Goal: Task Accomplishment & Management: Manage account settings

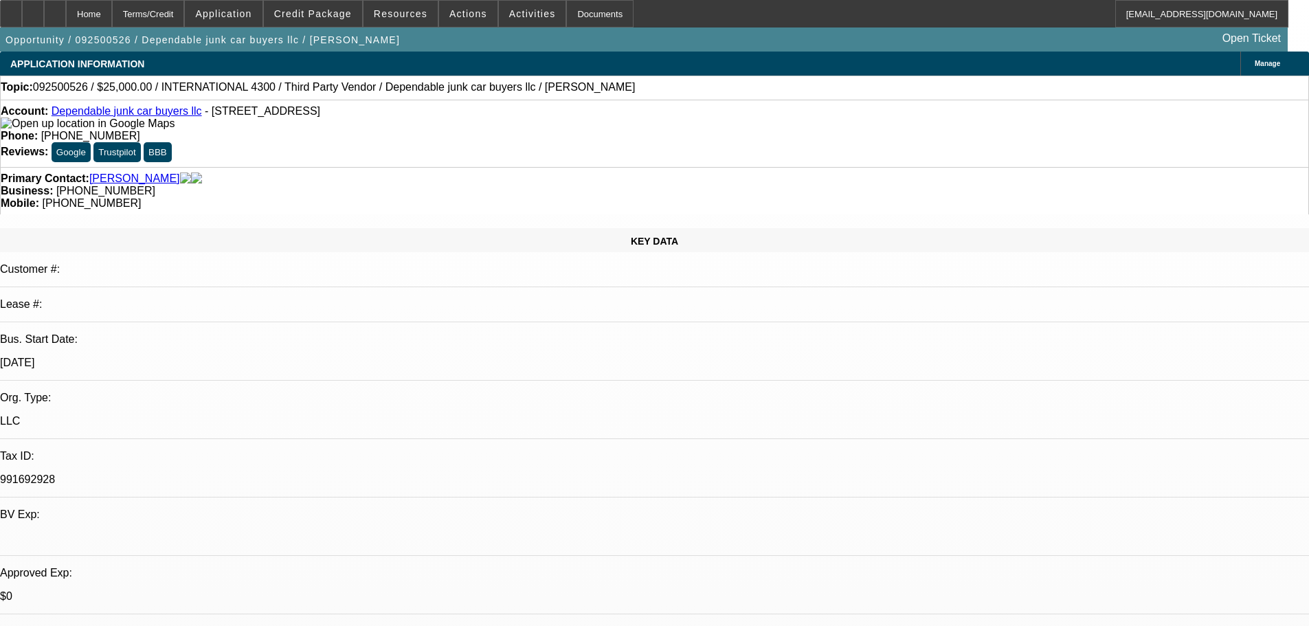
select select "0"
select select "2"
select select "0"
select select "6"
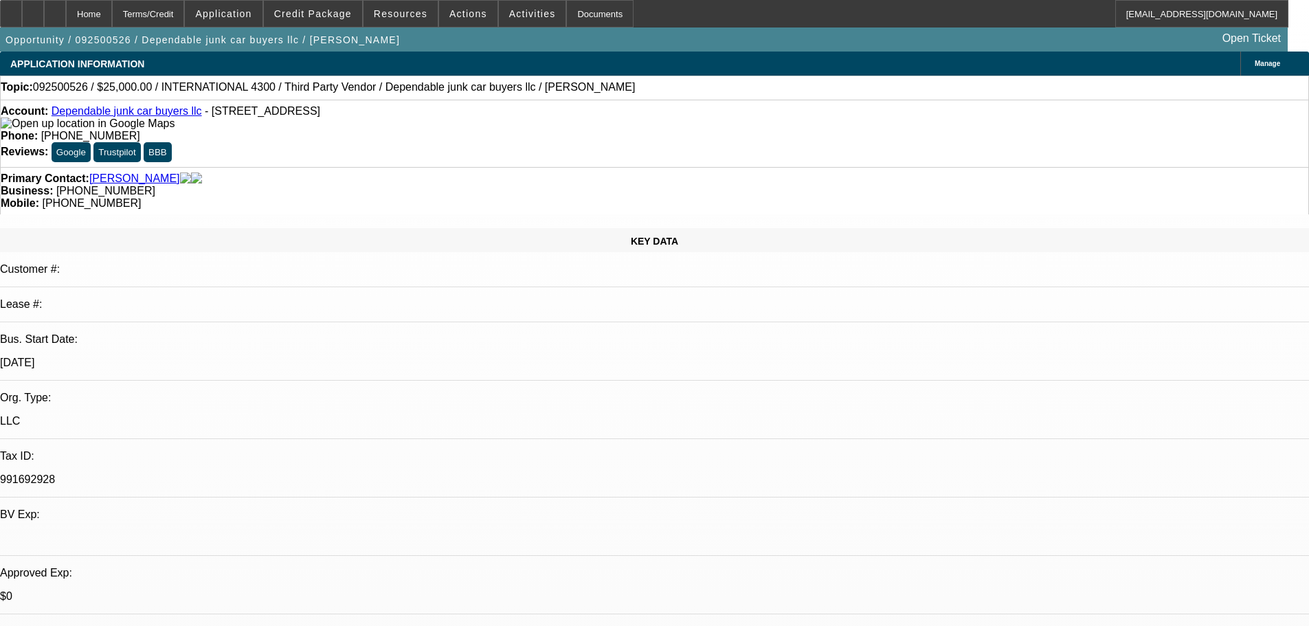
scroll to position [275, 0]
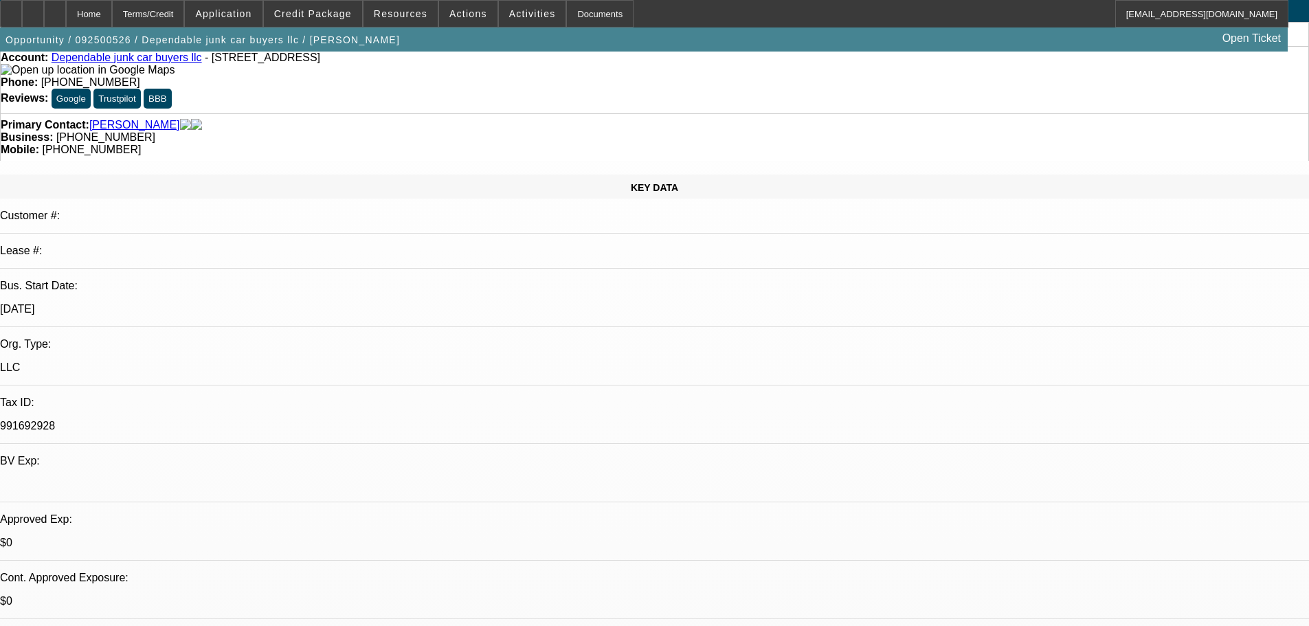
scroll to position [0, 0]
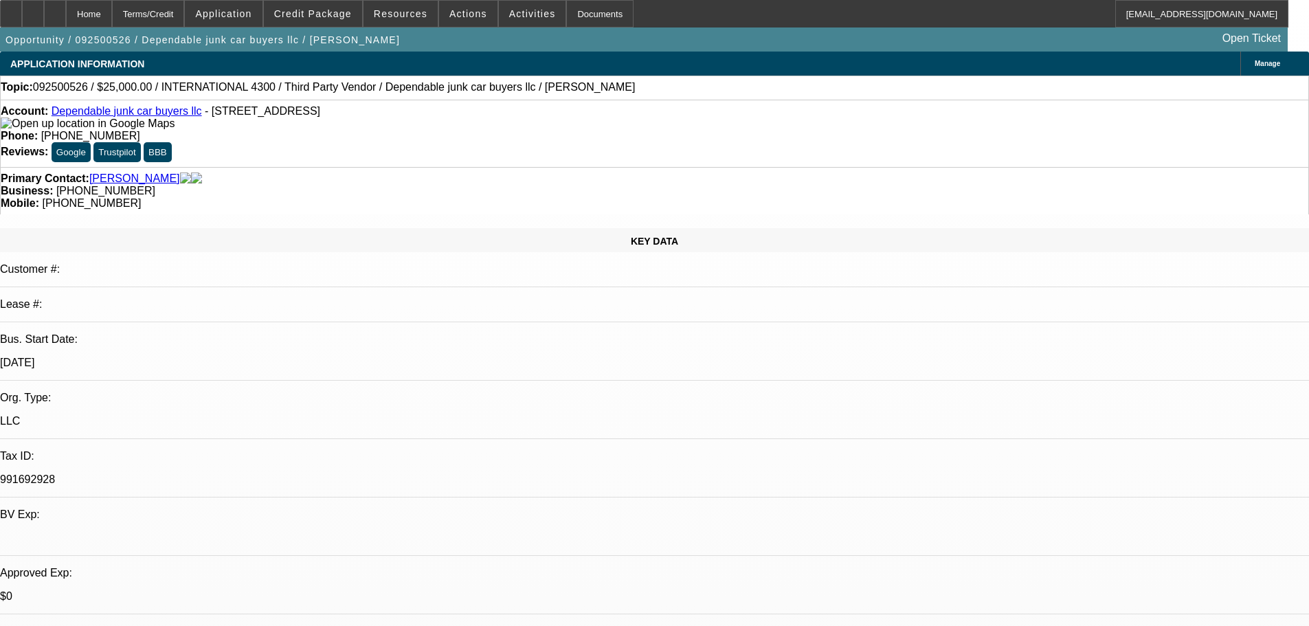
click at [115, 114] on link "Dependable junk car buyers llc" at bounding box center [127, 111] width 150 height 12
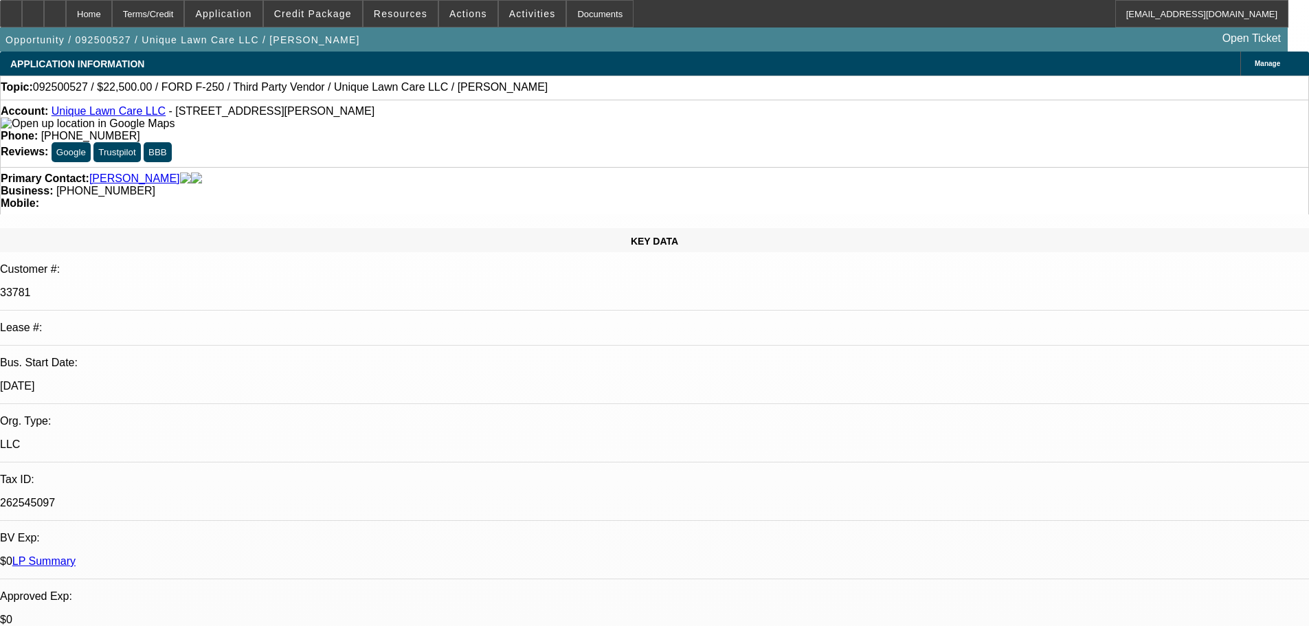
select select "0"
select select "6"
select select "0"
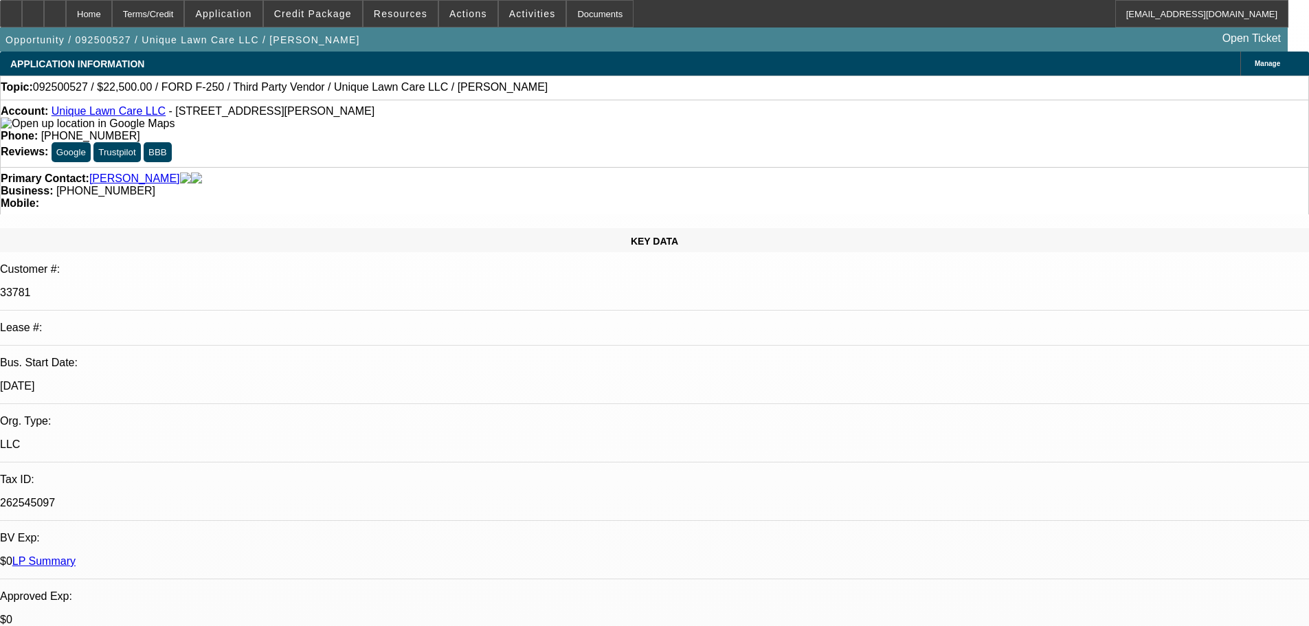
select select "0"
select select "6"
select select "0"
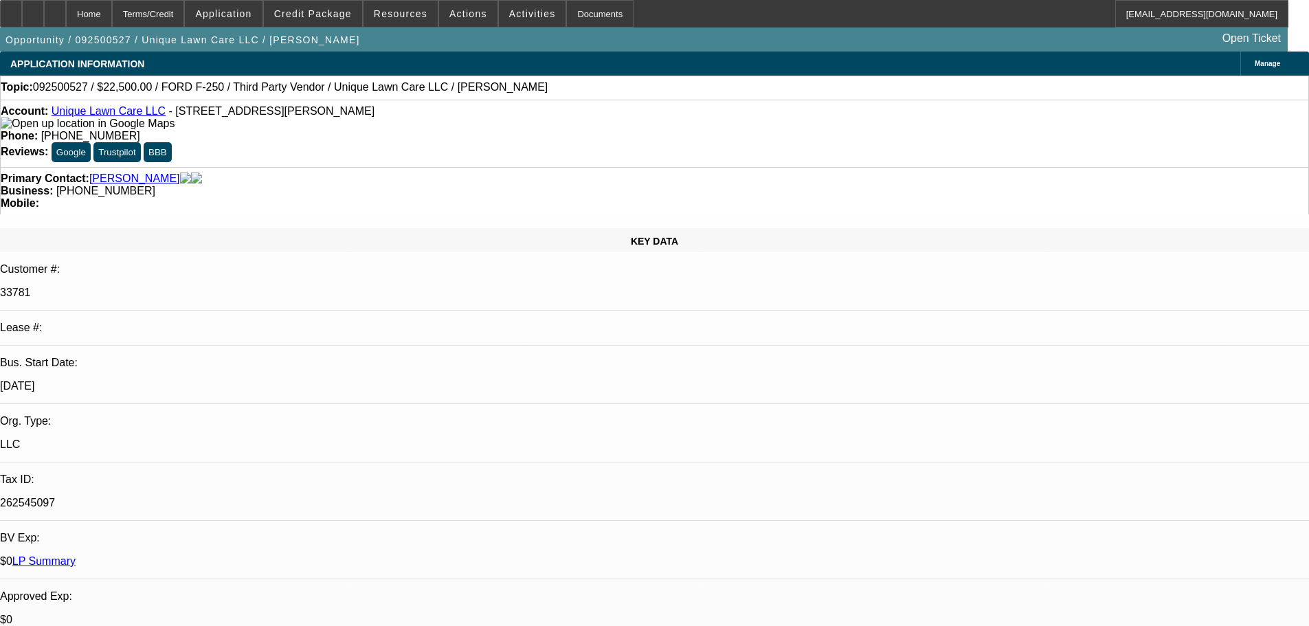
select select "0"
select select "6"
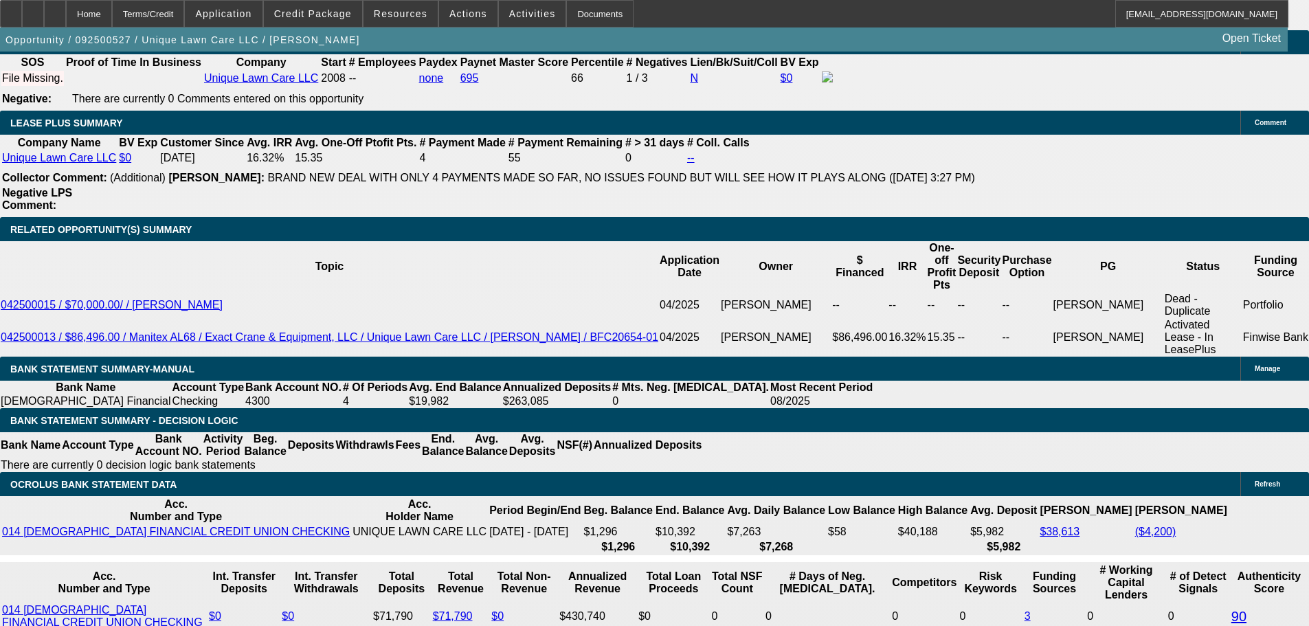
scroll to position [2336, 0]
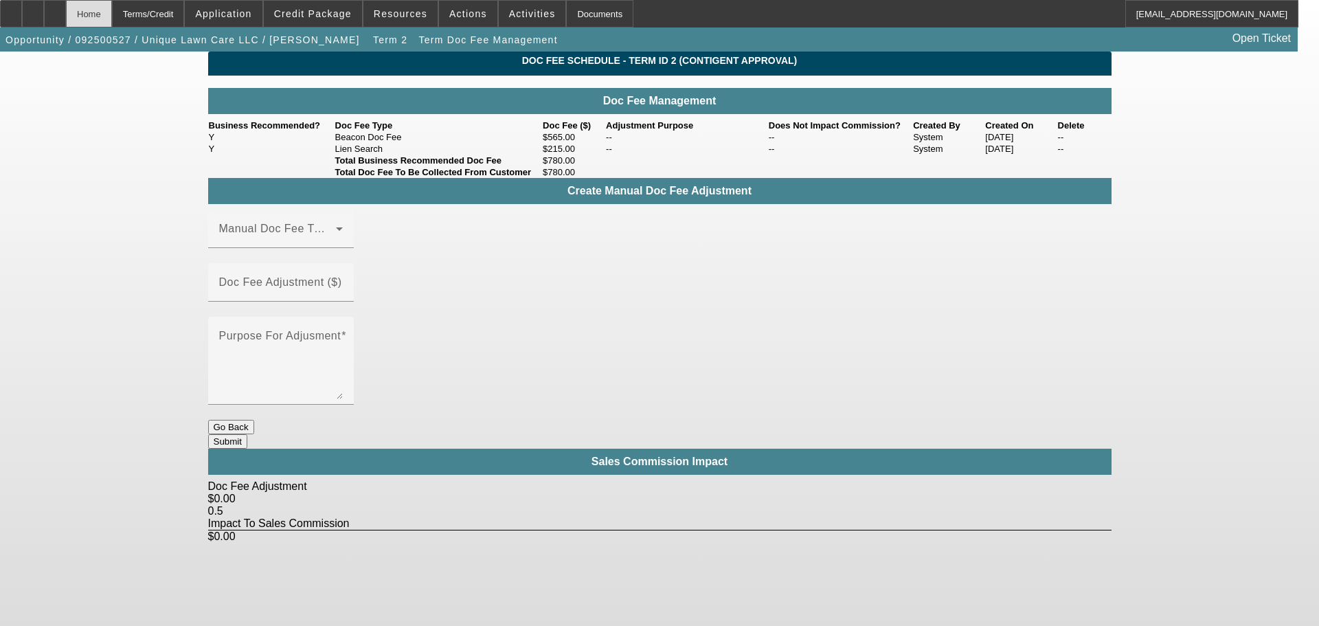
click at [112, 18] on div "Home" at bounding box center [89, 13] width 46 height 27
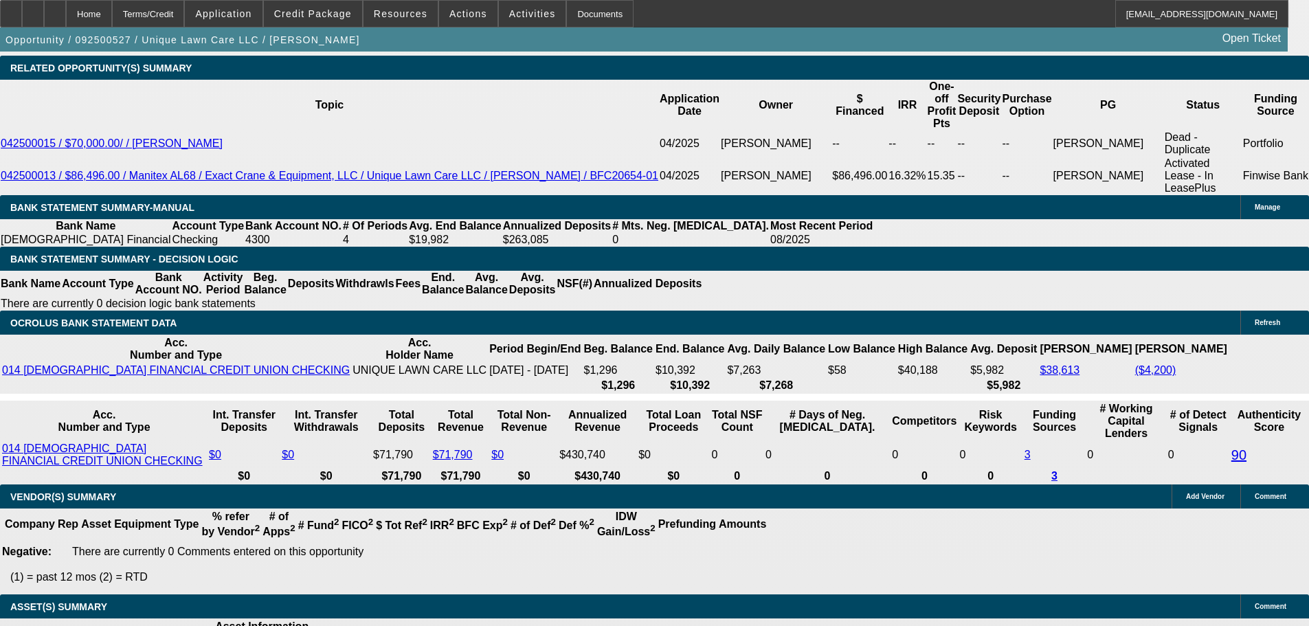
select select "0"
select select "6"
select select "0"
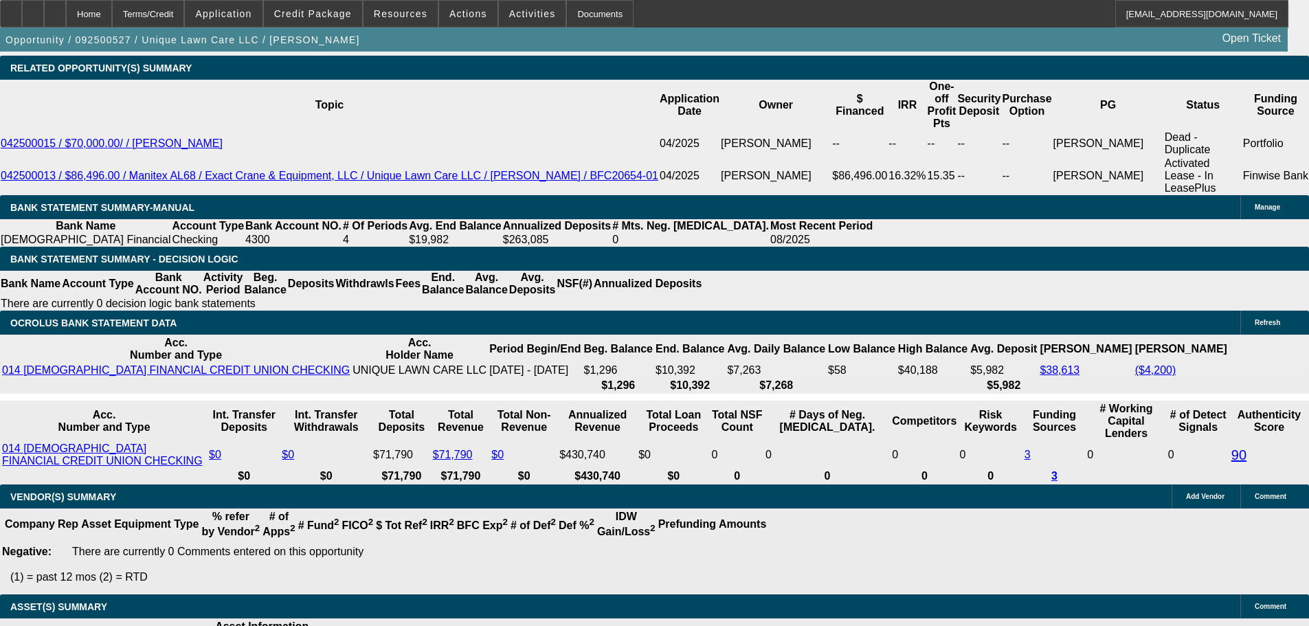
select select "0"
select select "6"
select select "0"
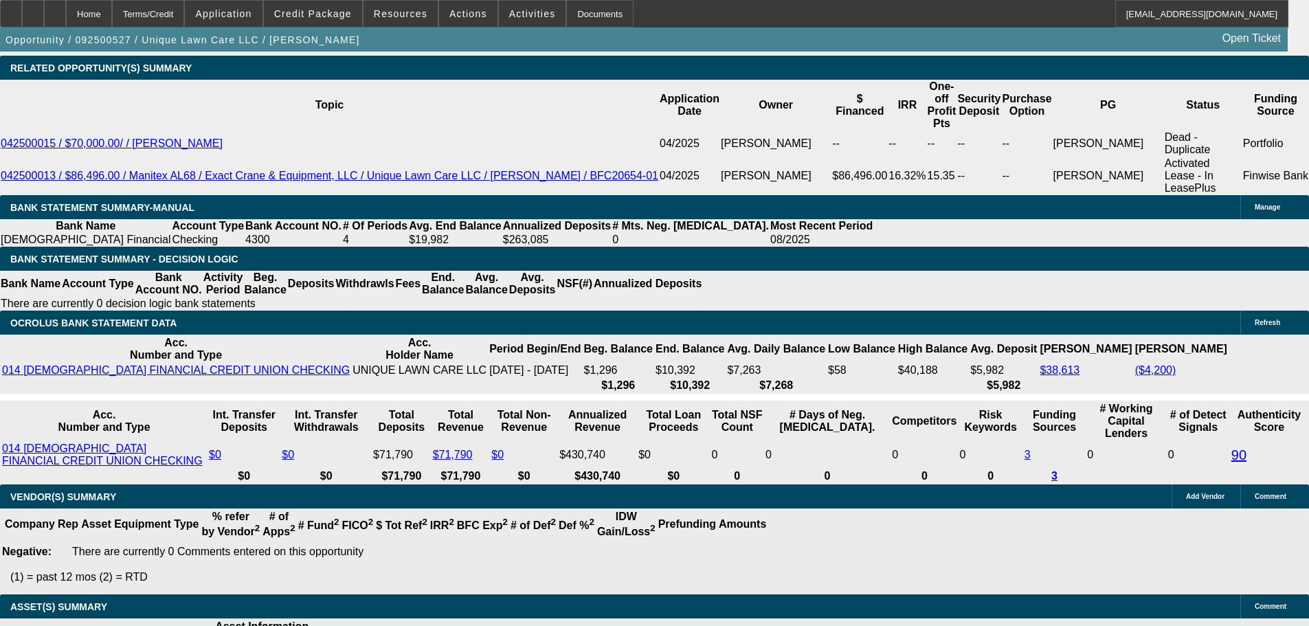
select select "0"
select select "6"
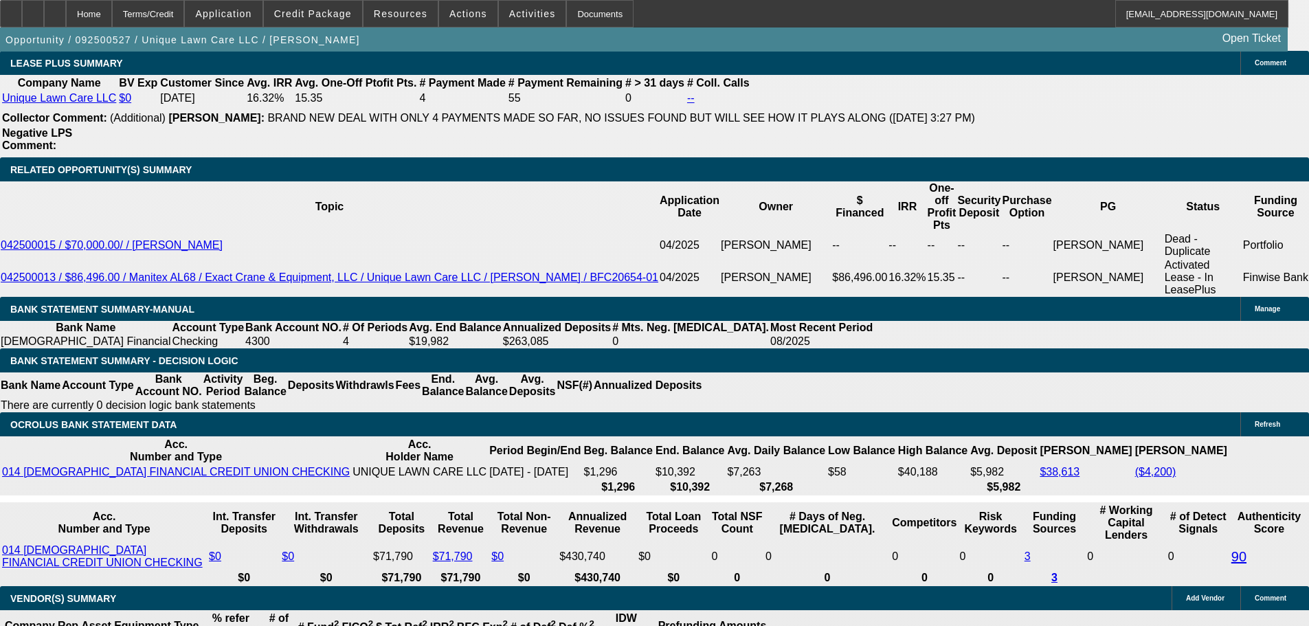
scroll to position [2327, 0]
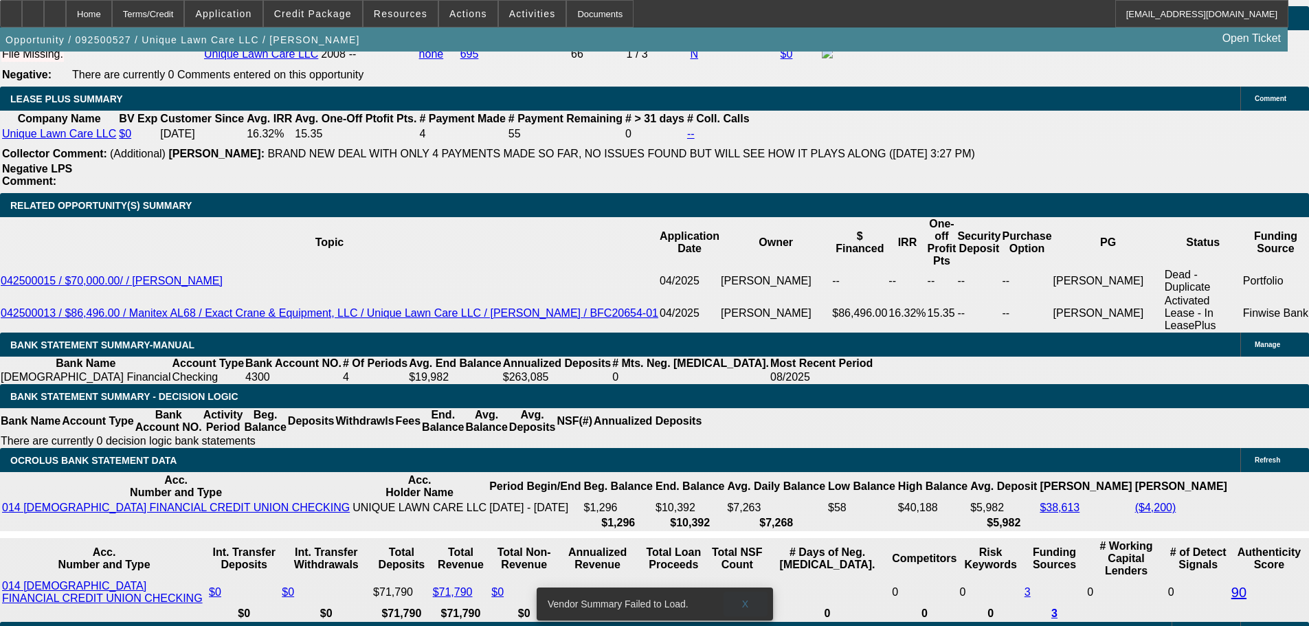
click at [755, 593] on span at bounding box center [745, 603] width 44 height 33
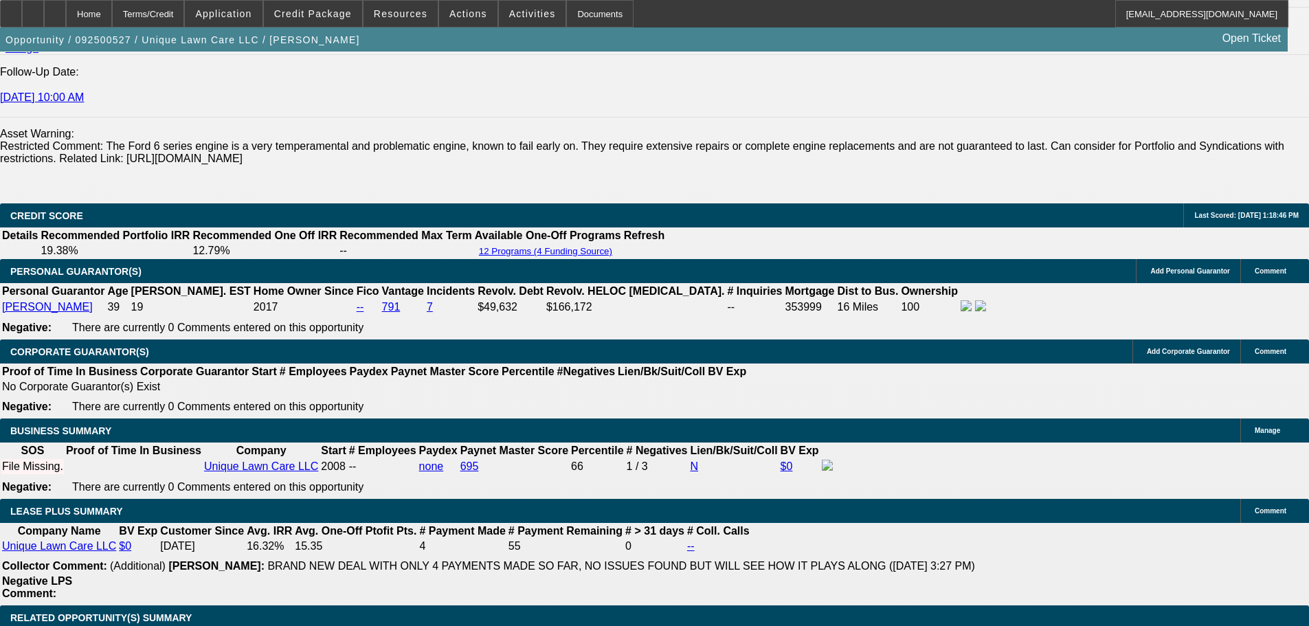
scroll to position [2052, 0]
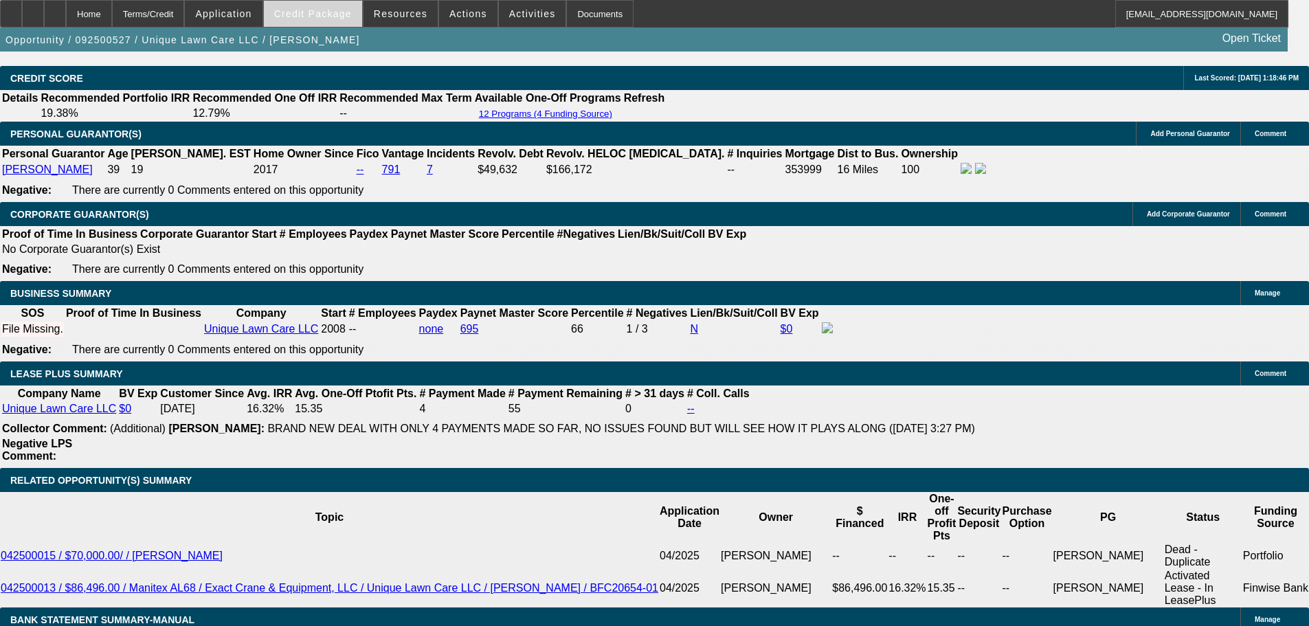
click at [322, 16] on span "Credit Package" at bounding box center [313, 13] width 78 height 11
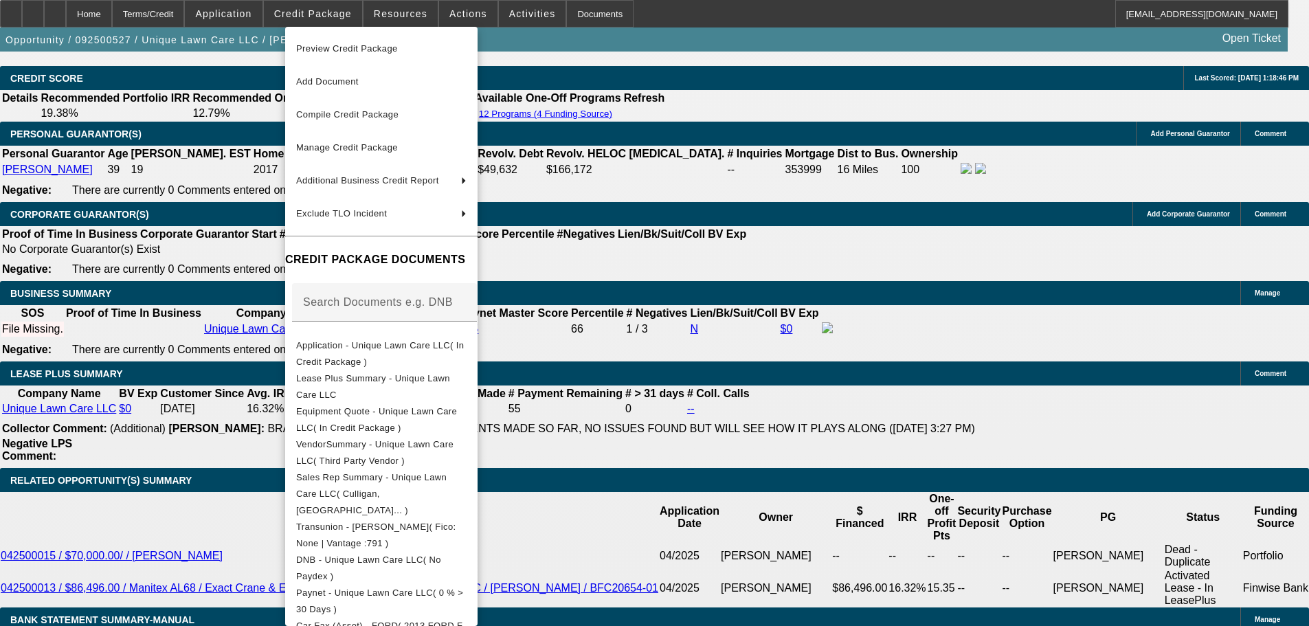
click at [181, 219] on div at bounding box center [654, 313] width 1309 height 626
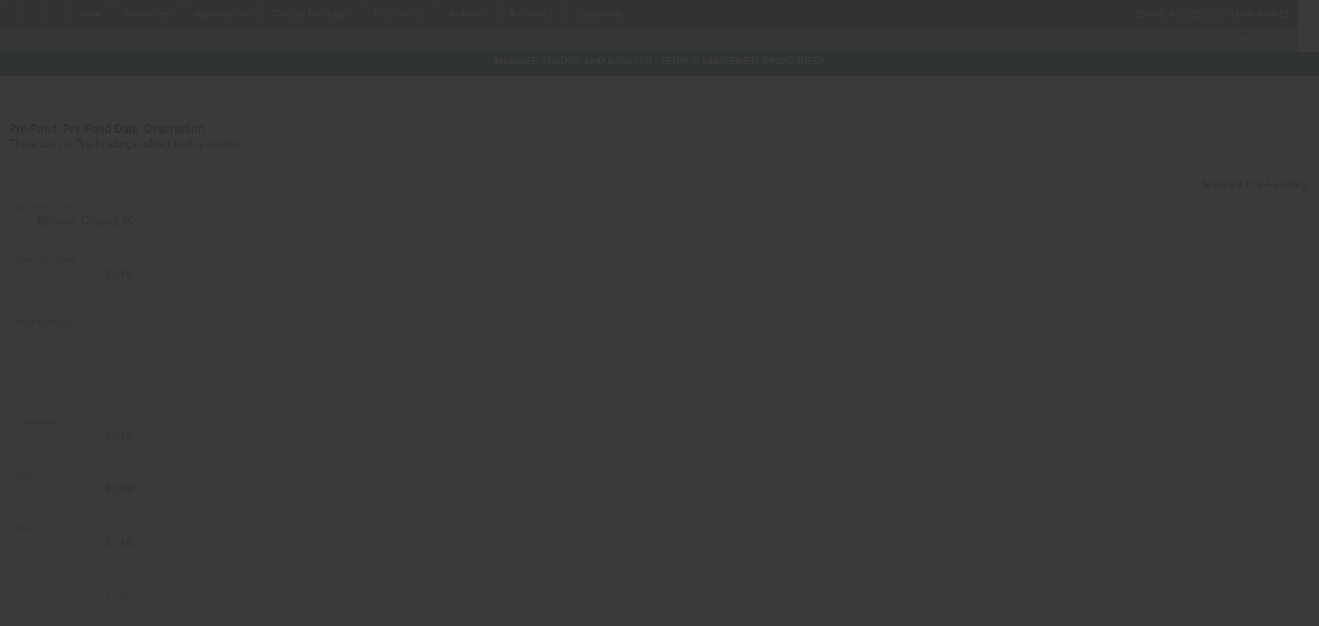
type input "$22,500.00"
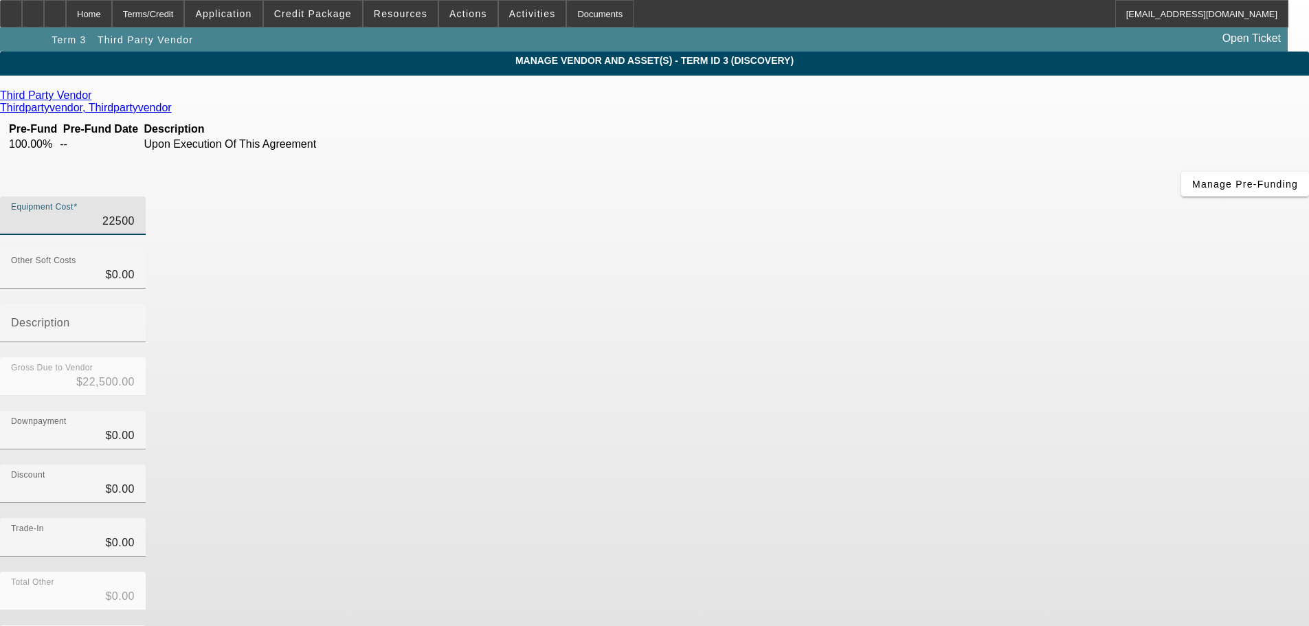
drag, startPoint x: 768, startPoint y: 114, endPoint x: 866, endPoint y: 115, distance: 97.6
click at [858, 196] on div "Equipment Cost 22500" at bounding box center [654, 223] width 1309 height 54
type input "1"
type input "$1.00"
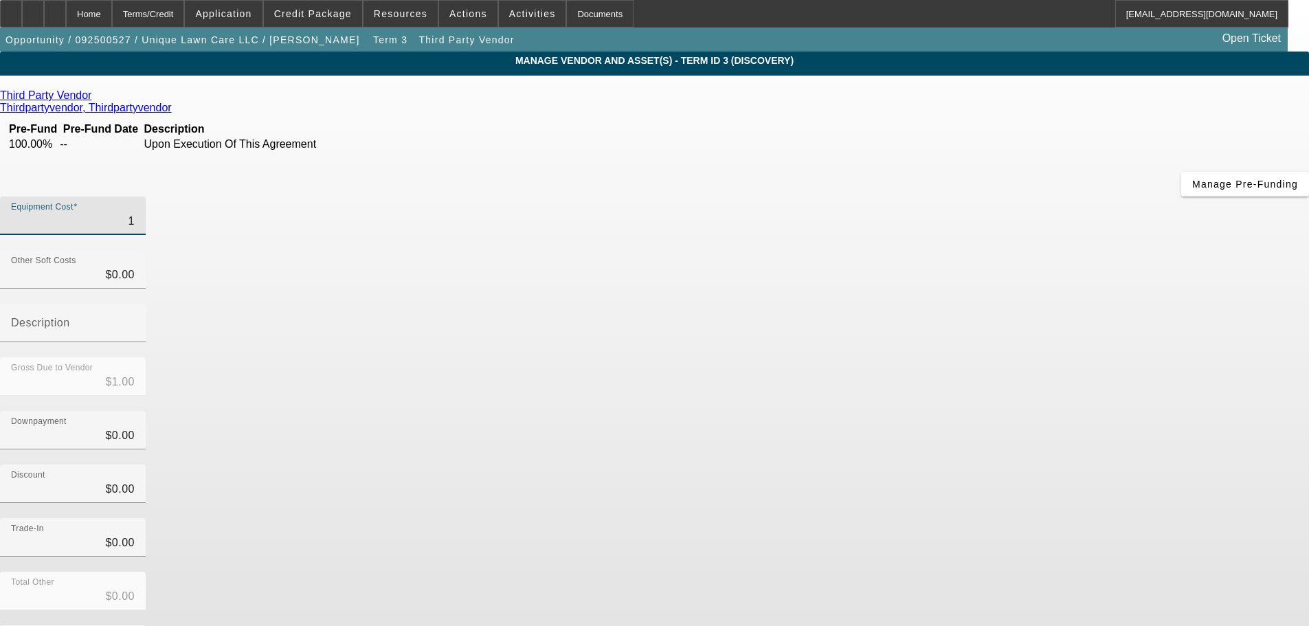
type input "15"
type input "$15.00"
type input "150"
type input "$150.00"
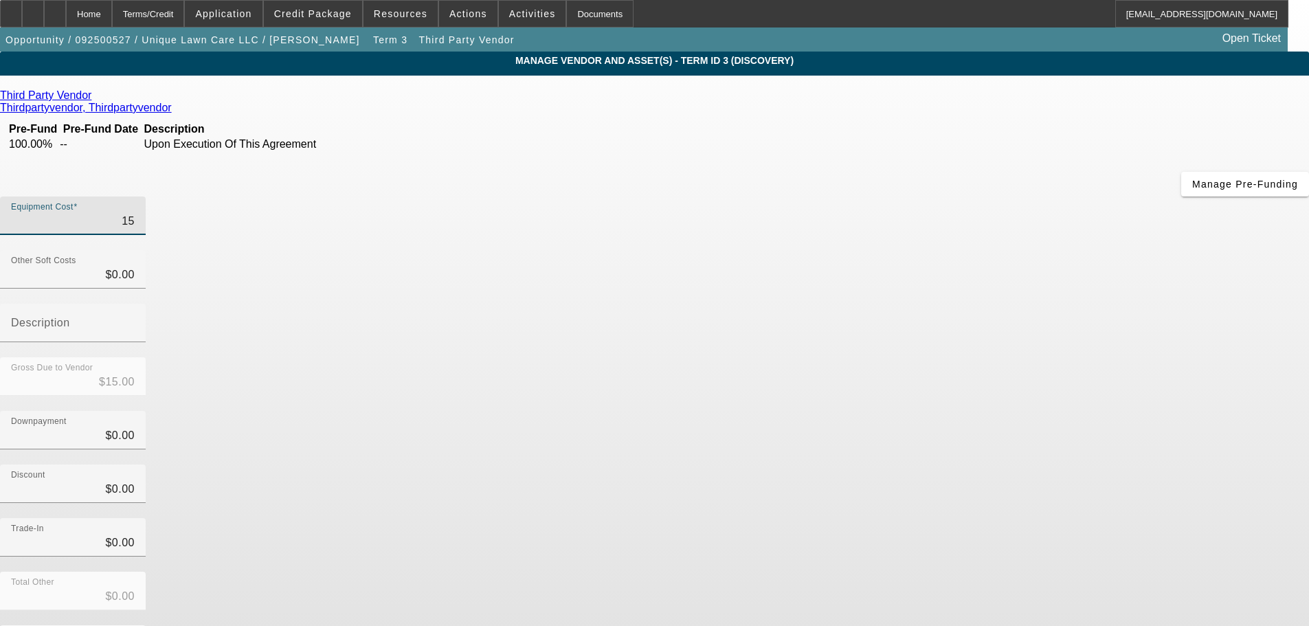
type input "$150.00"
type input "1500"
type input "$1,500.00"
type input "15000"
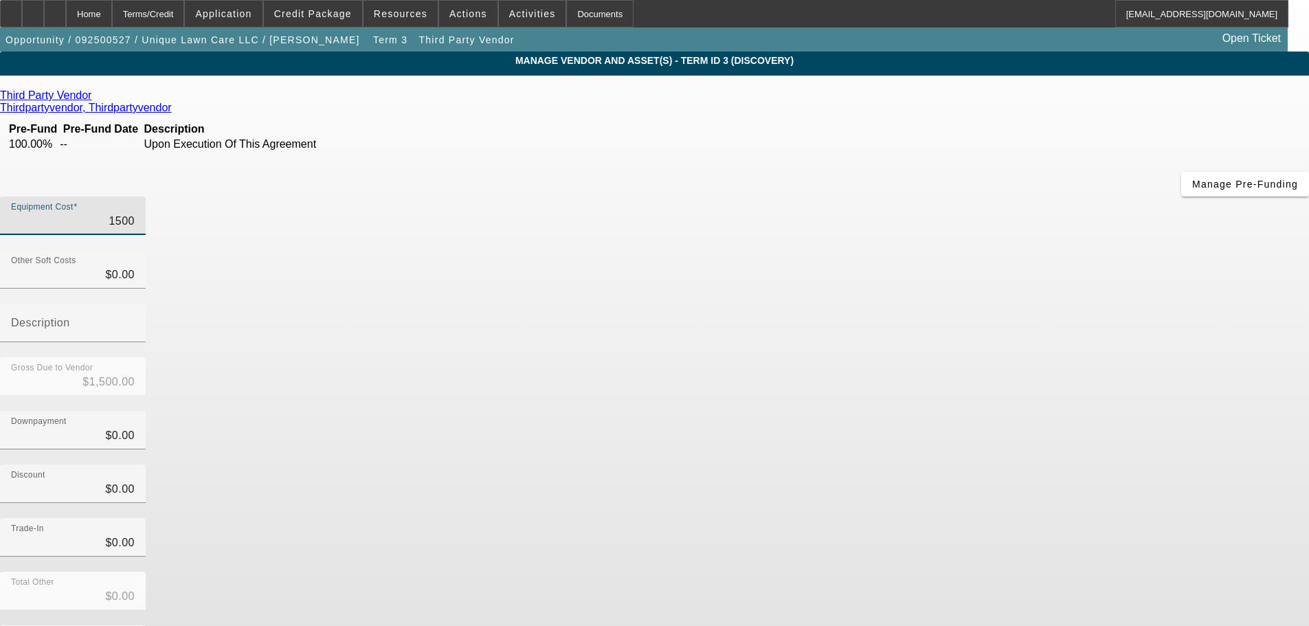
type input "$15,000.00"
click at [938, 552] on form "Third Party Vendor Thirdpartyvendor, Thirdpartyvendor Pre-Fund Pre-Fund Date De…" at bounding box center [654, 432] width 1309 height 686
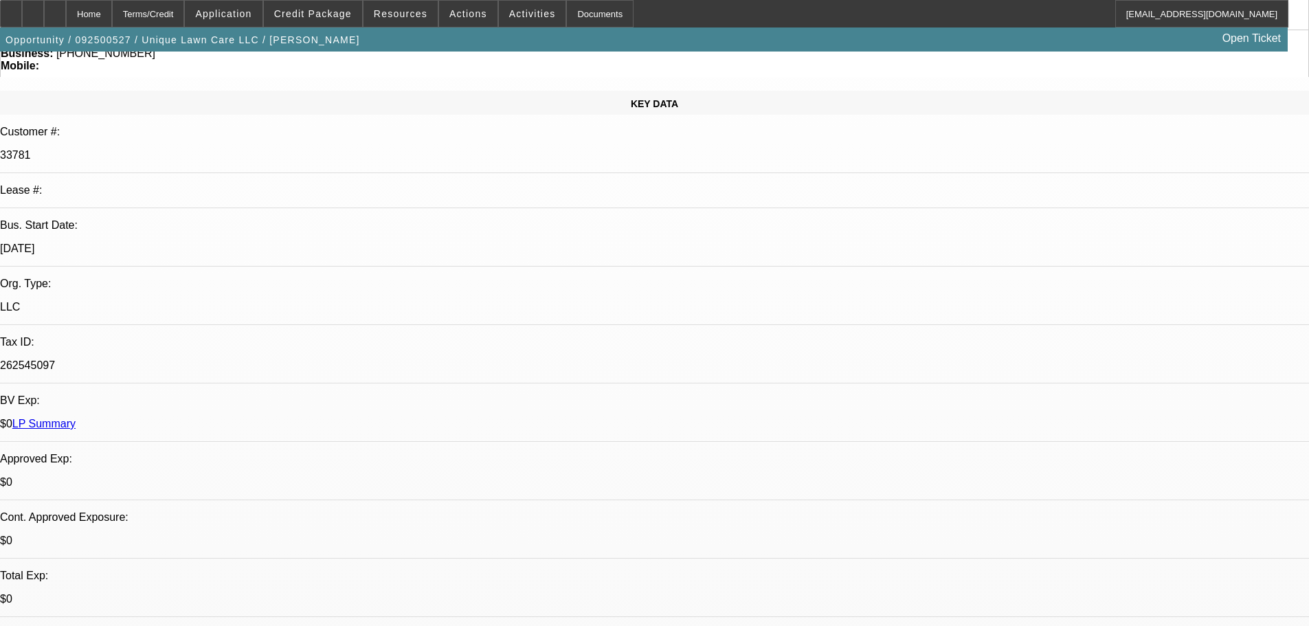
select select "0"
select select "6"
select select "0"
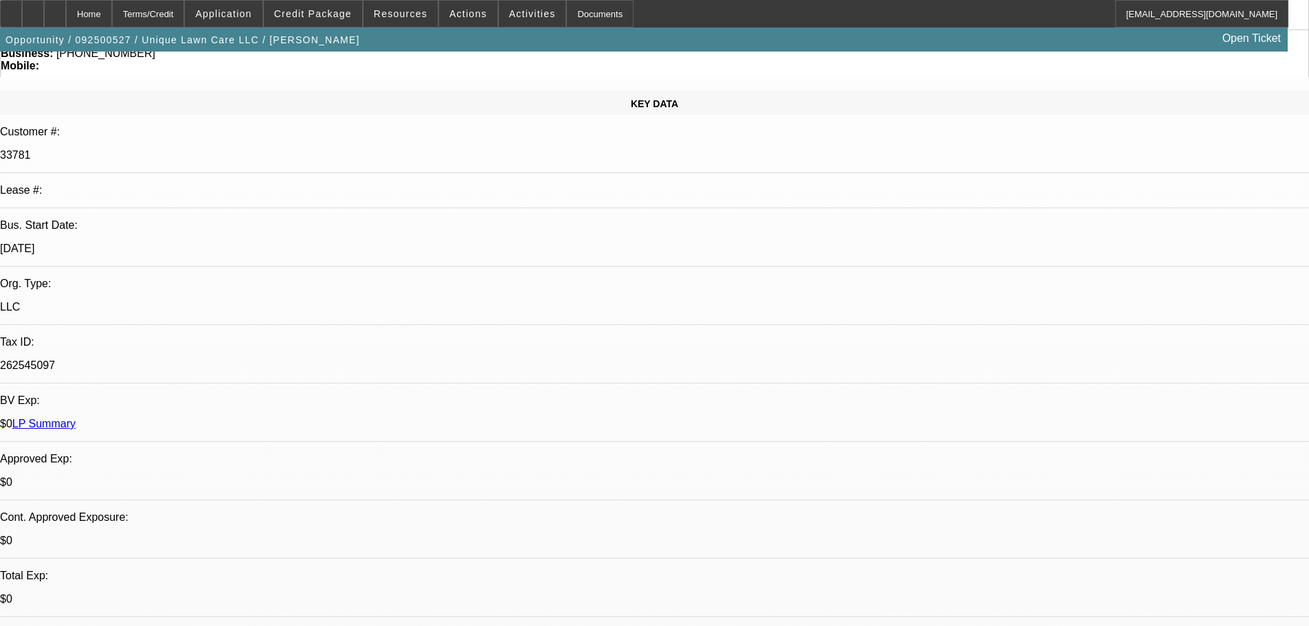
select select "0"
select select "6"
select select "0"
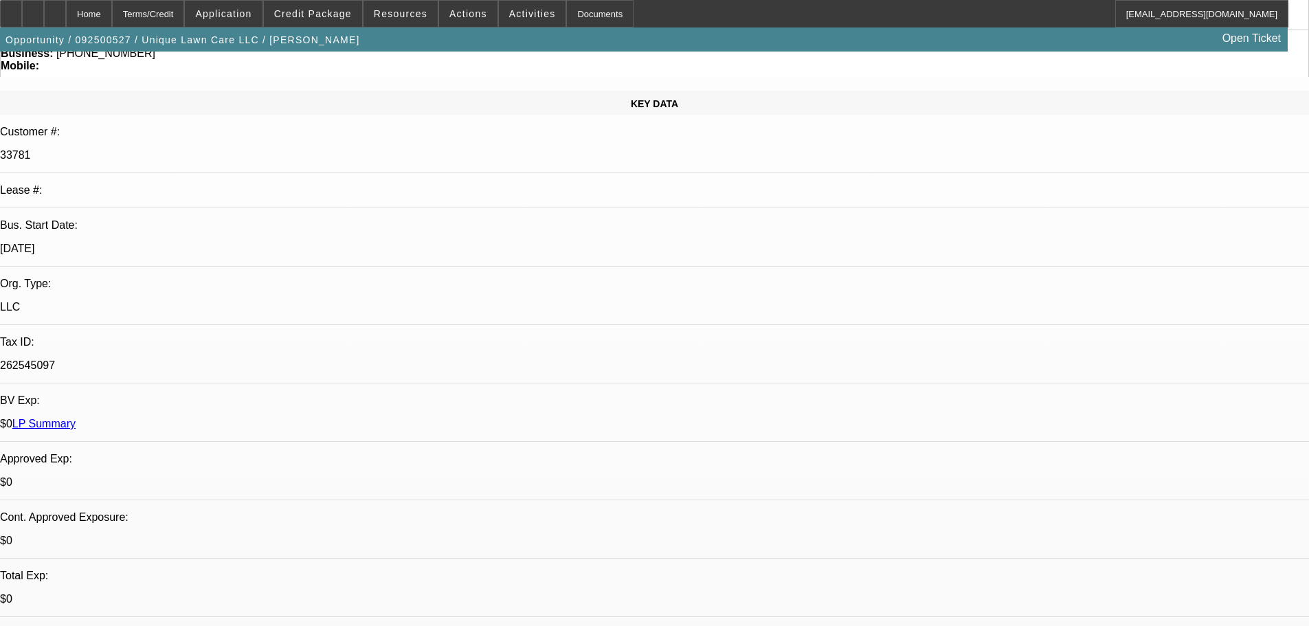
select select "0"
select select "6"
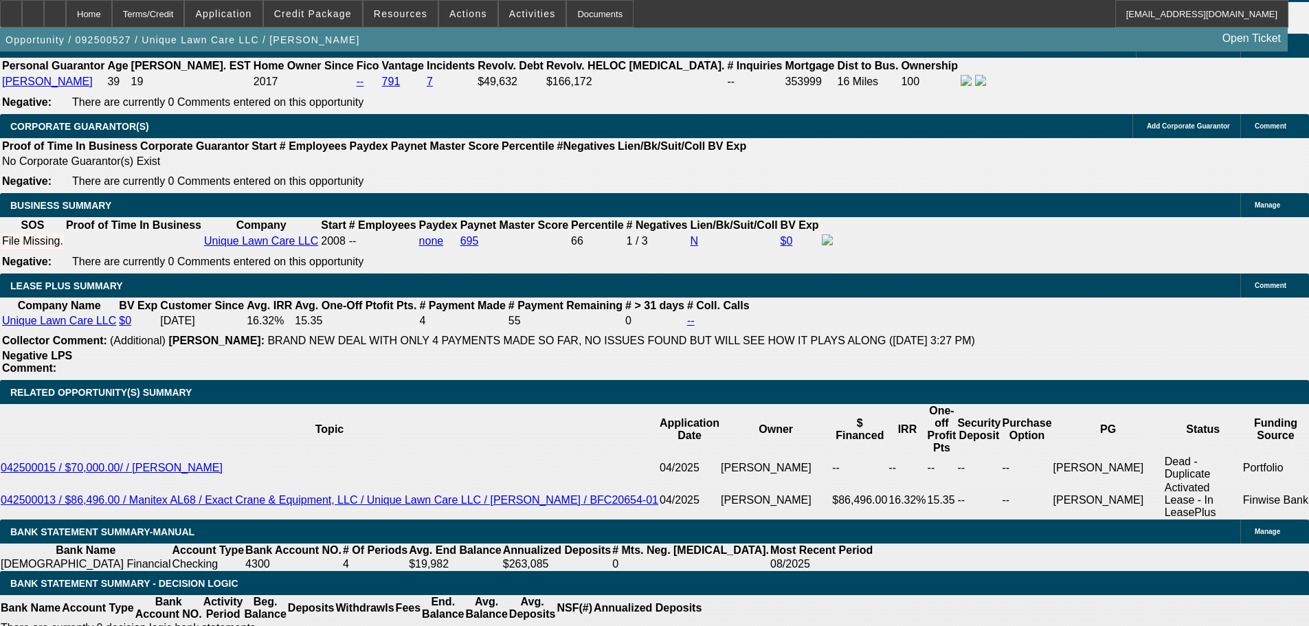
scroll to position [2277, 0]
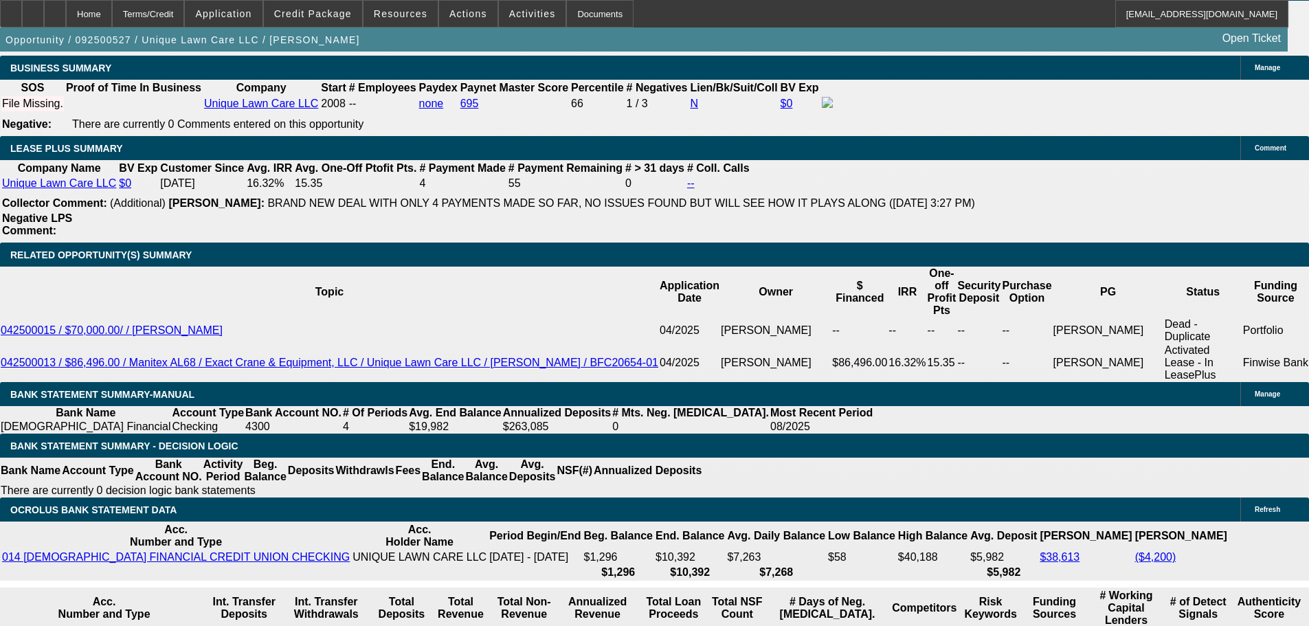
drag, startPoint x: 298, startPoint y: 247, endPoint x: 340, endPoint y: 253, distance: 42.4
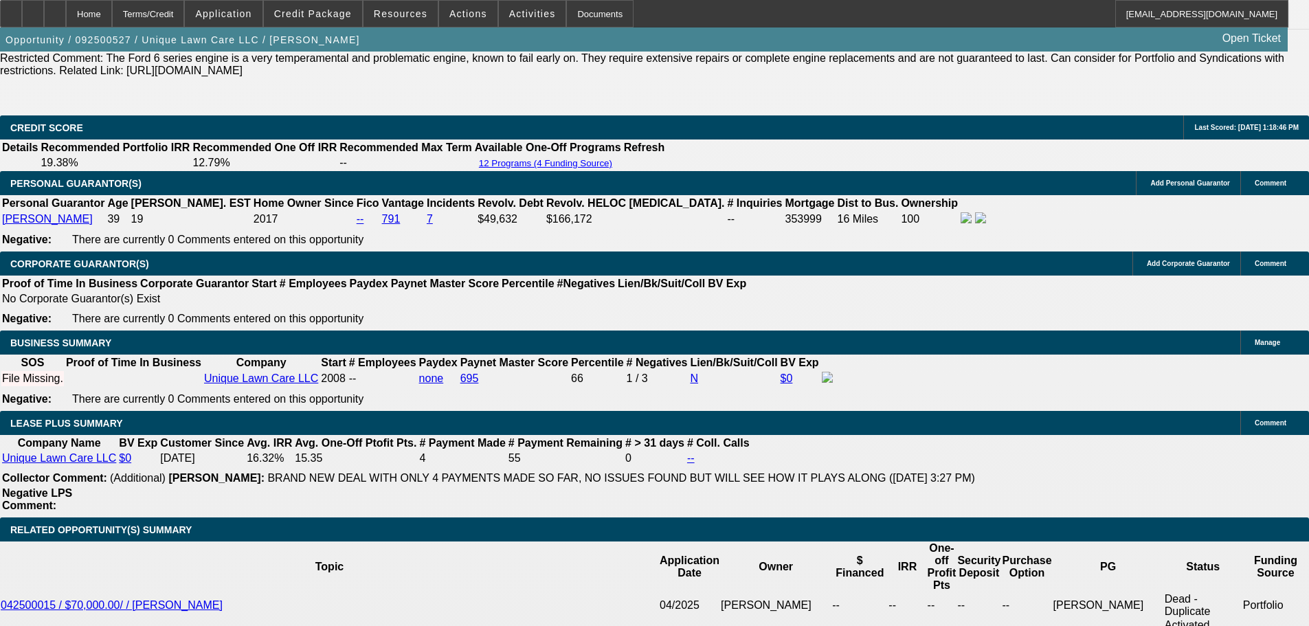
scroll to position [2140, 0]
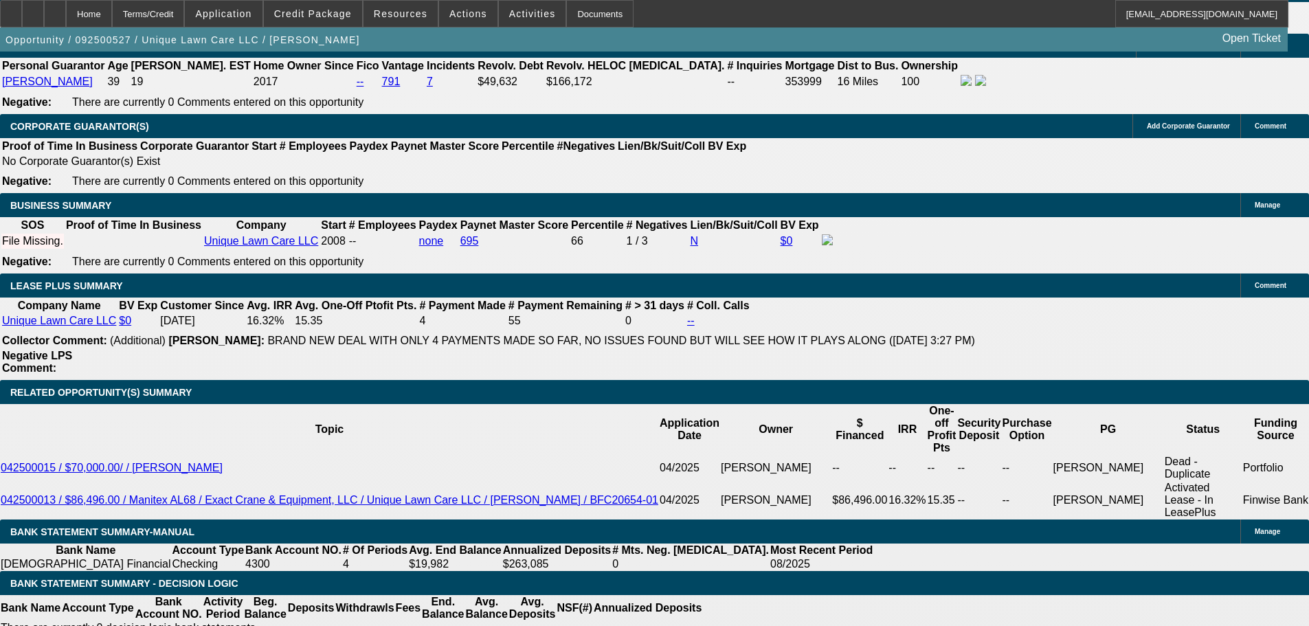
drag, startPoint x: 473, startPoint y: 287, endPoint x: 510, endPoint y: 285, distance: 37.8
drag, startPoint x: 510, startPoint y: 284, endPoint x: 480, endPoint y: 285, distance: 30.3
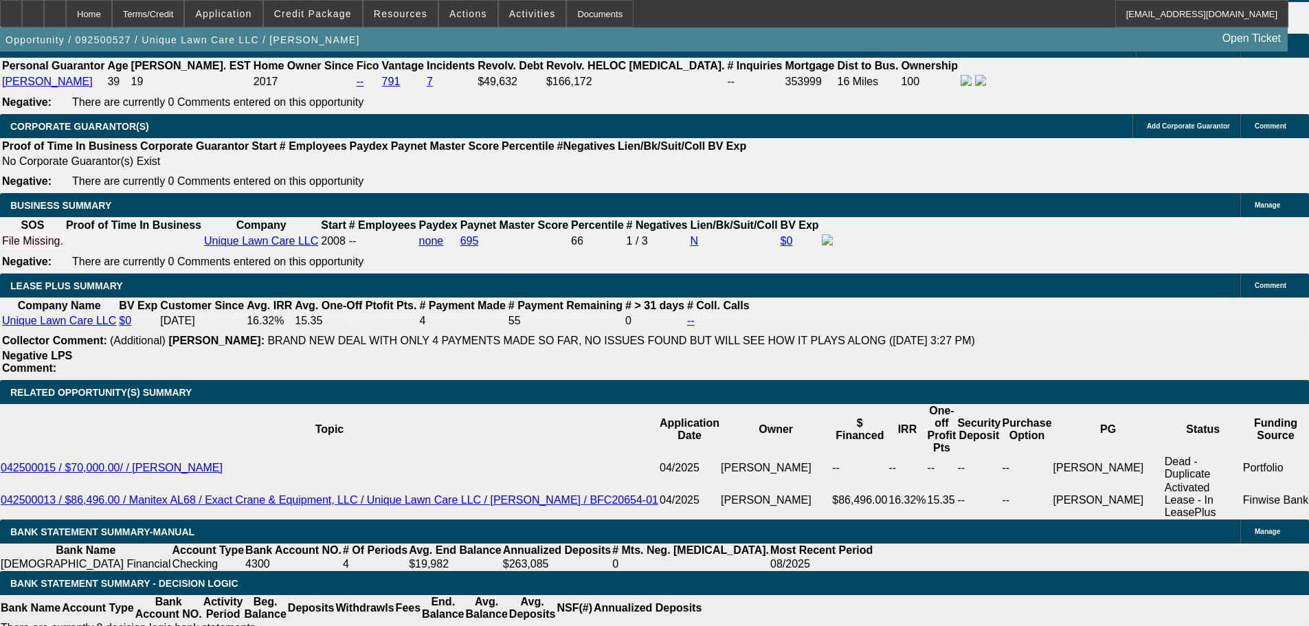
drag, startPoint x: 472, startPoint y: 286, endPoint x: 515, endPoint y: 289, distance: 43.3
drag, startPoint x: 510, startPoint y: 286, endPoint x: 473, endPoint y: 291, distance: 38.1
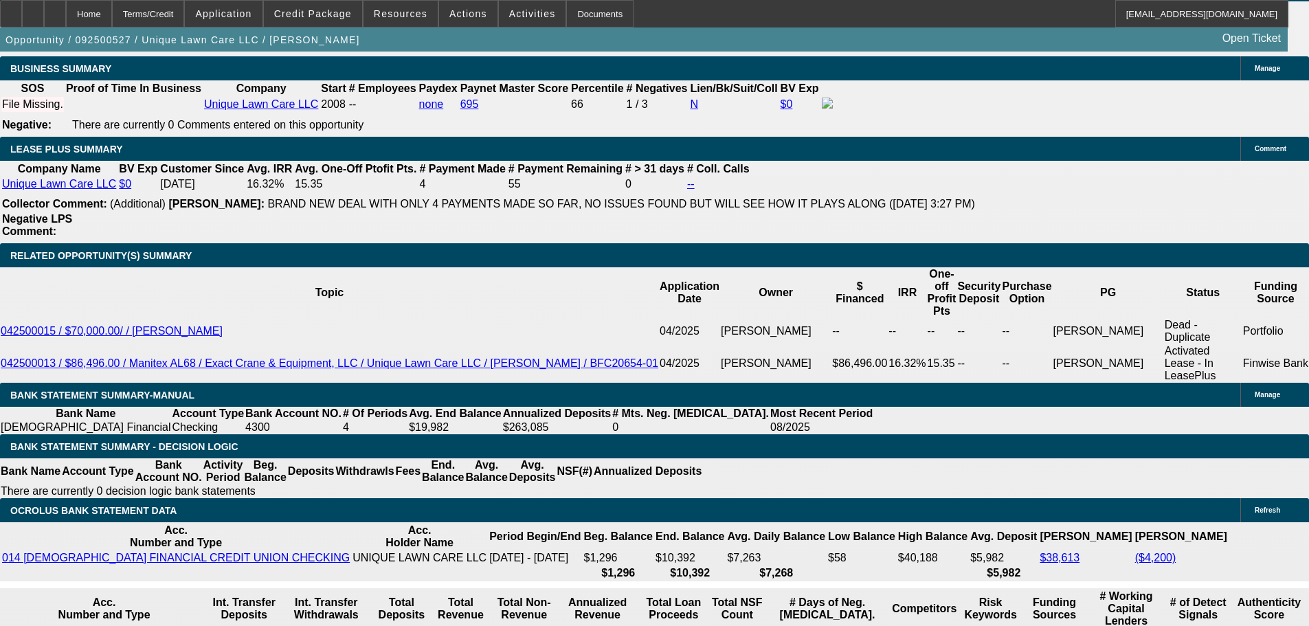
scroll to position [2277, 0]
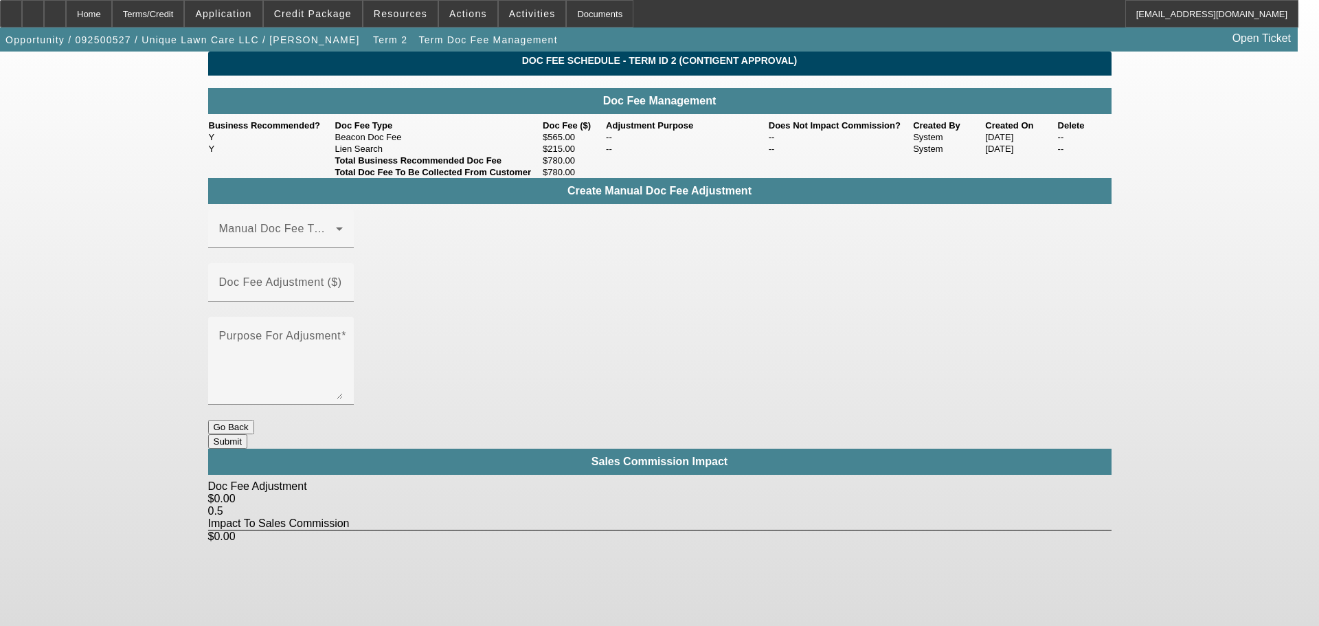
drag, startPoint x: 547, startPoint y: 173, endPoint x: 590, endPoint y: 174, distance: 43.3
click at [590, 155] on td "$215.00" at bounding box center [573, 149] width 63 height 12
click at [112, 10] on div "Home" at bounding box center [89, 13] width 46 height 27
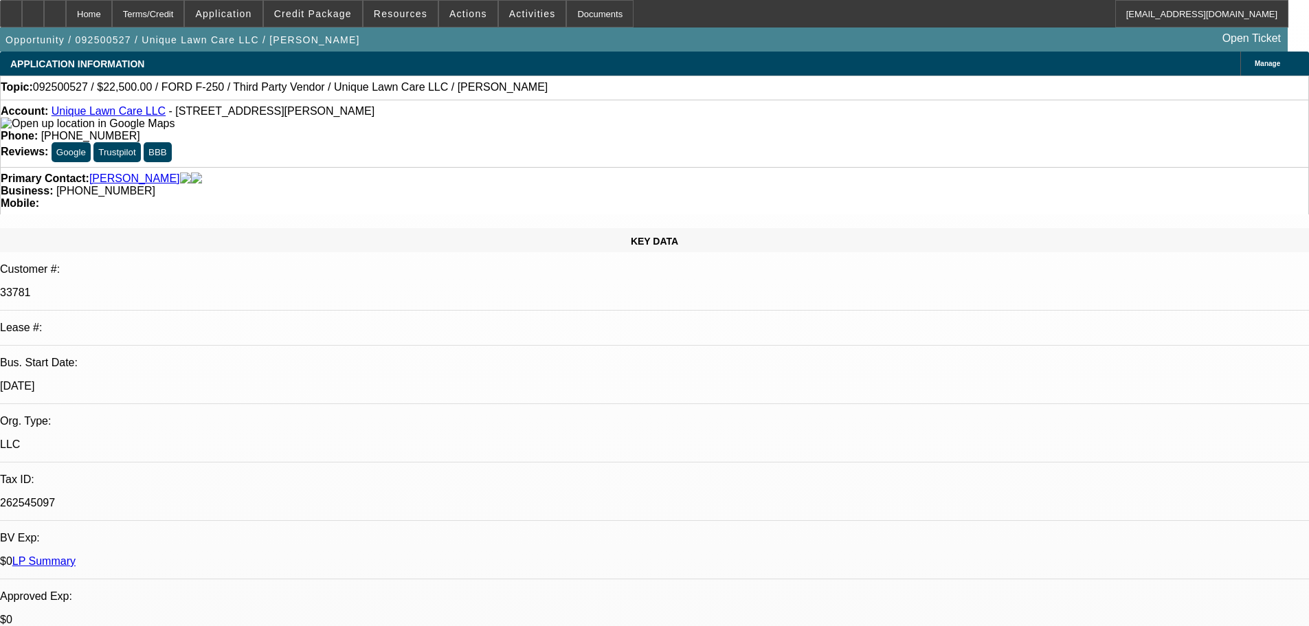
select select "0"
select select "6"
select select "0"
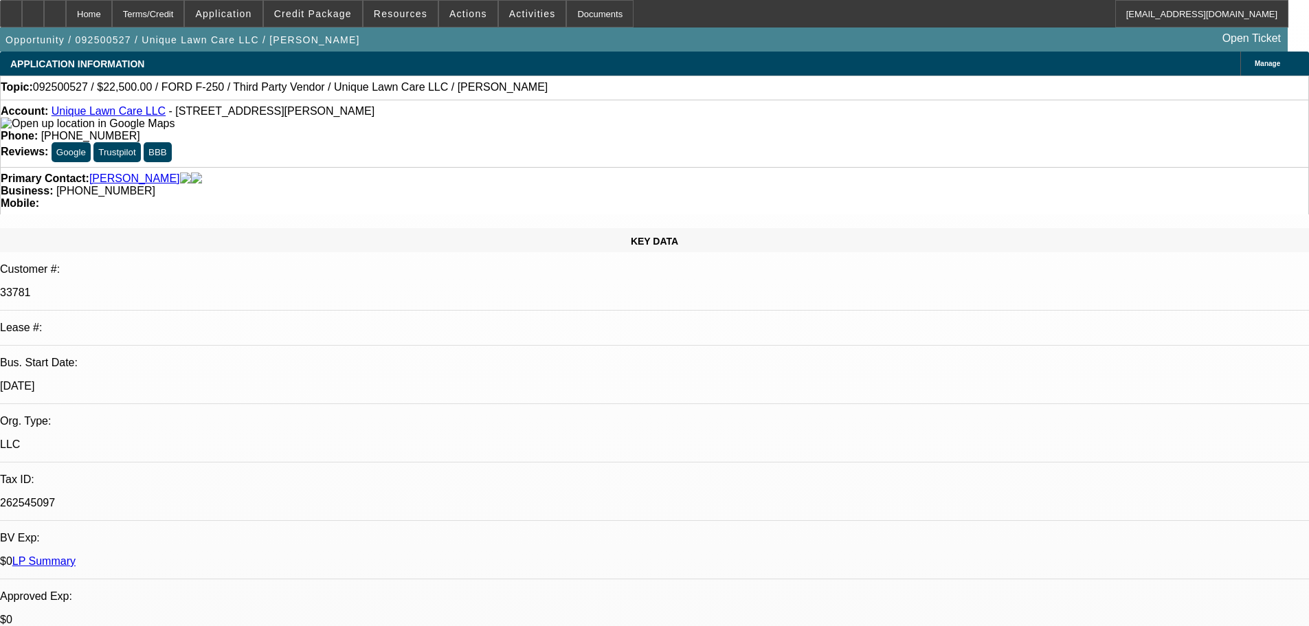
select select "0"
select select "6"
select select "0"
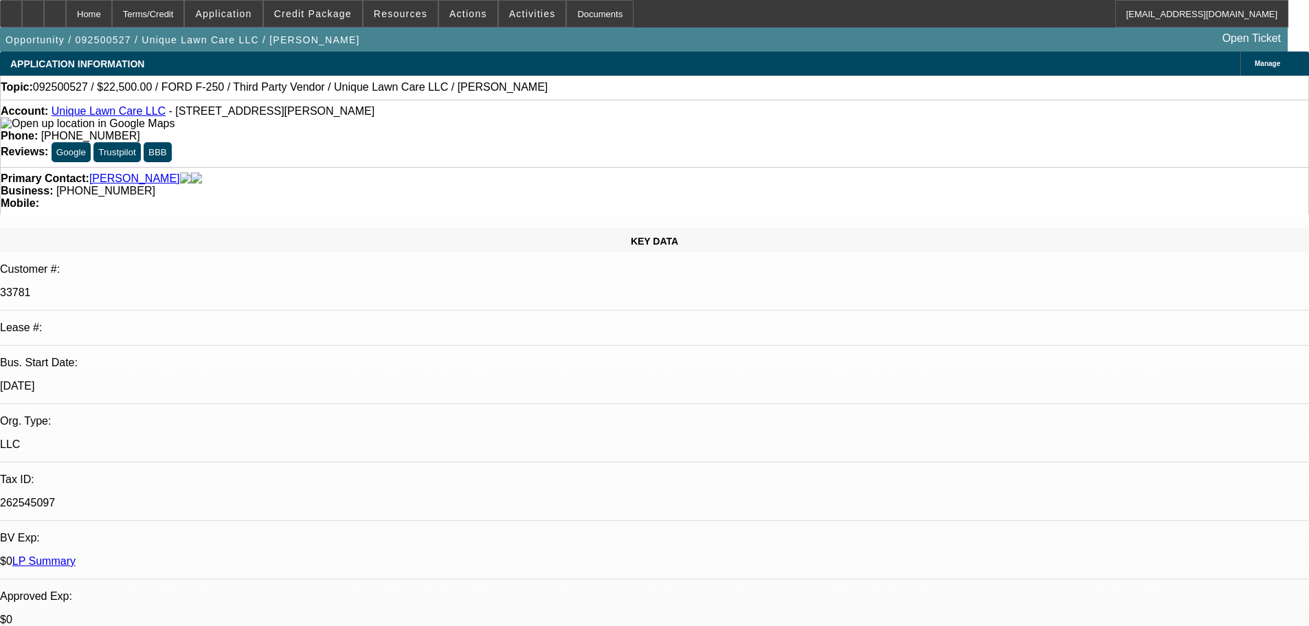
select select "0"
select select "6"
click at [332, 2] on span at bounding box center [313, 13] width 98 height 33
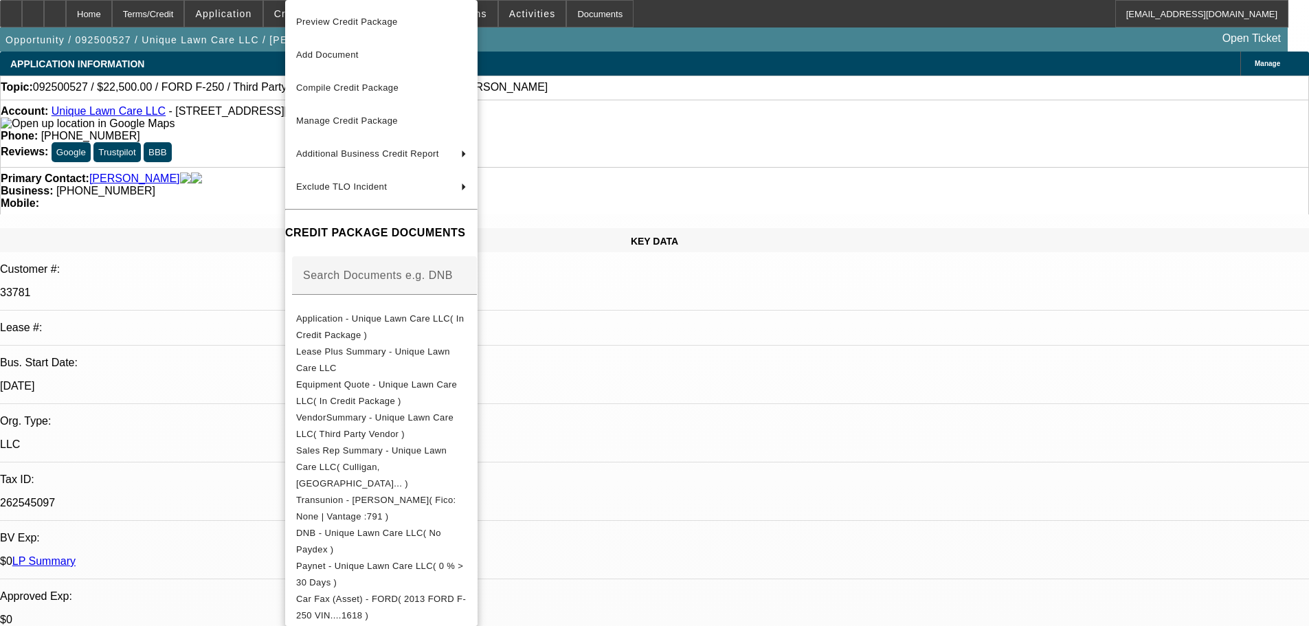
scroll to position [137, 0]
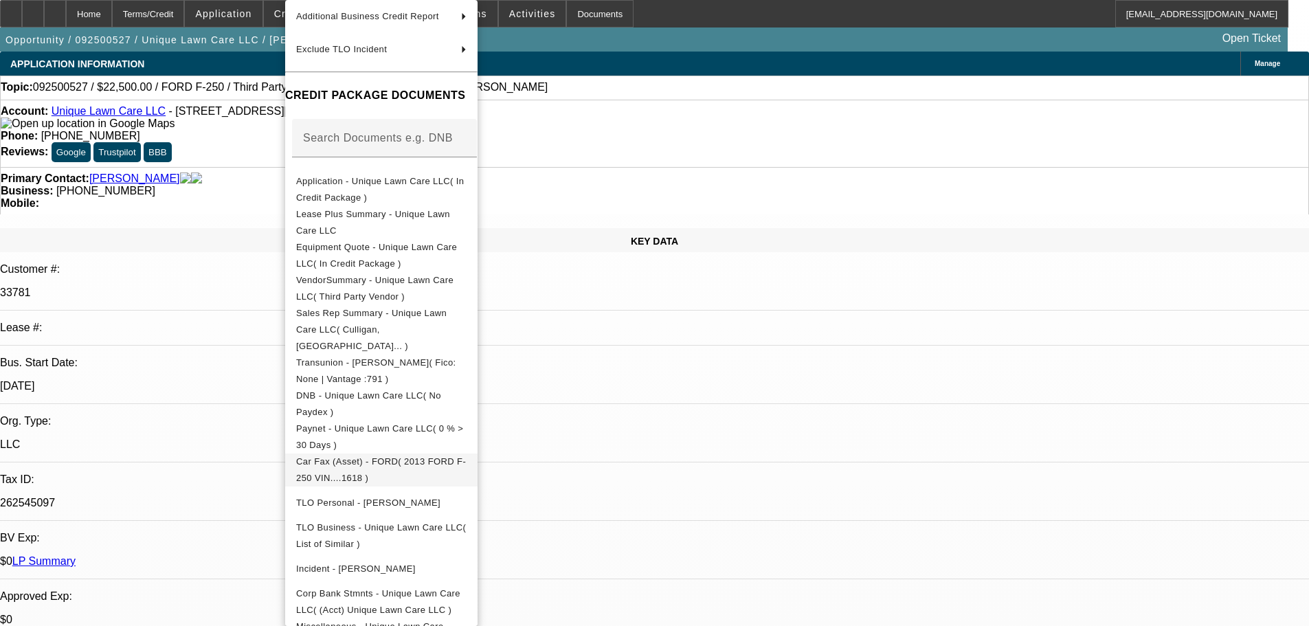
click at [453, 456] on span "Car Fax (Asset) - FORD( 2013 FORD F-250 VIN....1618 )" at bounding box center [381, 469] width 170 height 27
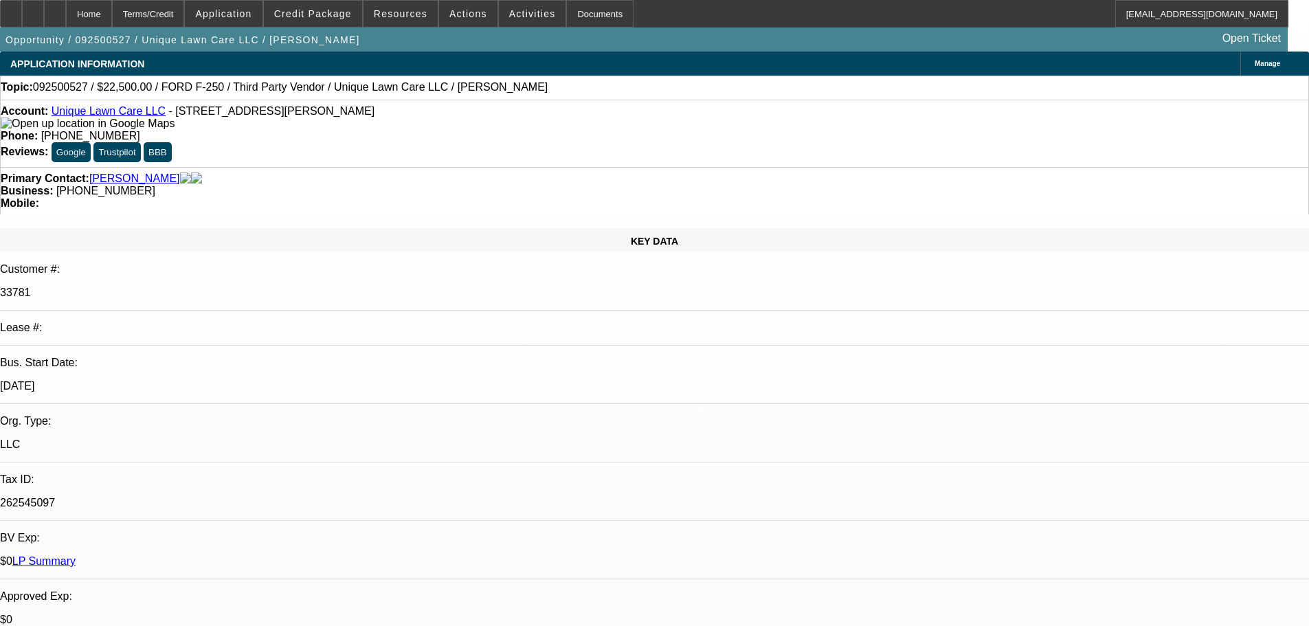
scroll to position [444, 0]
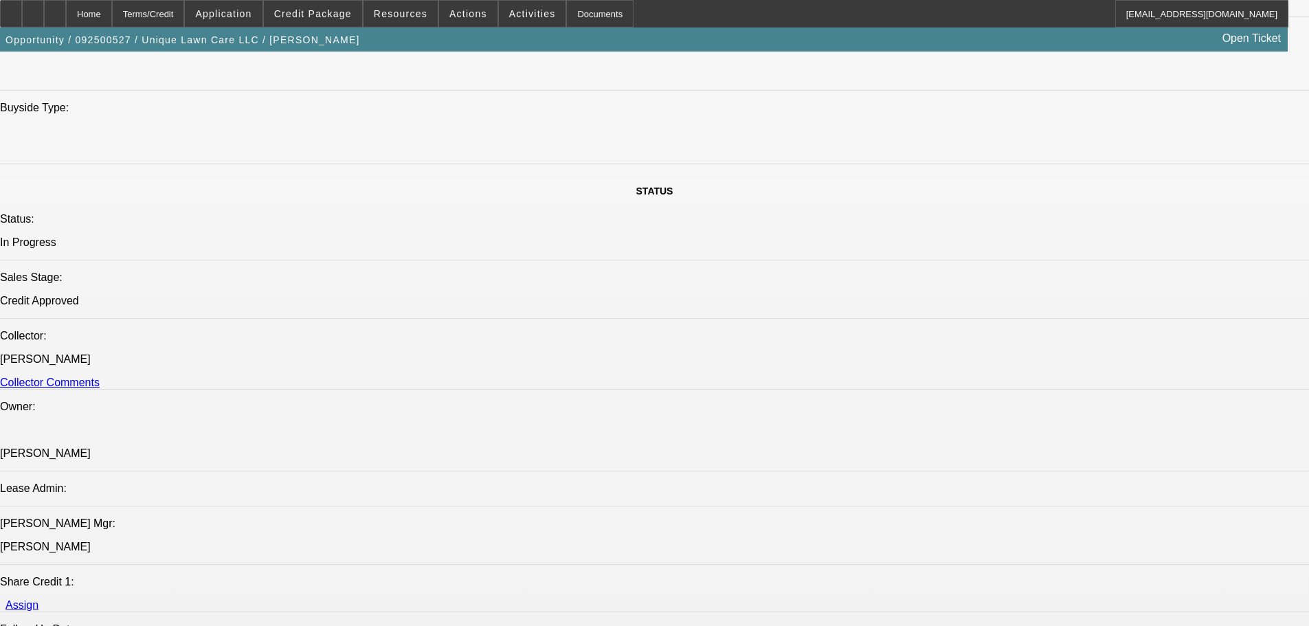
scroll to position [1237, 0]
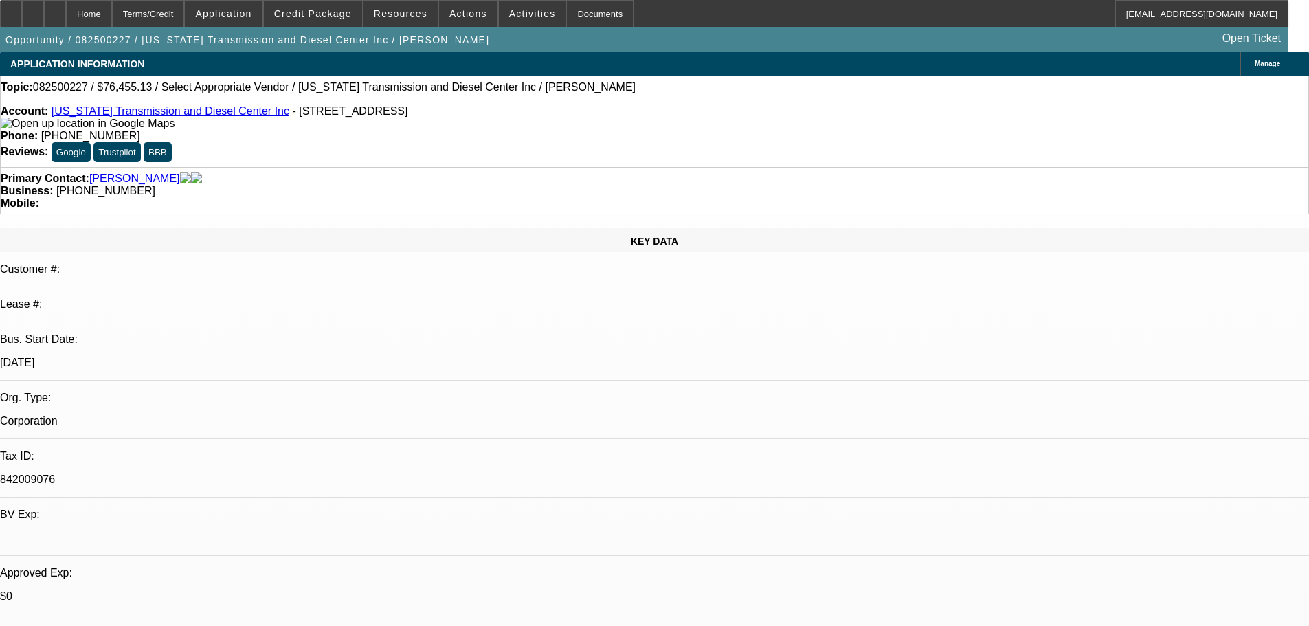
select select "0"
select select "2"
select select "0.1"
select select "4"
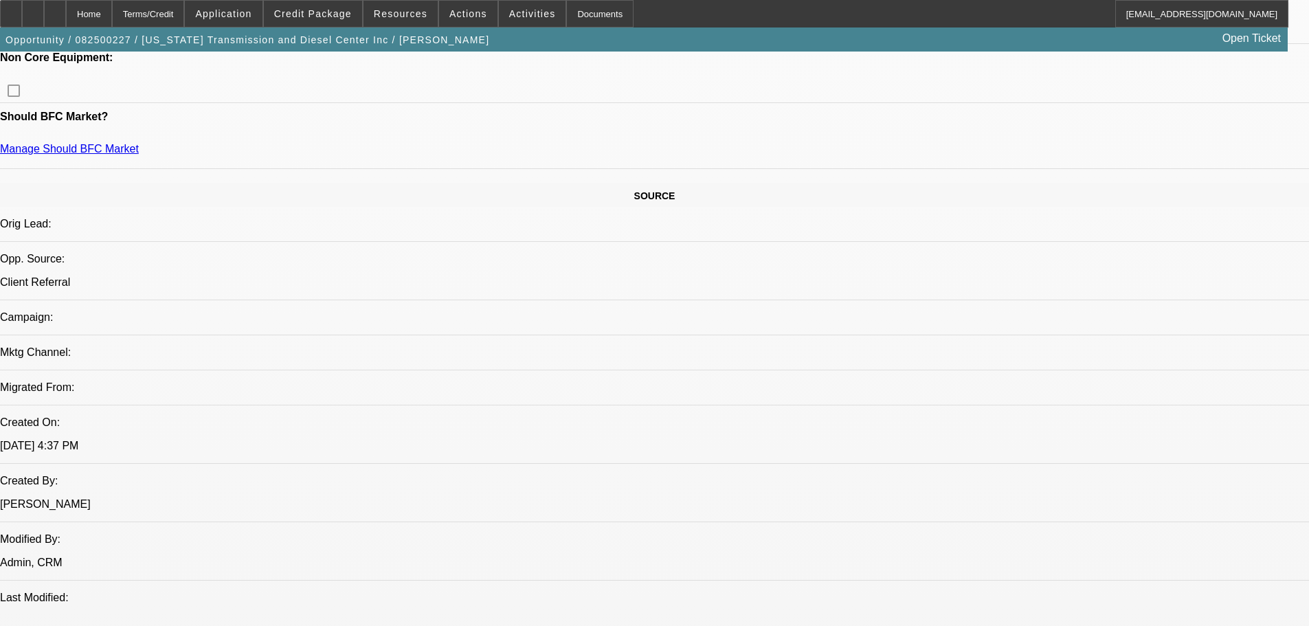
scroll to position [19, 0]
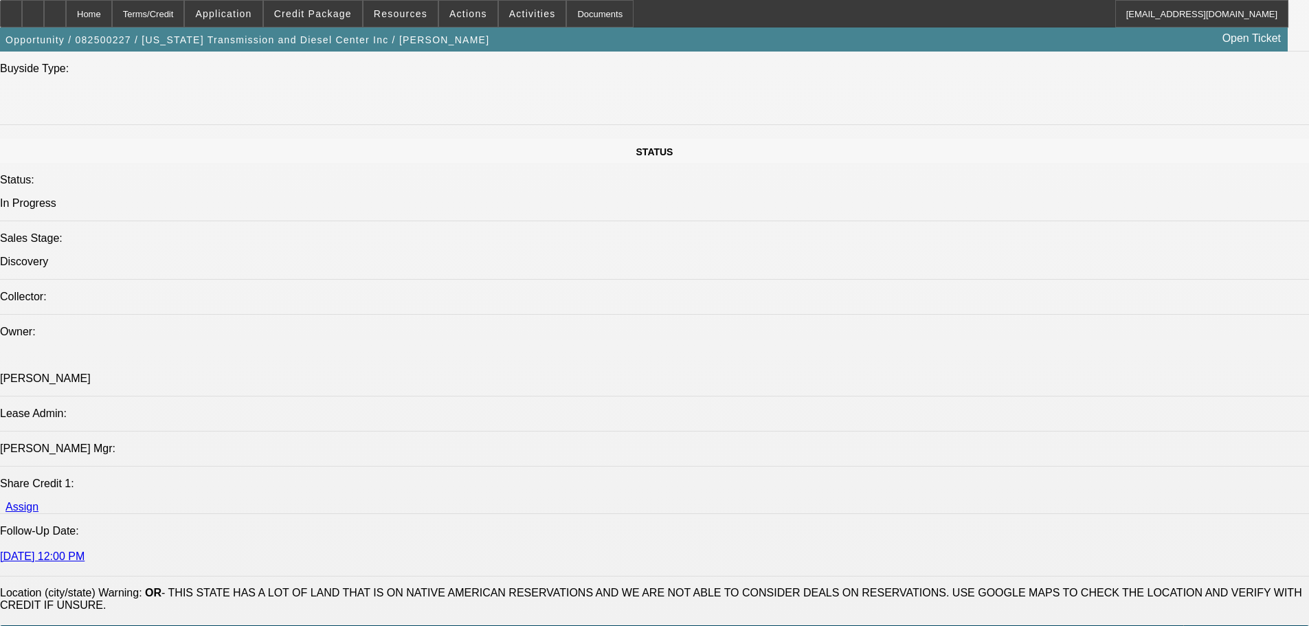
scroll to position [1374, 0]
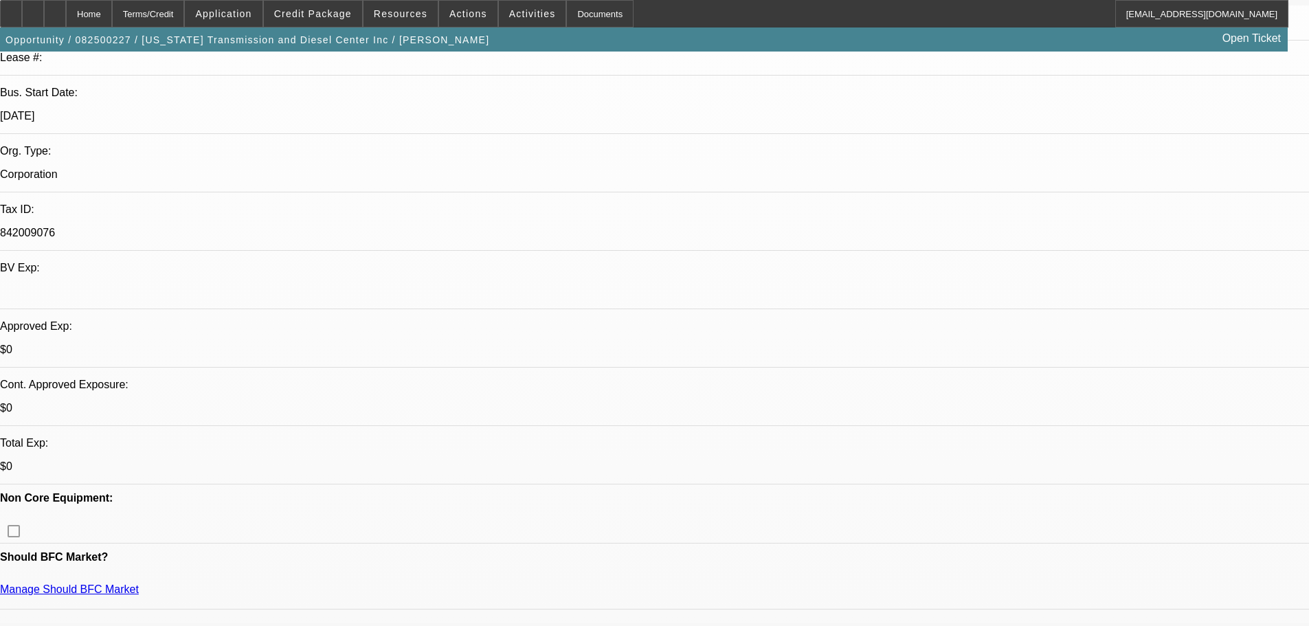
scroll to position [275, 0]
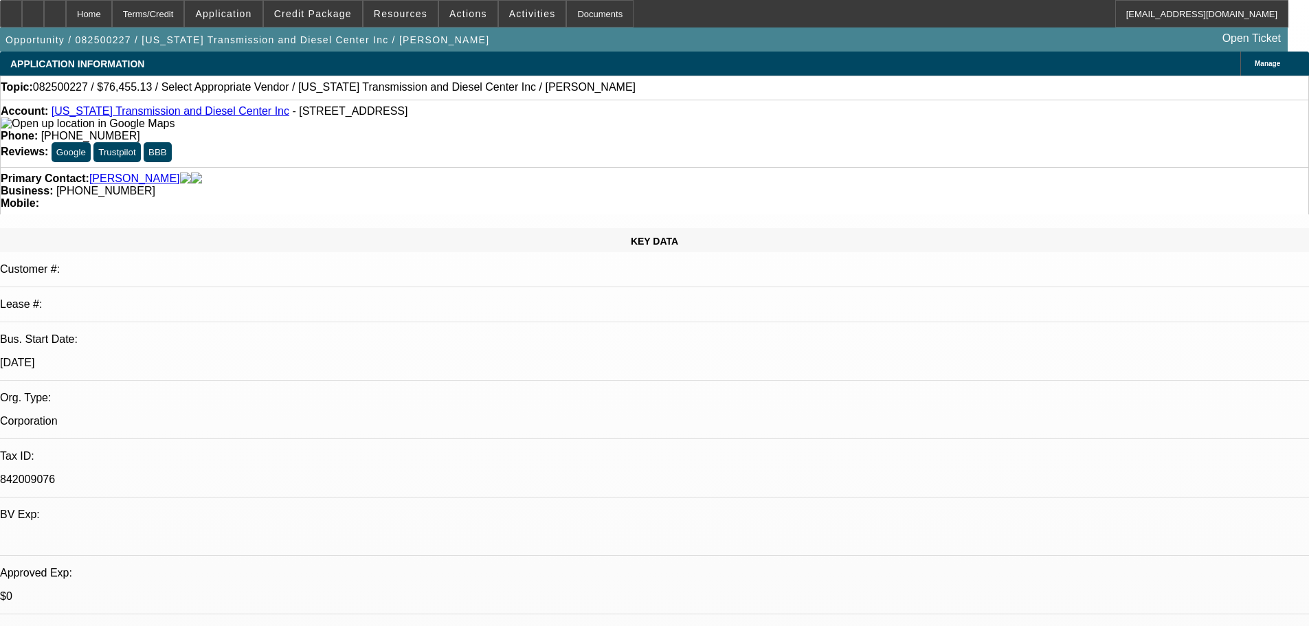
select select "0"
select select "2"
select select "0.1"
select select "4"
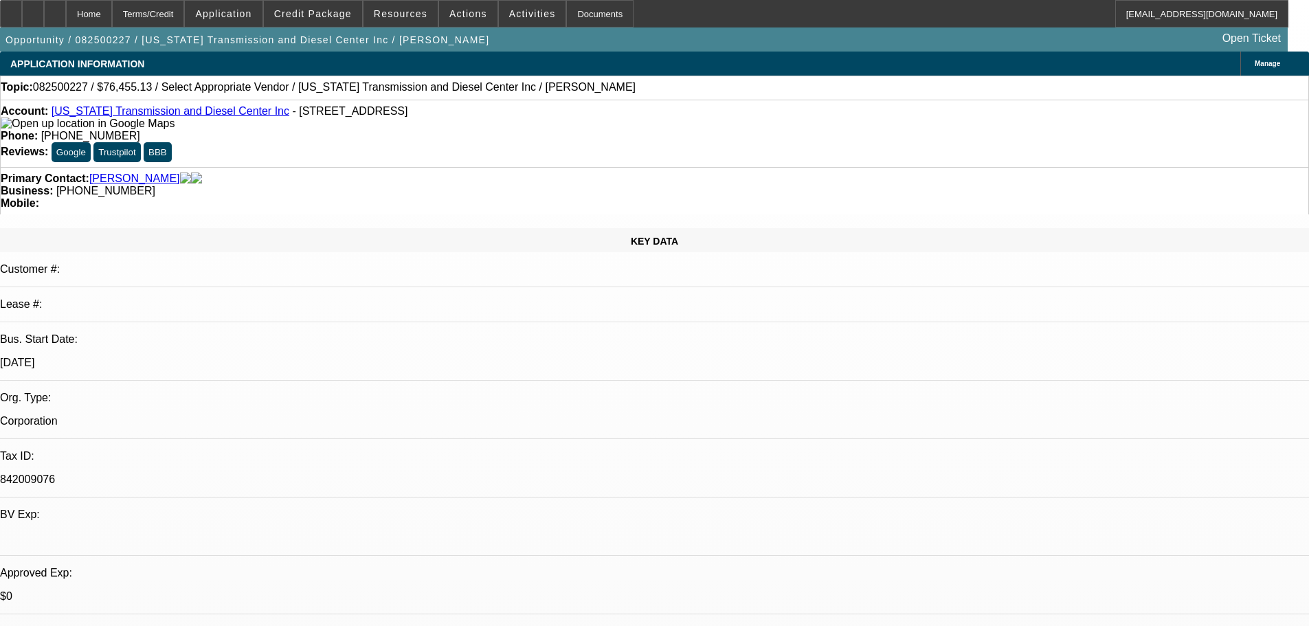
scroll to position [311, 0]
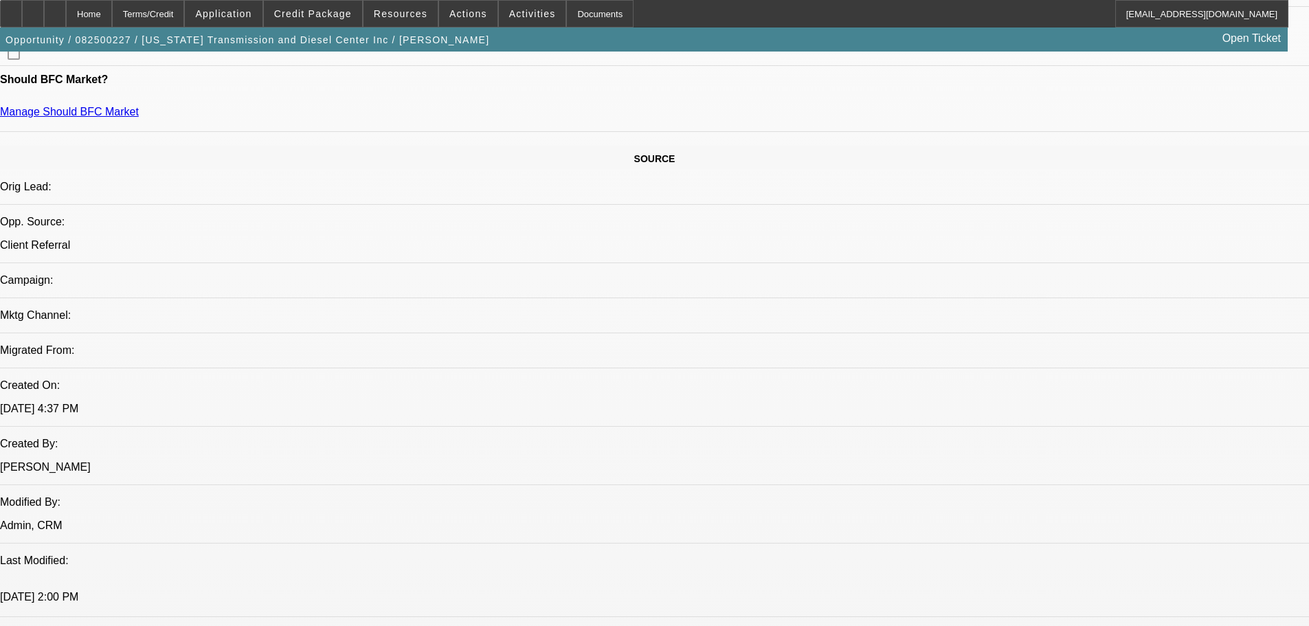
scroll to position [574, 0]
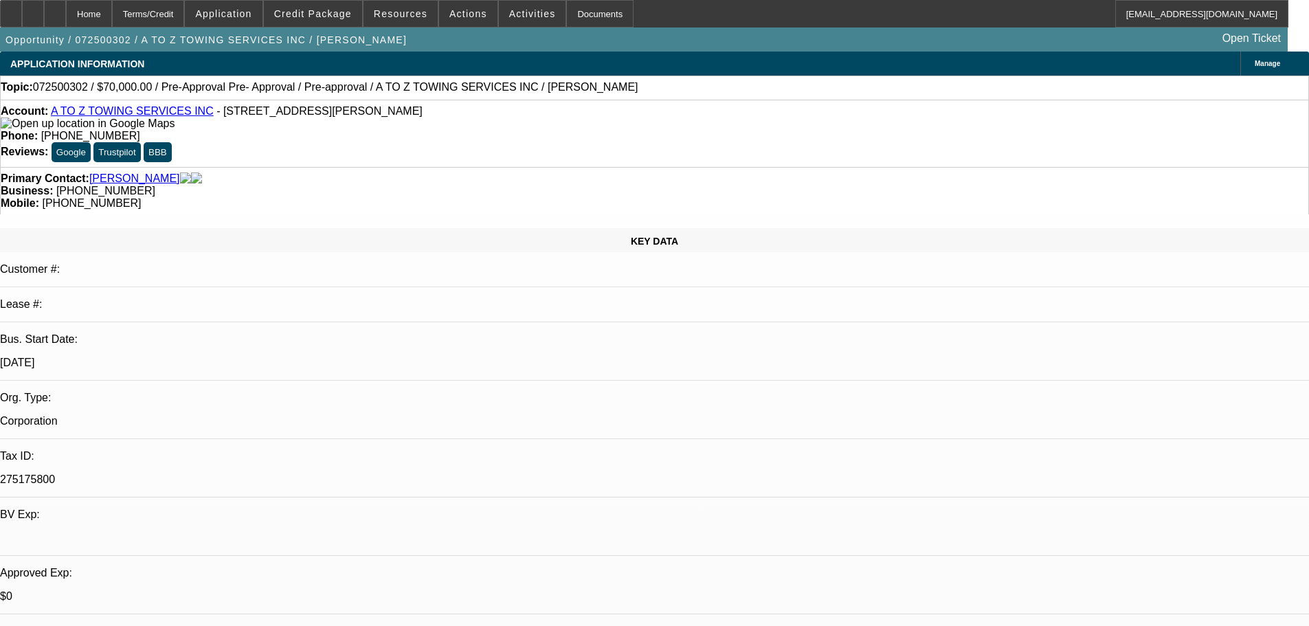
select select "0"
select select "2"
select select "0"
select select "6"
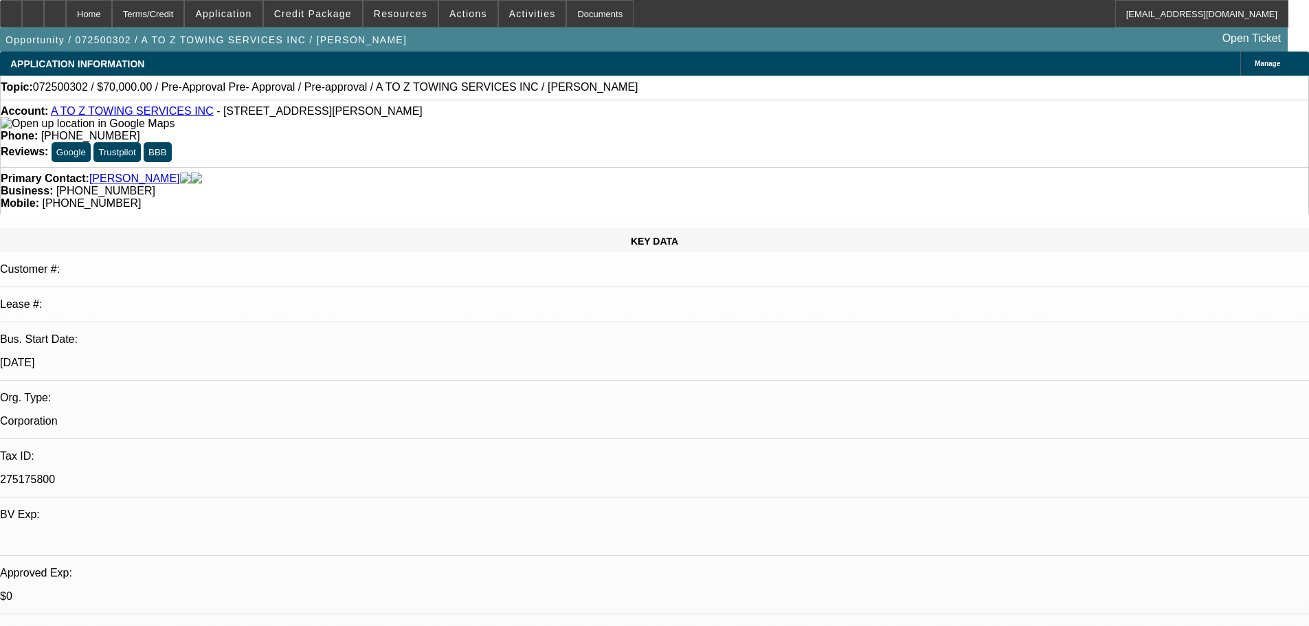
select select "0"
select select "2"
select select "0"
select select "6"
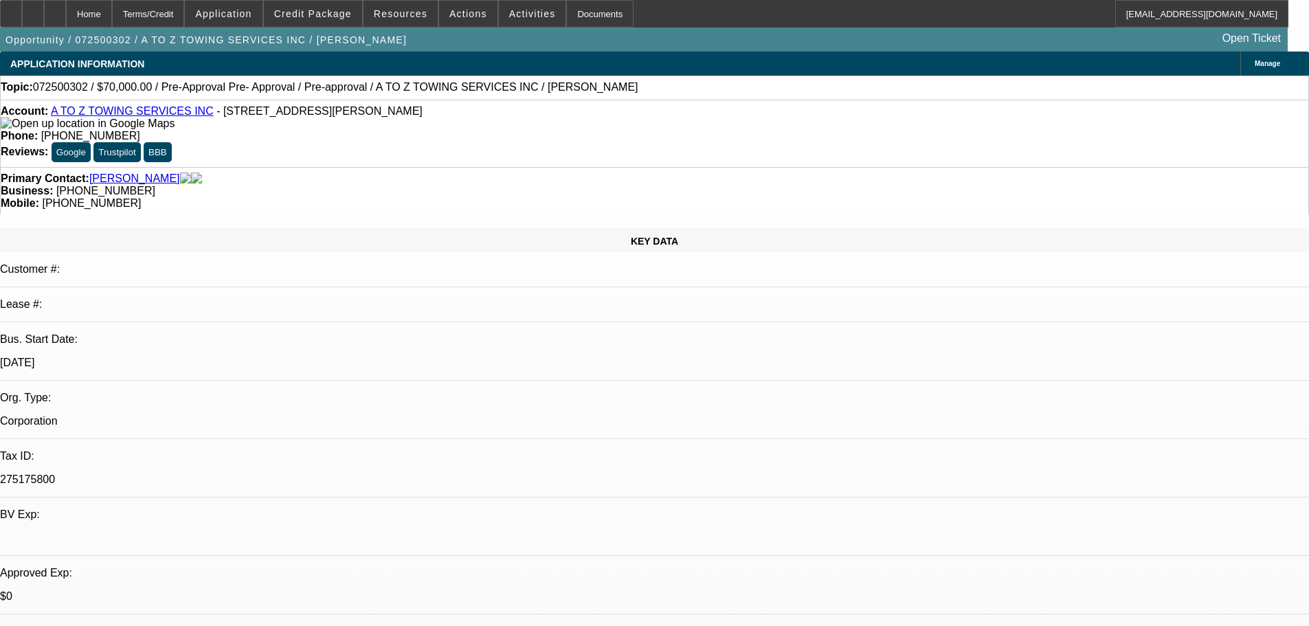
select select "0.1"
select select "2"
select select "0"
select select "6"
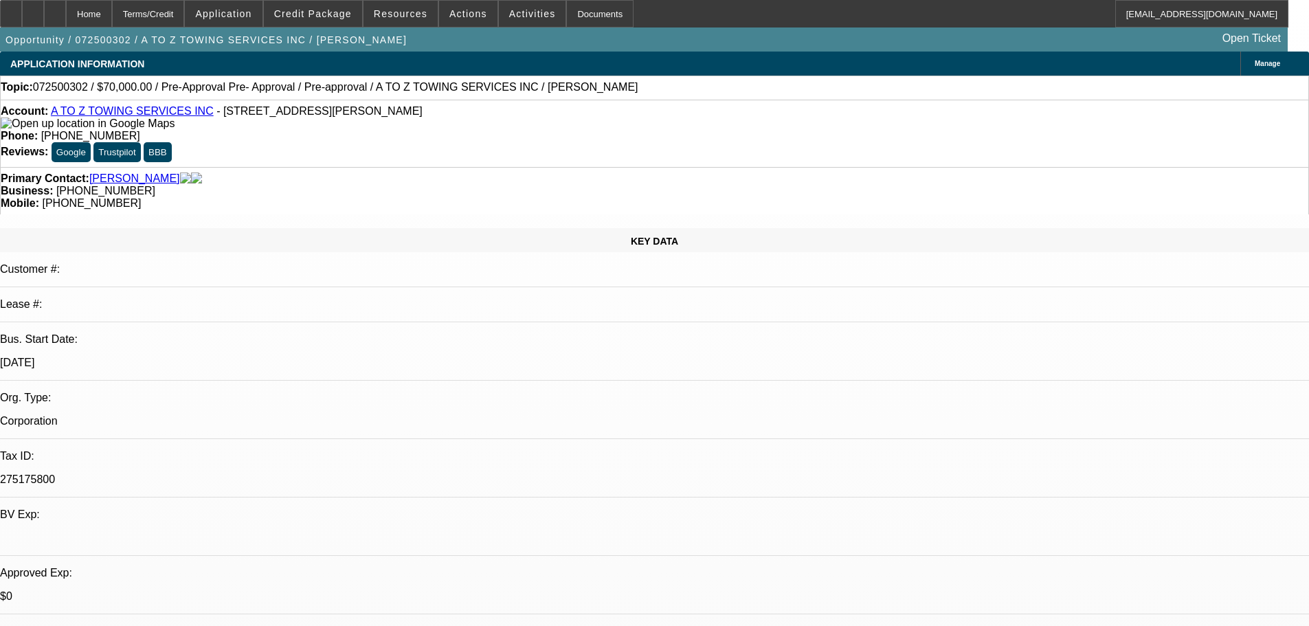
select select "0"
select select "2"
select select "0"
select select "6"
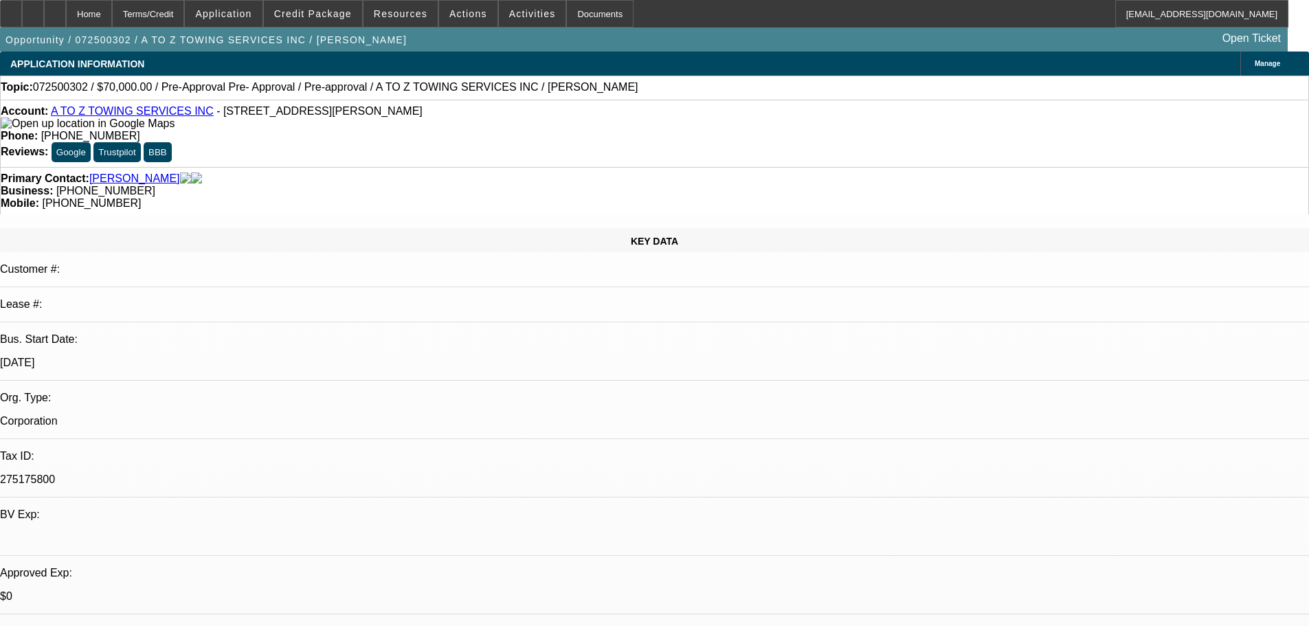
click at [319, 17] on span "Credit Package" at bounding box center [313, 13] width 78 height 11
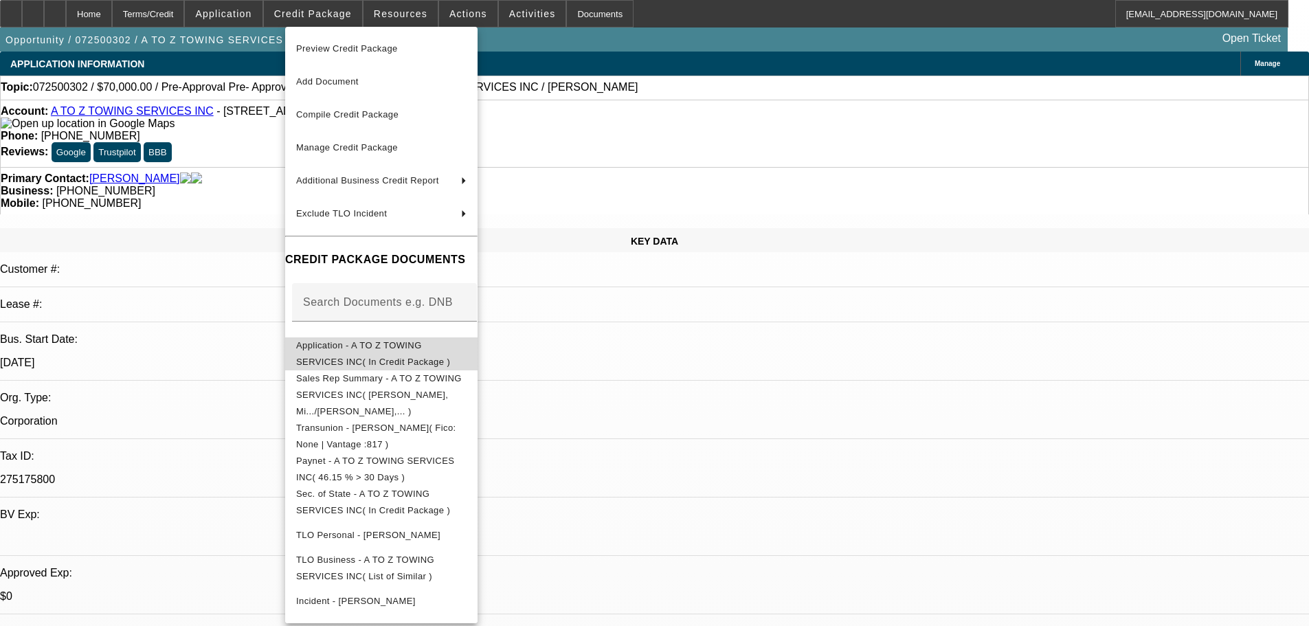
click at [444, 350] on span "Application - A TO Z TOWING SERVICES INC( In Credit Package )" at bounding box center [373, 353] width 154 height 27
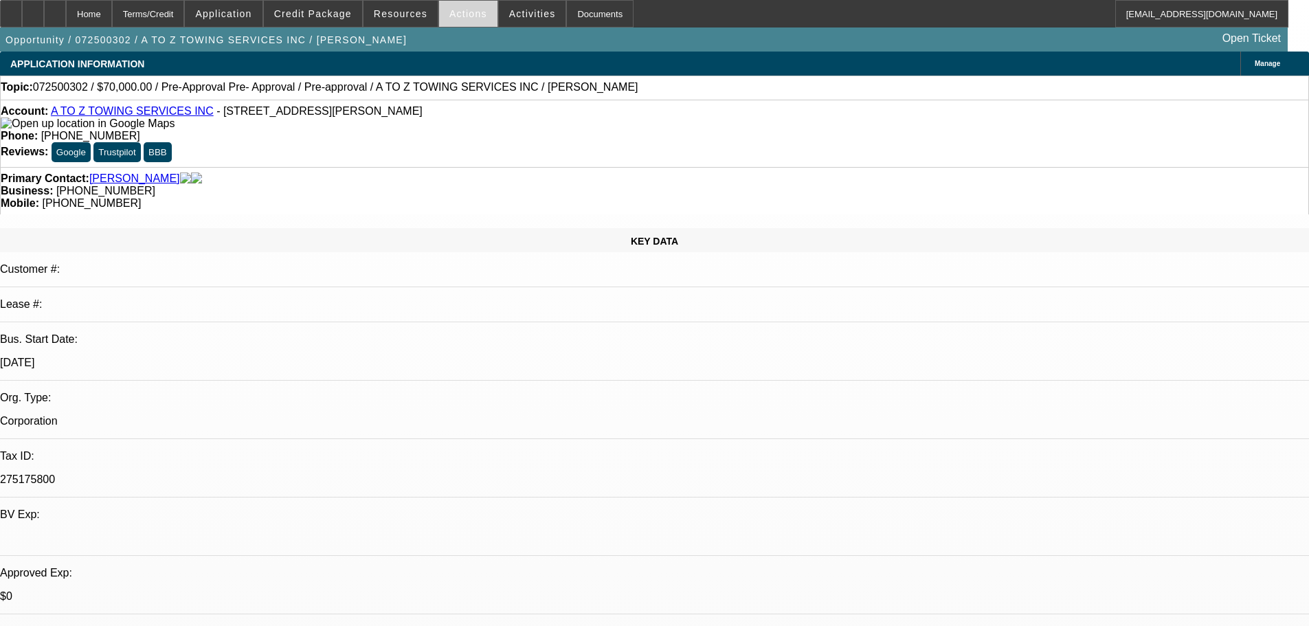
click at [473, 8] on span at bounding box center [468, 13] width 58 height 33
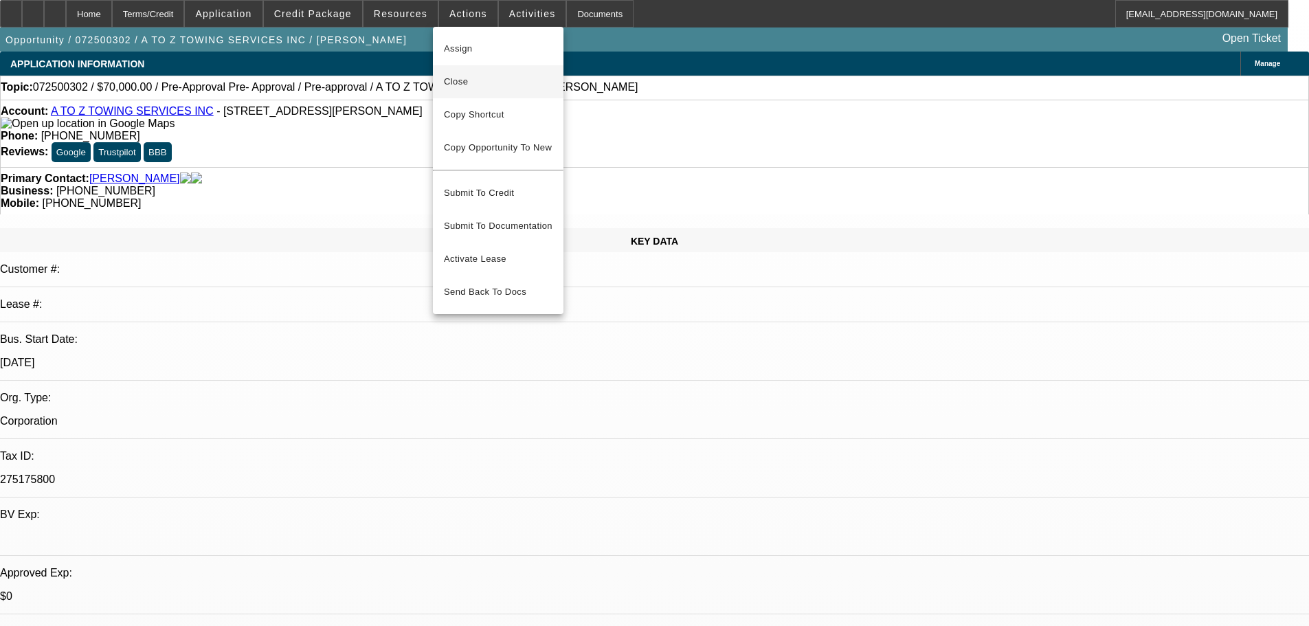
click at [458, 84] on span "Close" at bounding box center [498, 82] width 109 height 16
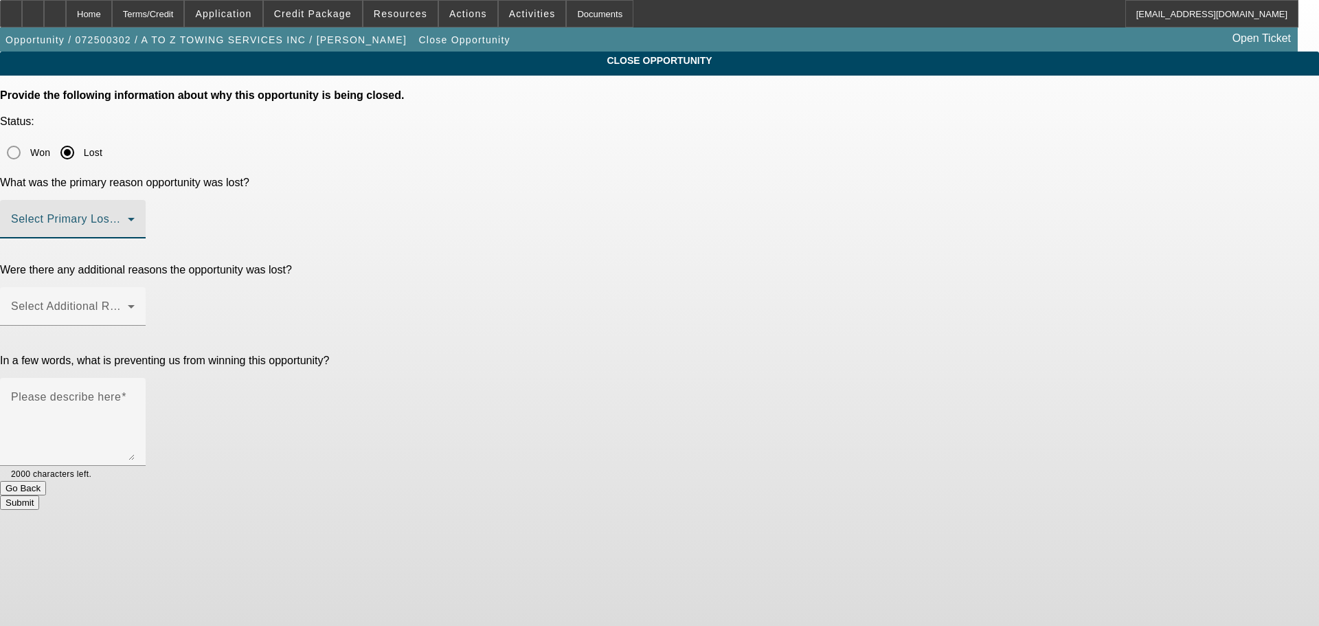
click at [128, 216] on span at bounding box center [69, 224] width 117 height 16
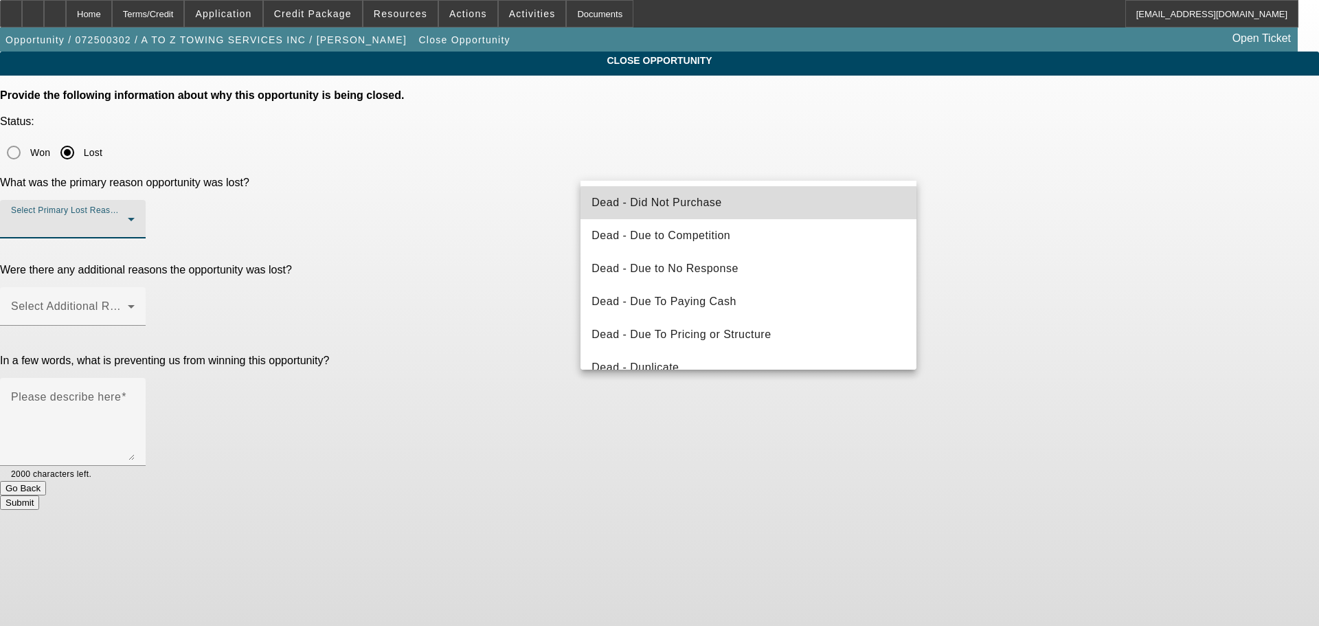
click at [792, 212] on mat-option "Dead - Did Not Purchase" at bounding box center [748, 202] width 336 height 33
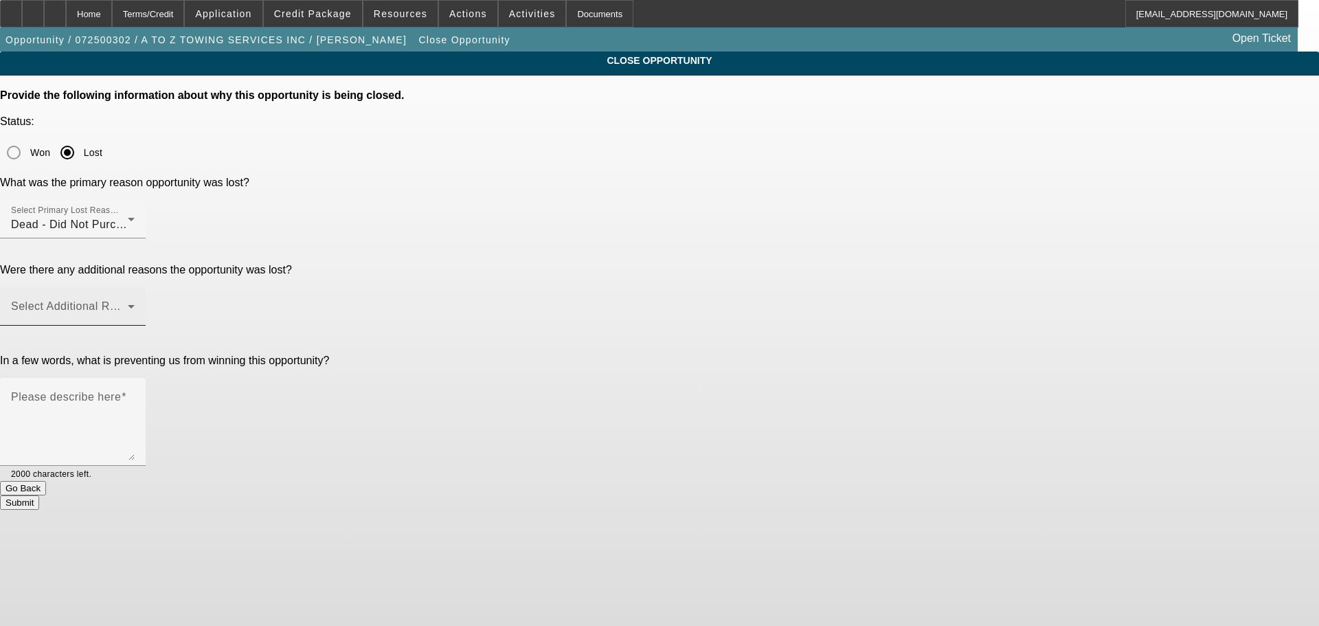
click at [135, 287] on div "Select Additional Reasons" at bounding box center [73, 306] width 124 height 38
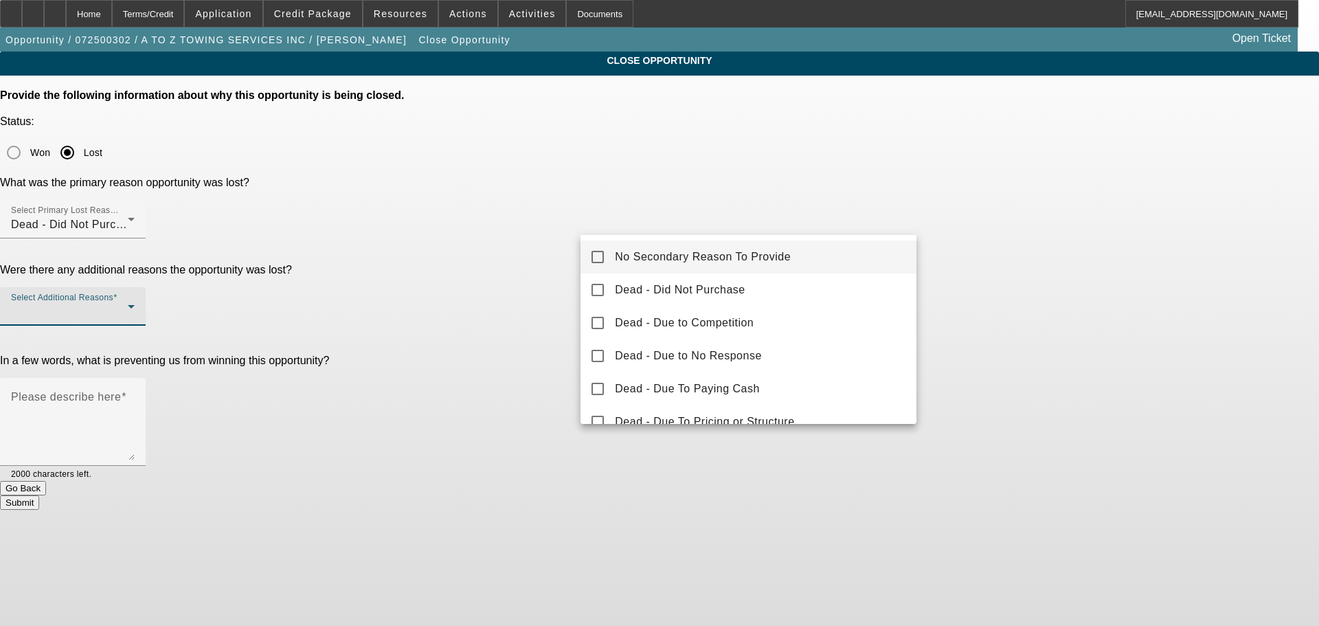
click at [761, 245] on mat-option "No Secondary Reason To Provide" at bounding box center [748, 256] width 336 height 33
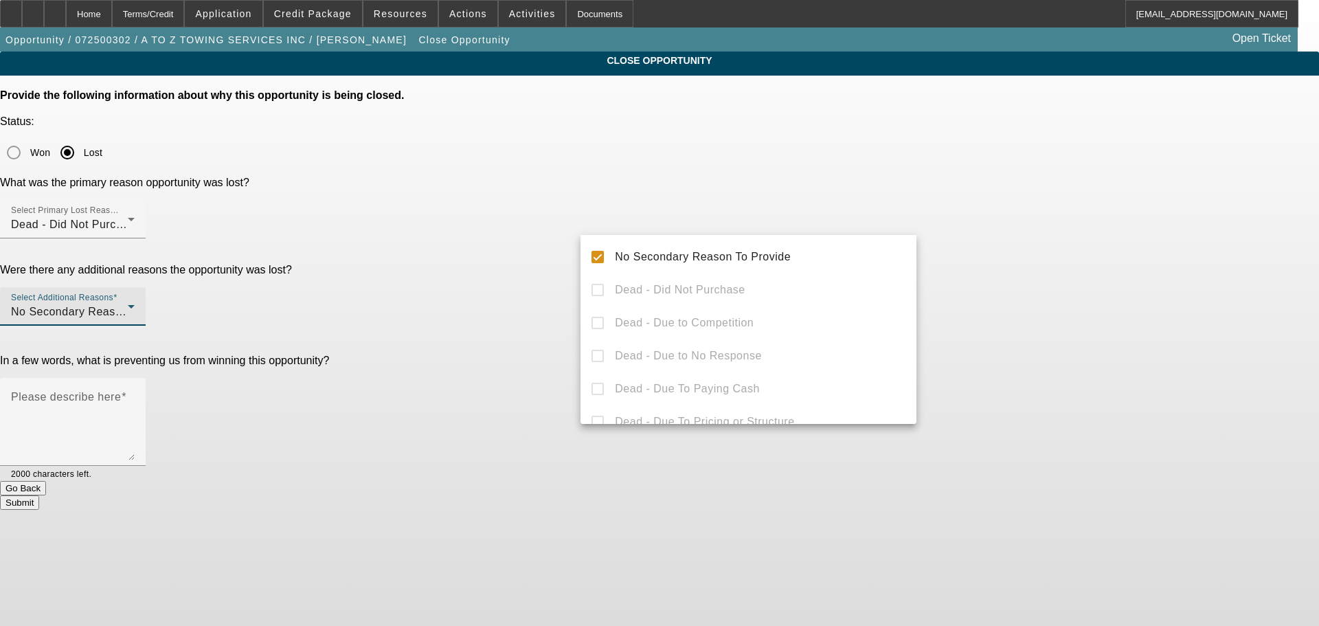
click at [1141, 212] on div at bounding box center [659, 313] width 1319 height 626
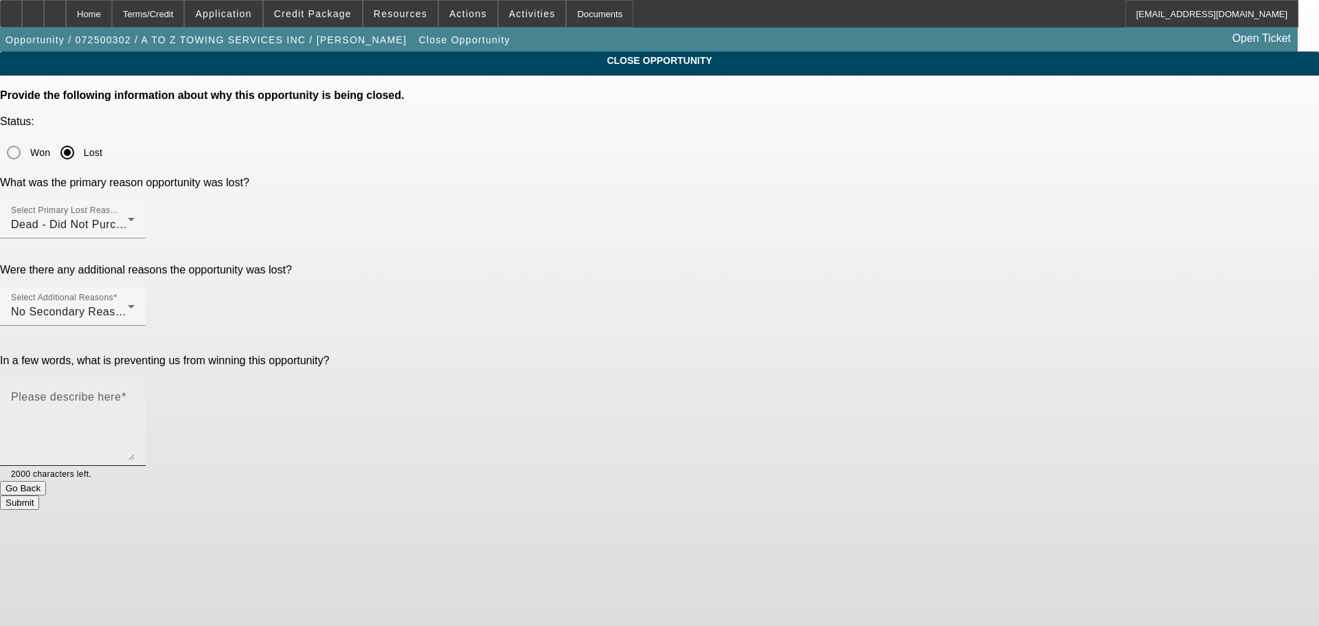
click at [135, 394] on textarea "Please describe here" at bounding box center [73, 427] width 124 height 66
click at [135, 394] on textarea "Ended up fixing his truck that was down. Doesn't have the work or employee's to…" at bounding box center [73, 427] width 124 height 66
click at [135, 394] on textarea "Ended up fixing his truck that was down so doesn't need to replace it. Doesn't …" at bounding box center [73, 427] width 124 height 66
type textarea "Ended up fixing his truck that was down so doesn't need to replace it. Doesn't …"
click at [39, 495] on button "Submit" at bounding box center [19, 502] width 39 height 14
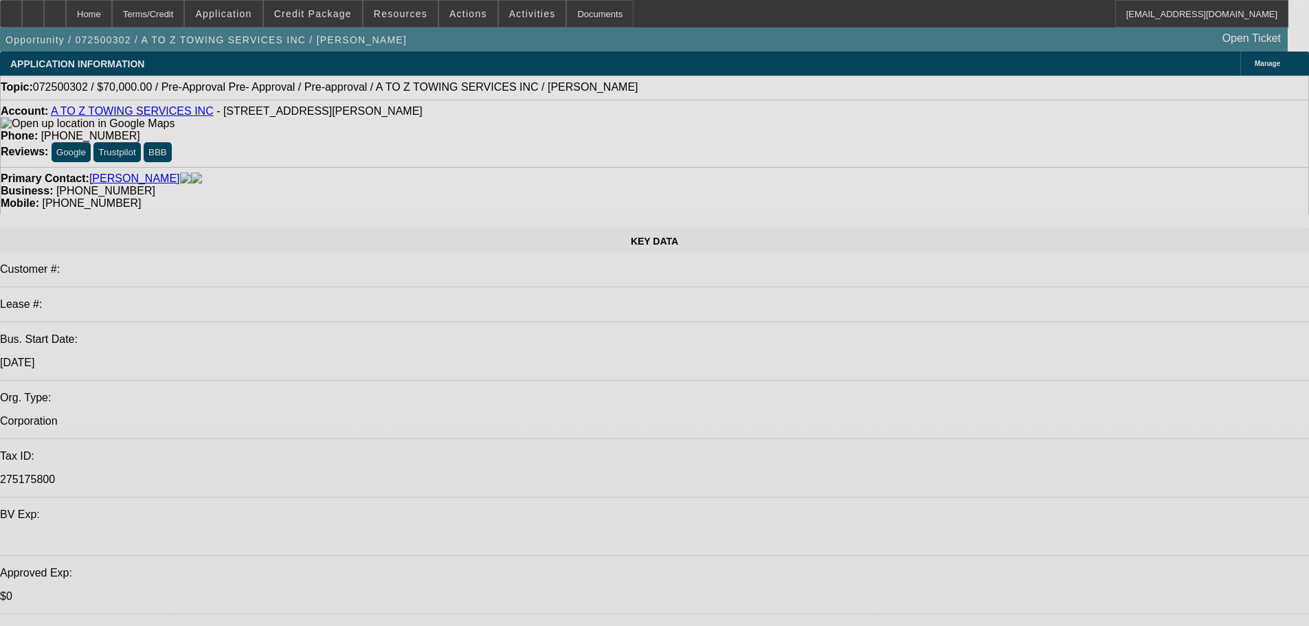
select select "0"
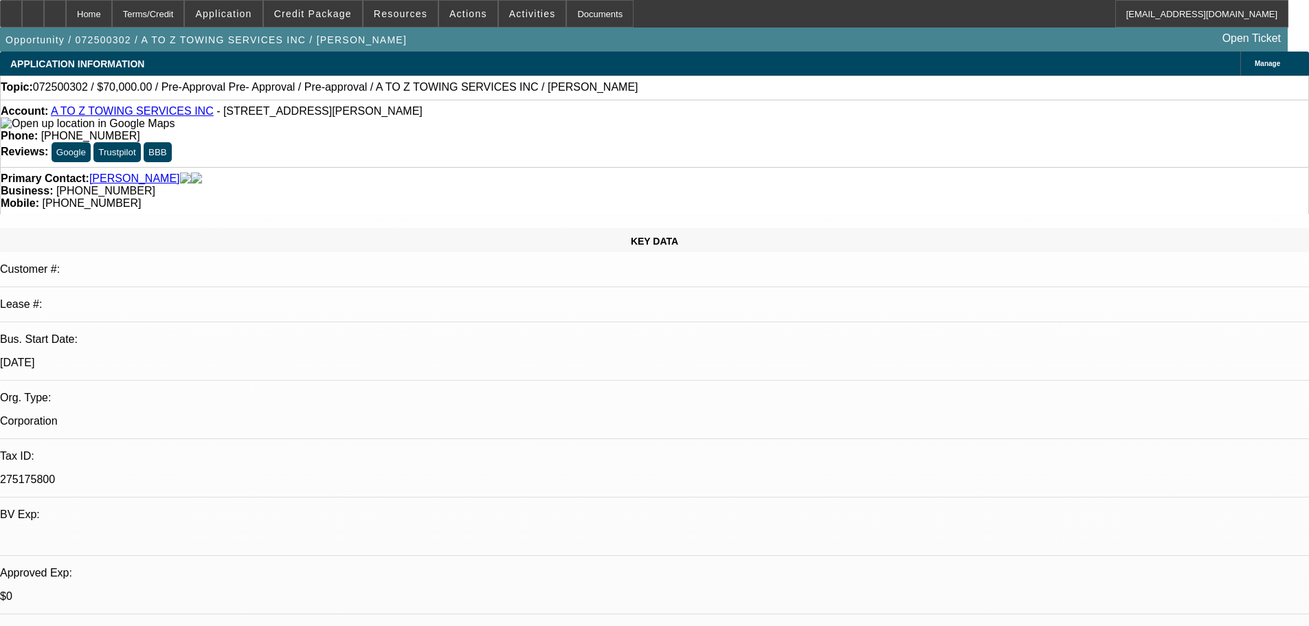
select select "2"
select select "0"
select select "6"
select select "0"
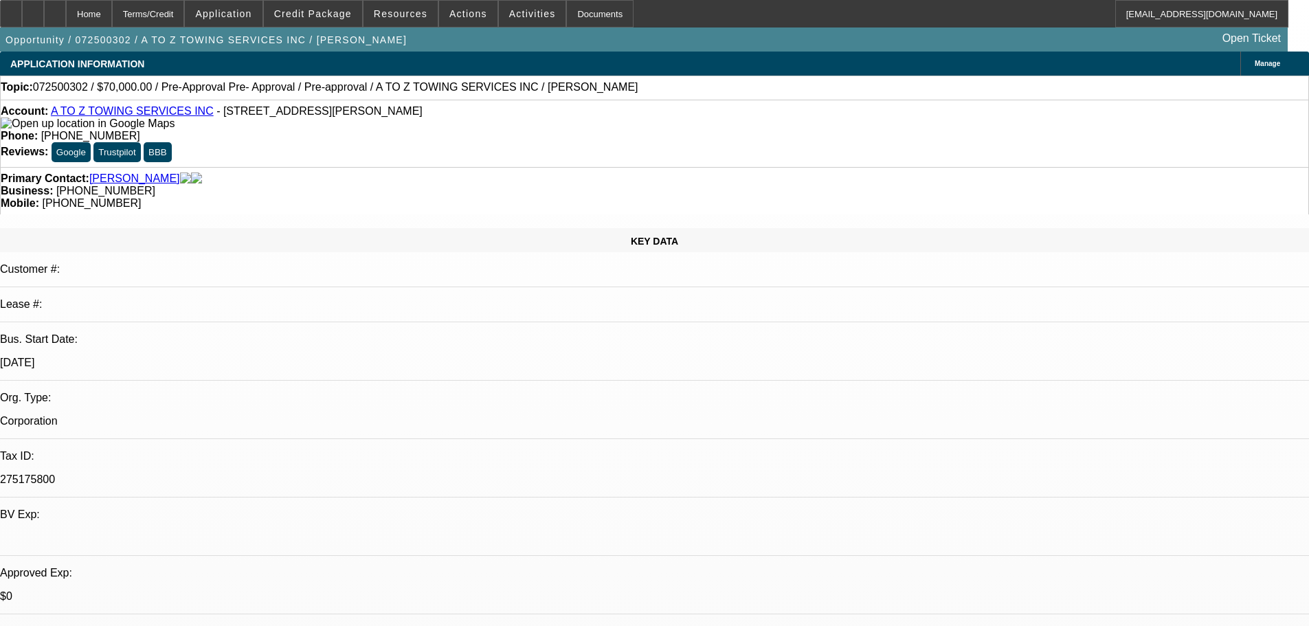
select select "2"
select select "0"
select select "6"
select select "0.1"
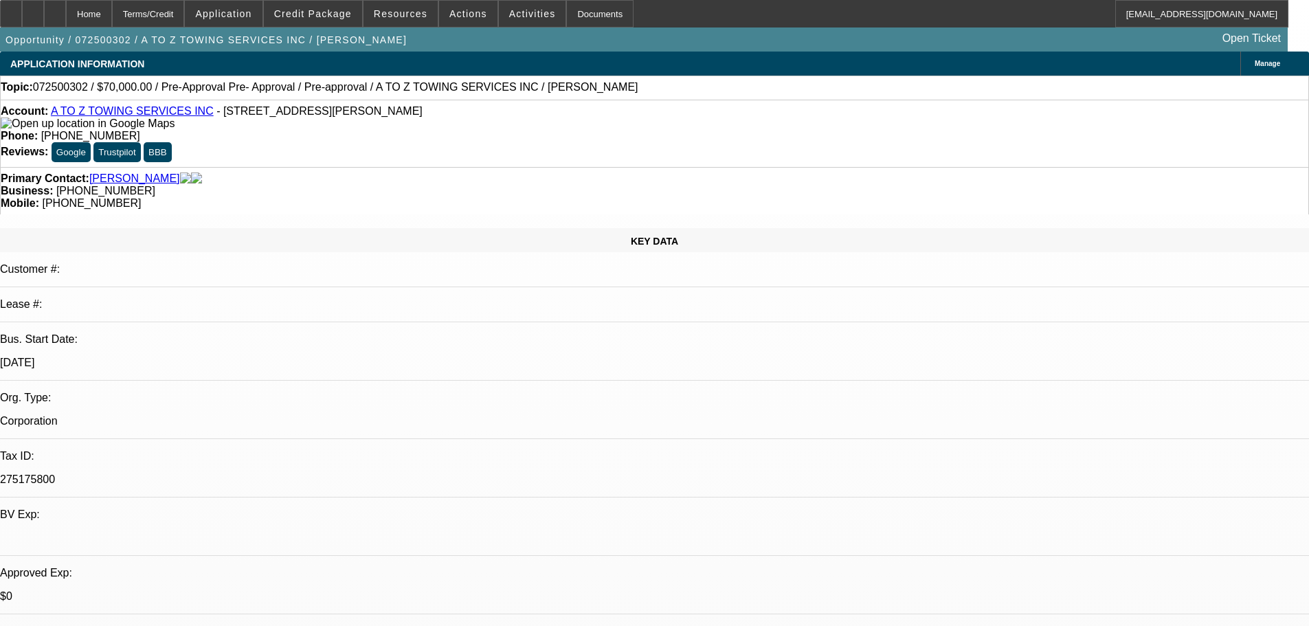
select select "2"
select select "0"
select select "6"
select select "0"
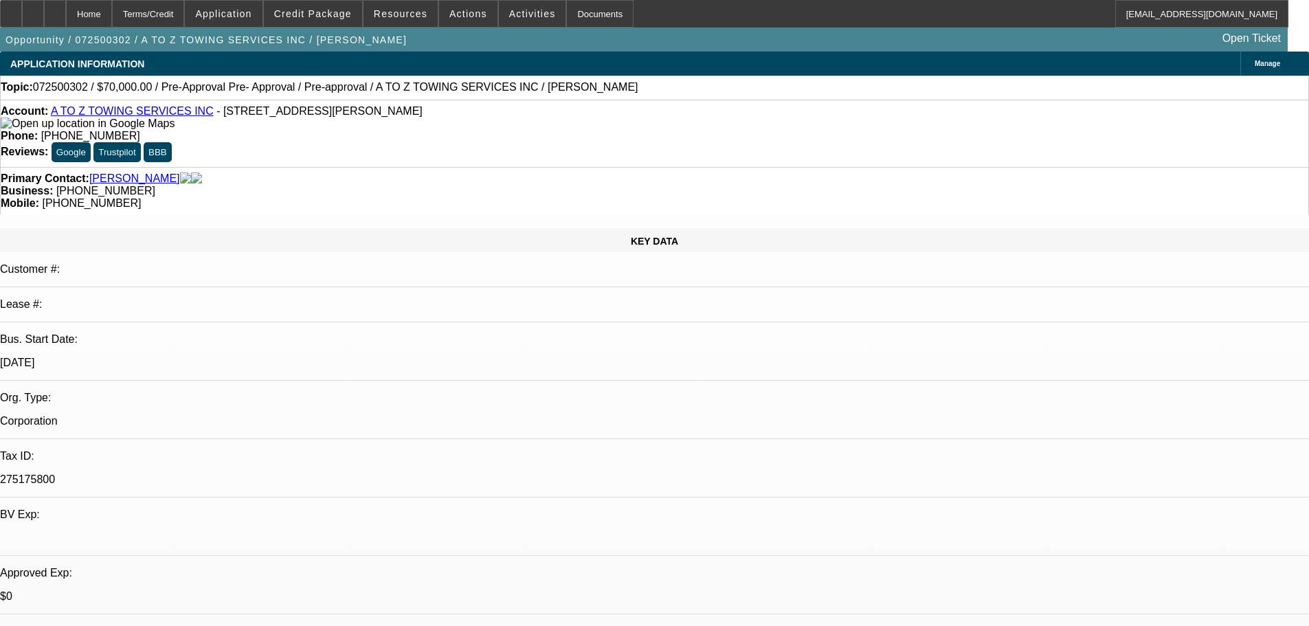
select select "2"
select select "0"
select select "6"
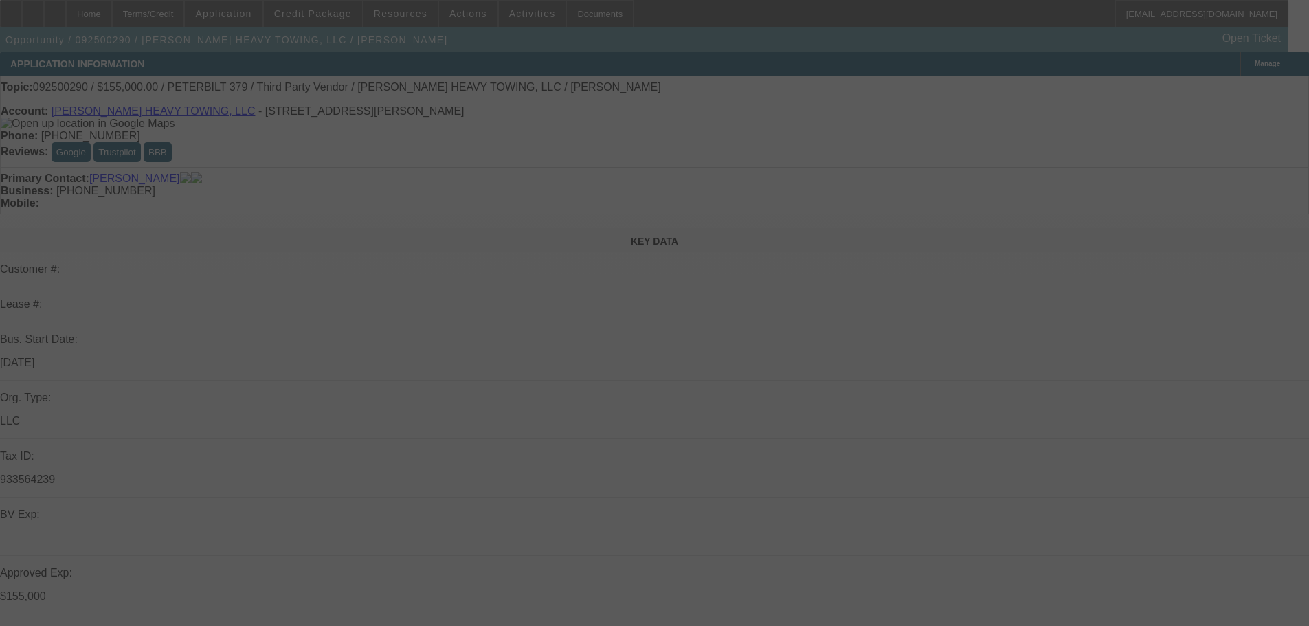
select select "0"
select select "2"
select select "0.1"
select select "4"
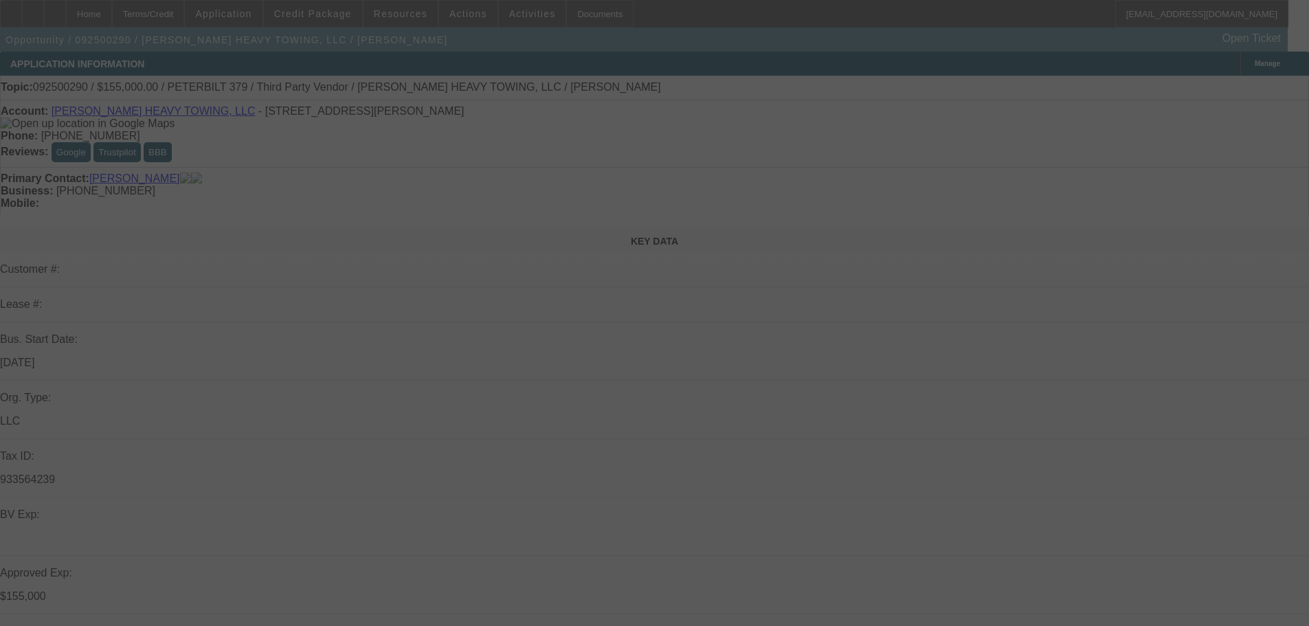
select select "0"
select select "6"
select select "0"
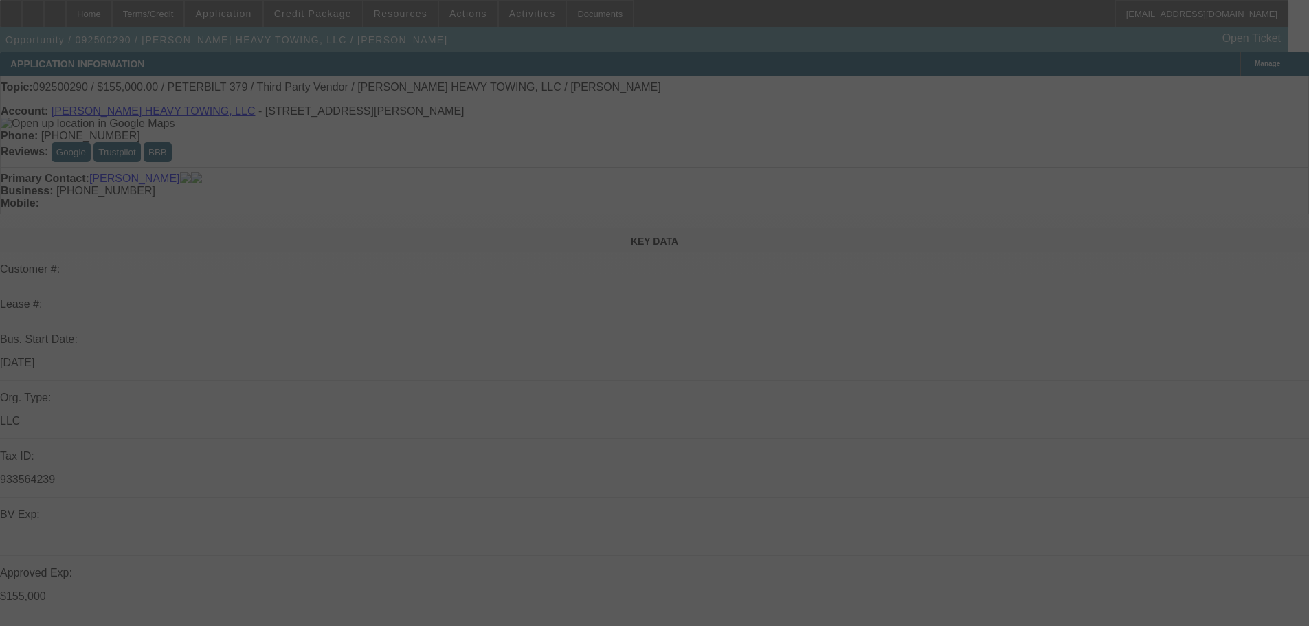
select select "2"
select select "0"
select select "6"
select select "0.1"
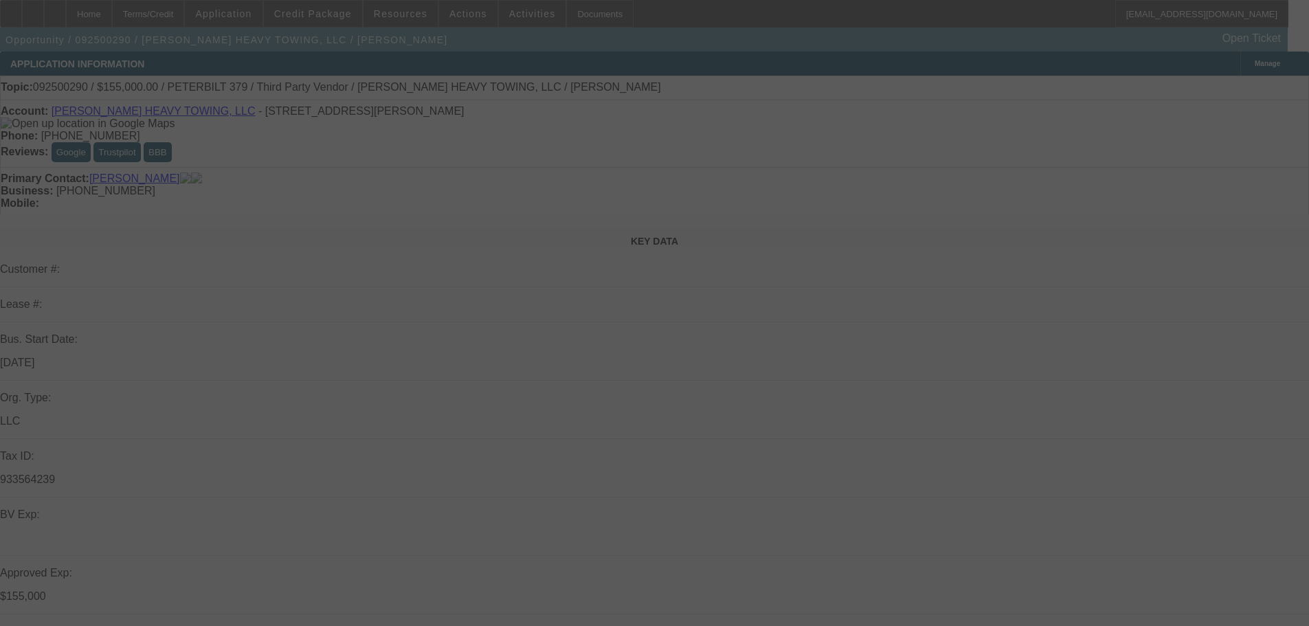
select select "2"
select select "0"
select select "6"
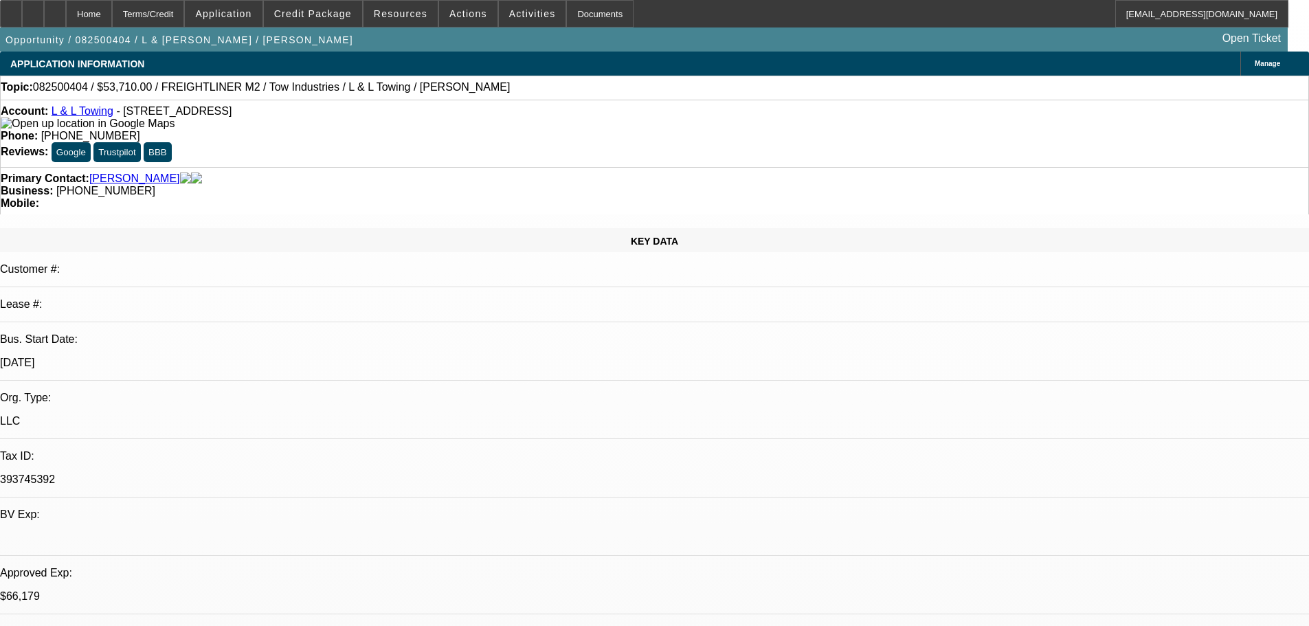
select select "0"
select select "2"
select select "0.1"
select select "4"
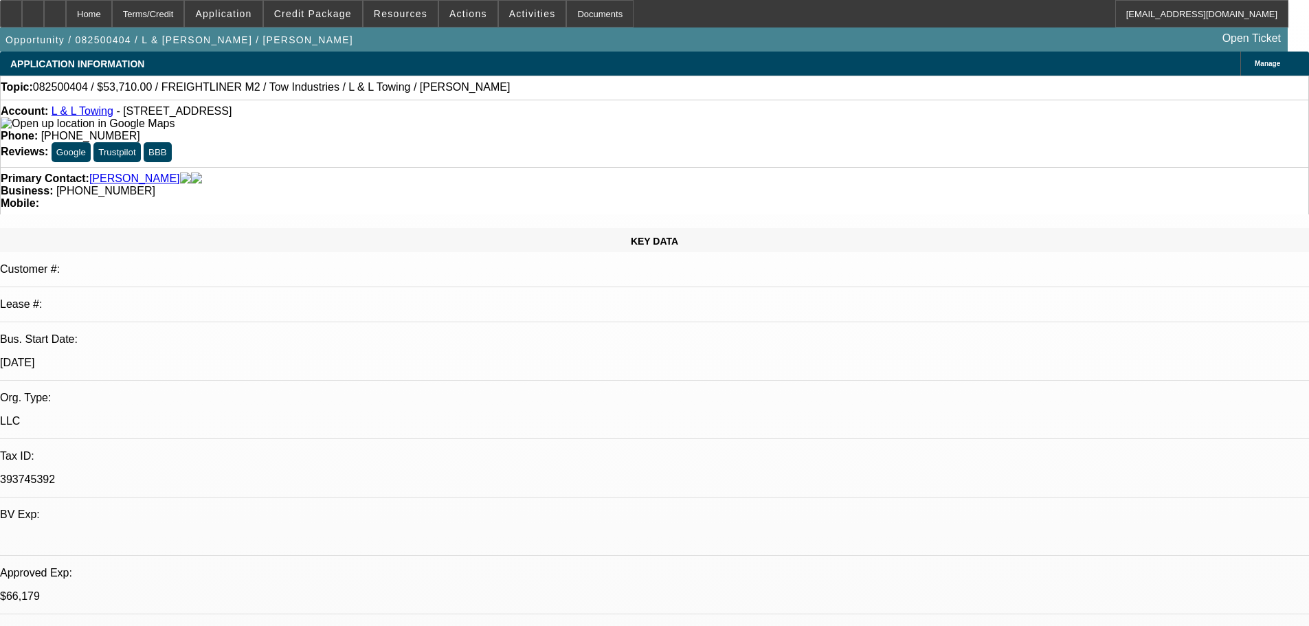
select select "0"
select select "2"
select select "0.1"
select select "4"
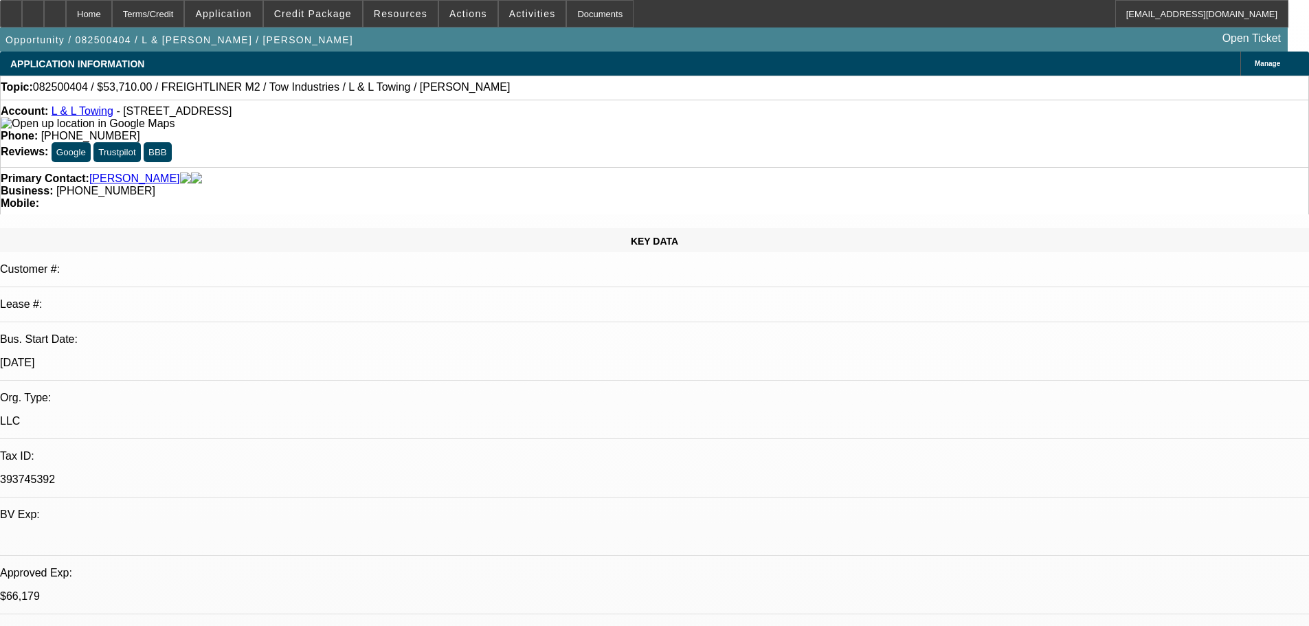
select select "0"
select select "2"
select select "0.1"
select select "4"
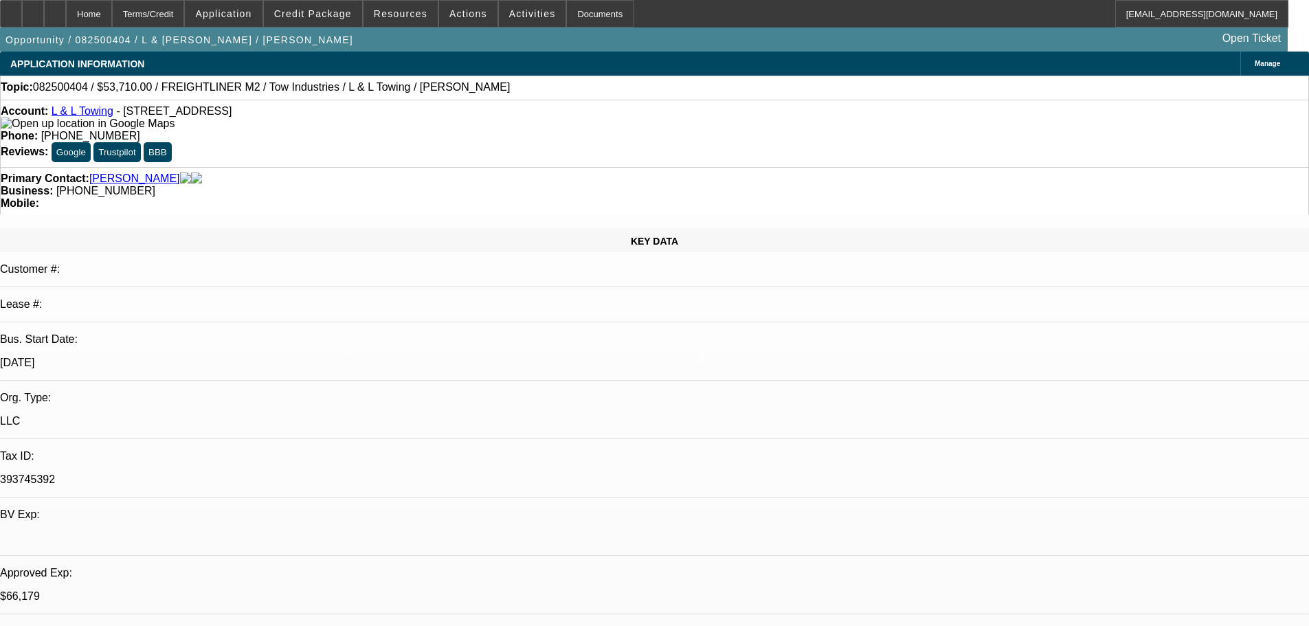
select select "0"
select select "2"
select select "0.1"
select select "4"
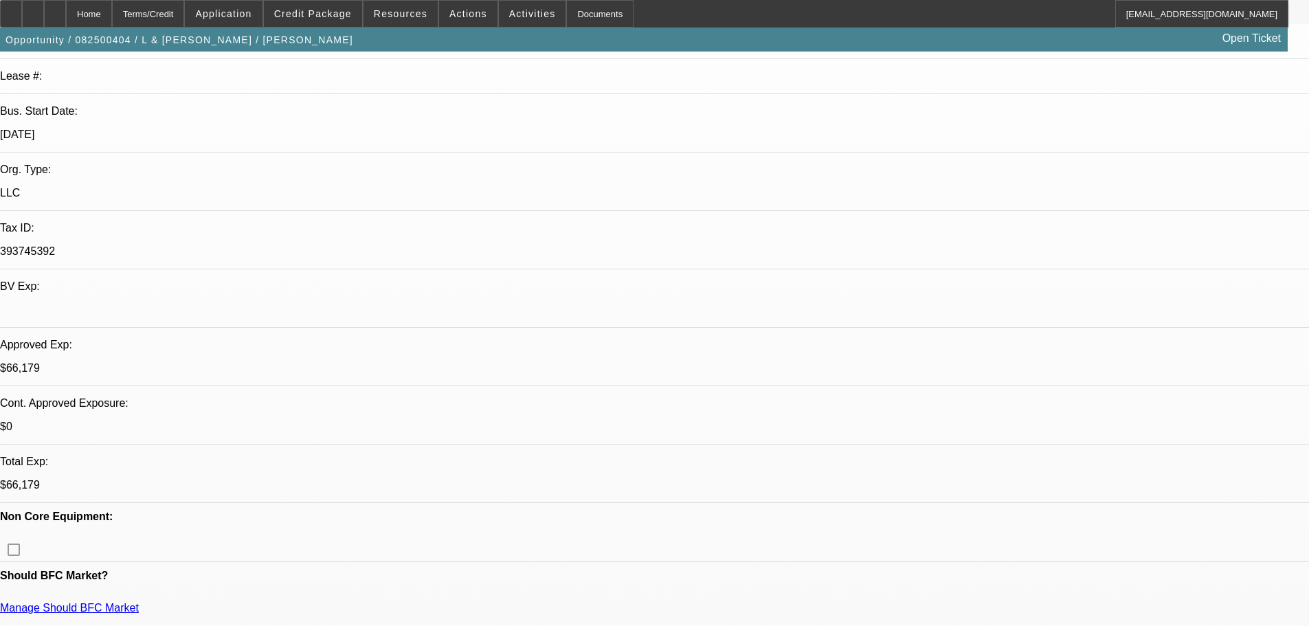
scroll to position [275, 0]
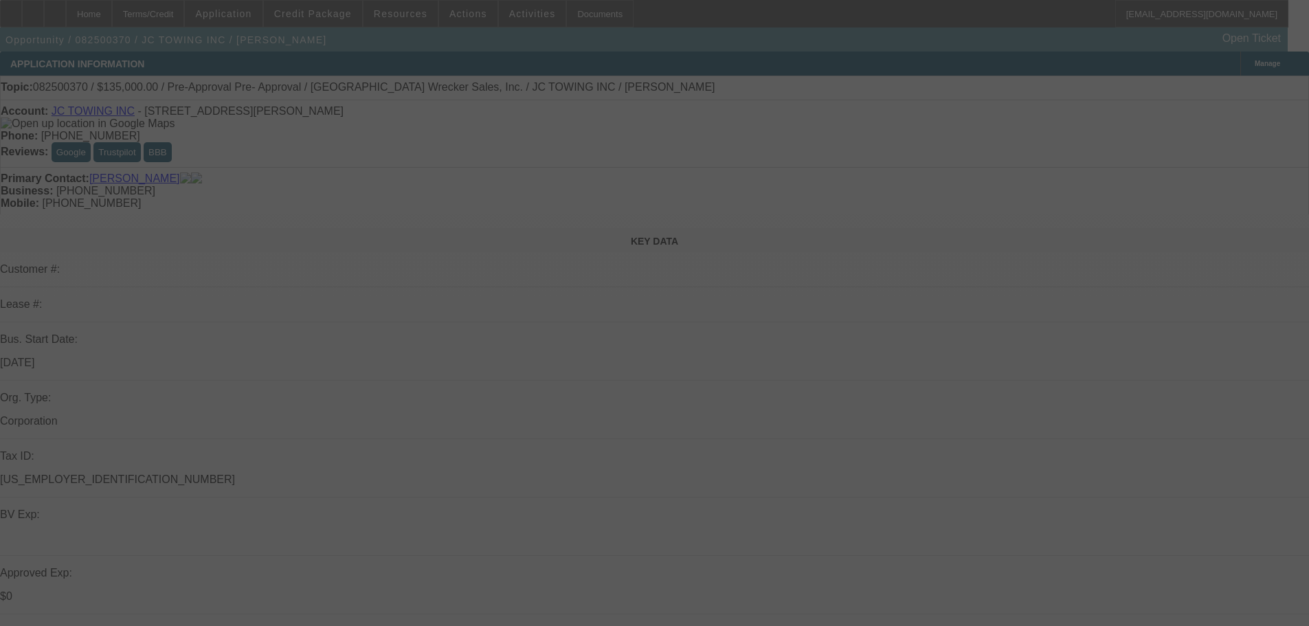
select select "0"
select select "2"
select select "0"
select select "6"
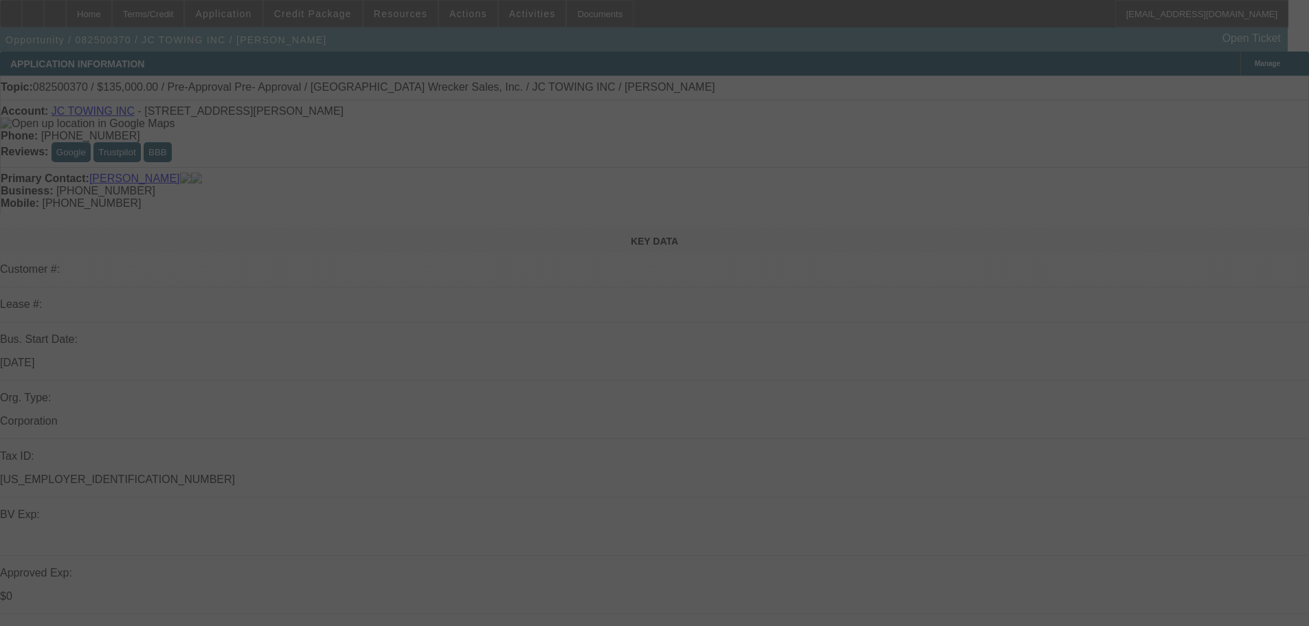
select select "0"
select select "2"
select select "0"
select select "6"
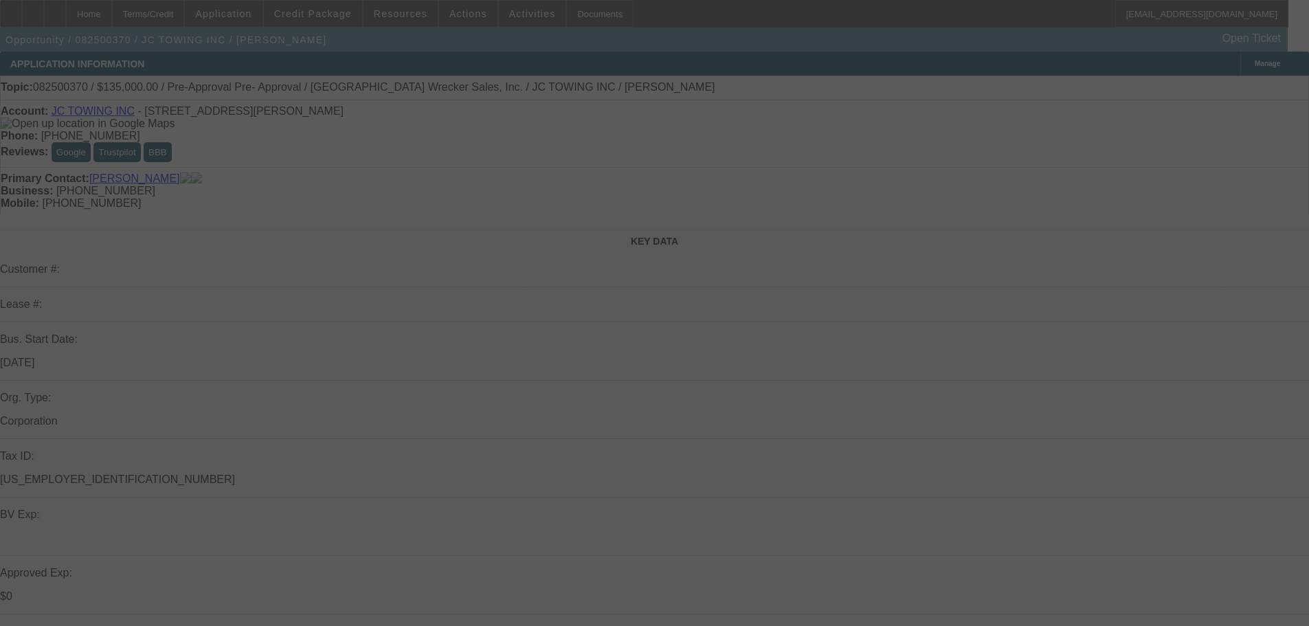
select select "0.2"
select select "0"
select select "2"
select select "0"
select select "6"
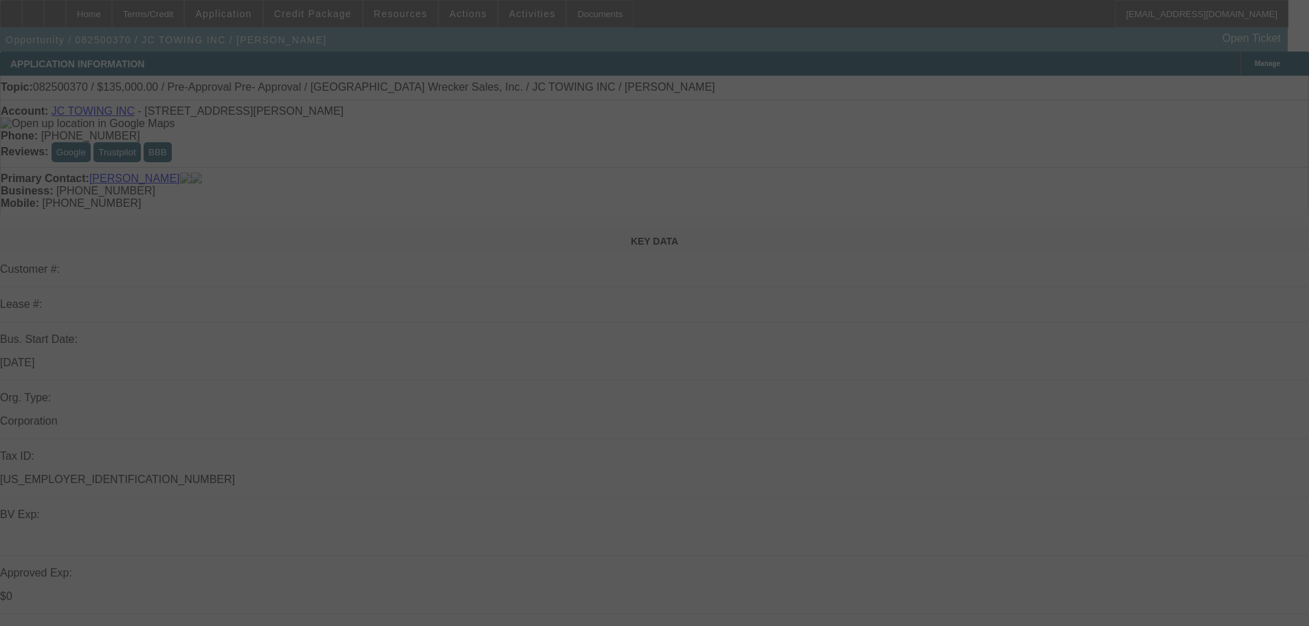
select select "0"
select select "2"
select select "0"
select select "6"
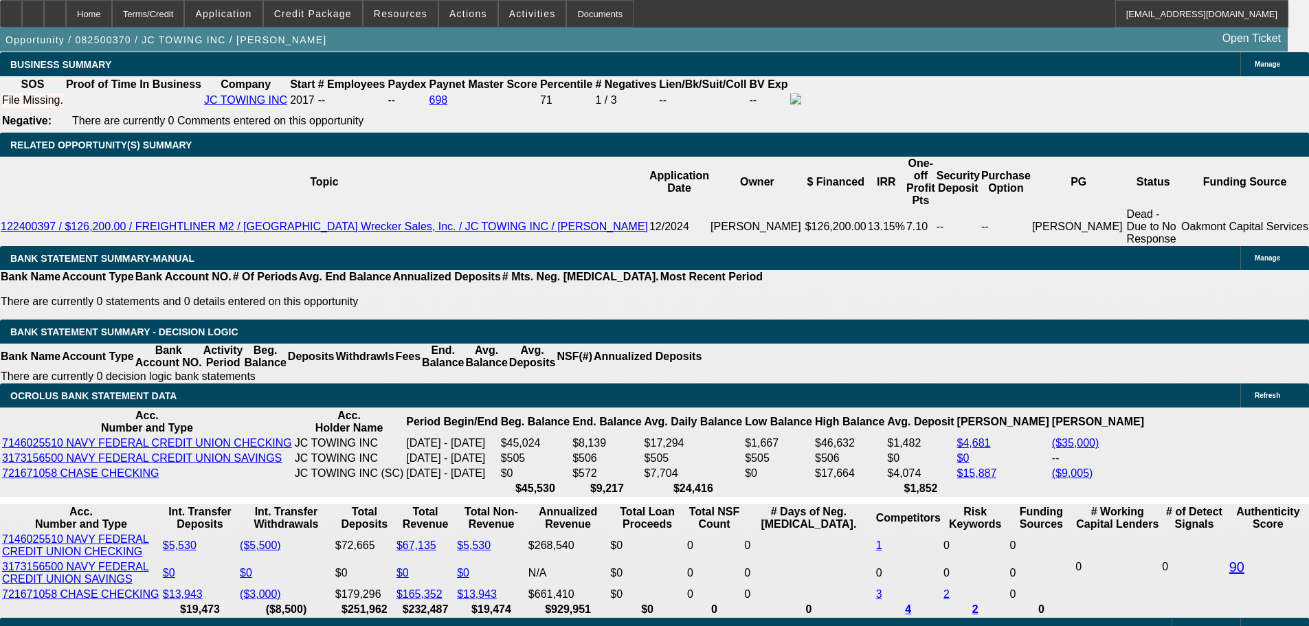
scroll to position [2336, 0]
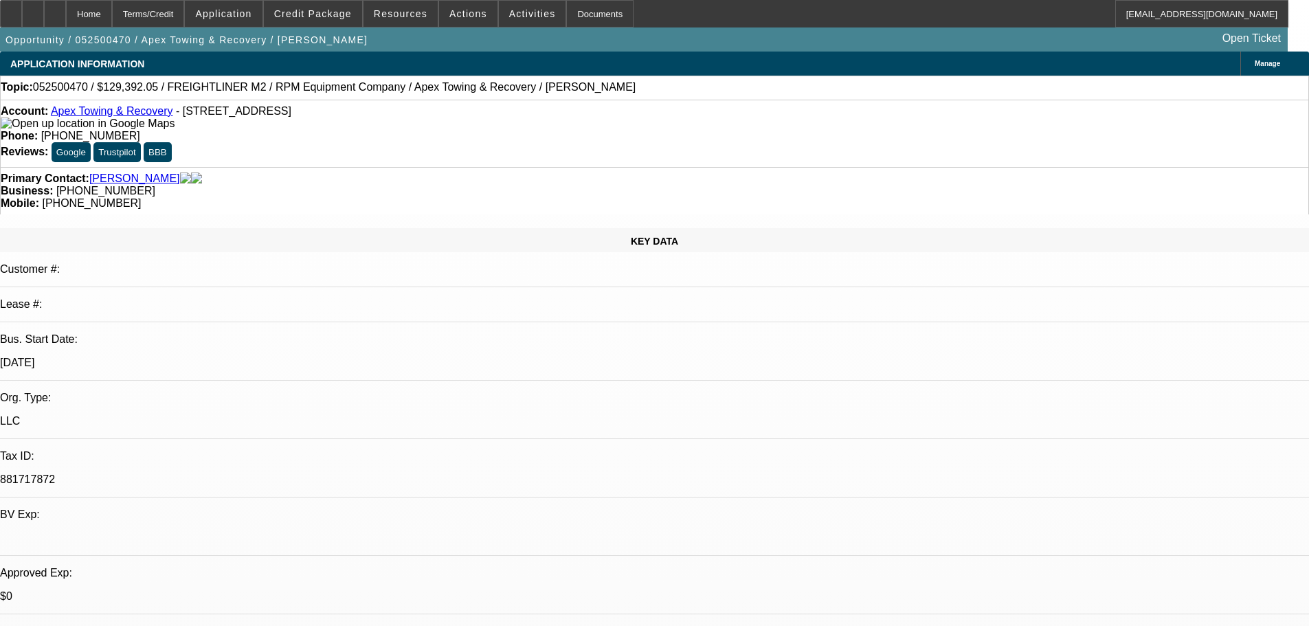
select select "0"
select select "6"
select select "0"
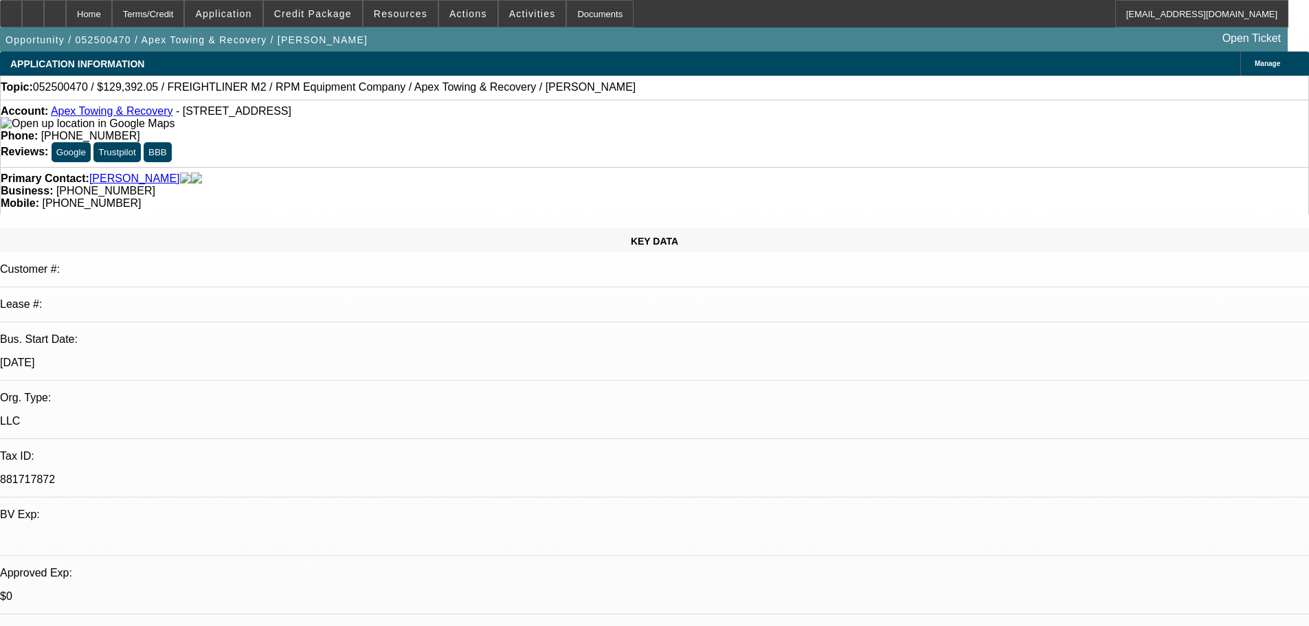
select select "0"
select select "6"
select select "0"
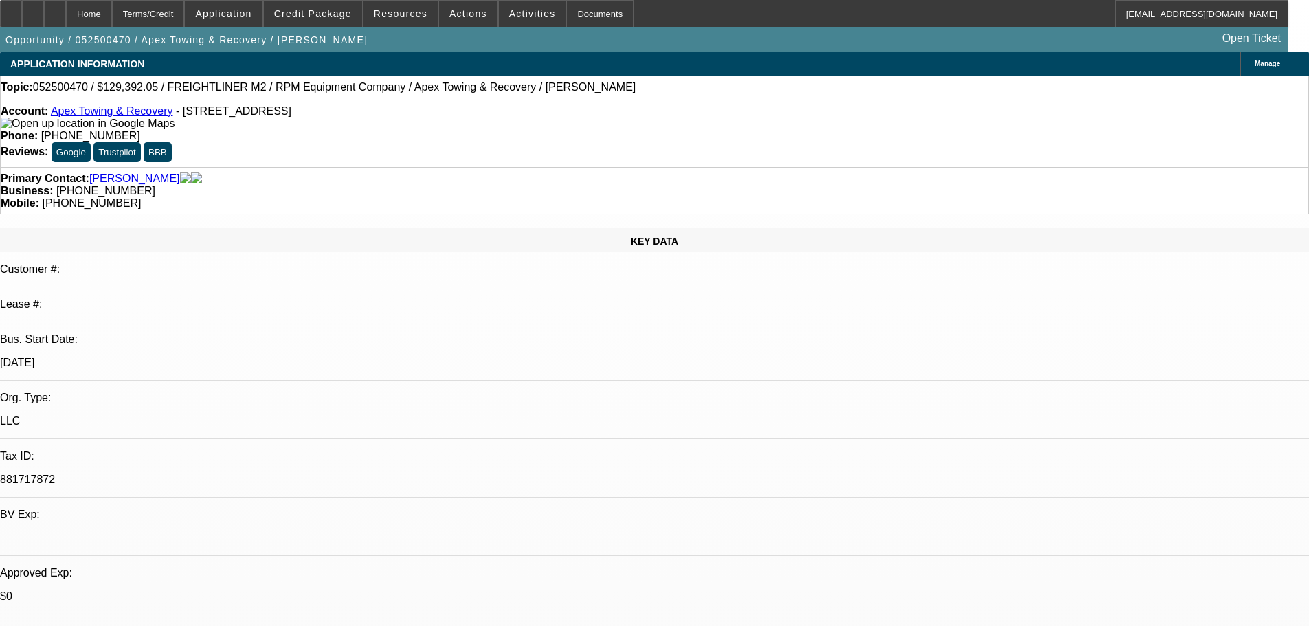
select select "0"
select select "6"
select select "0"
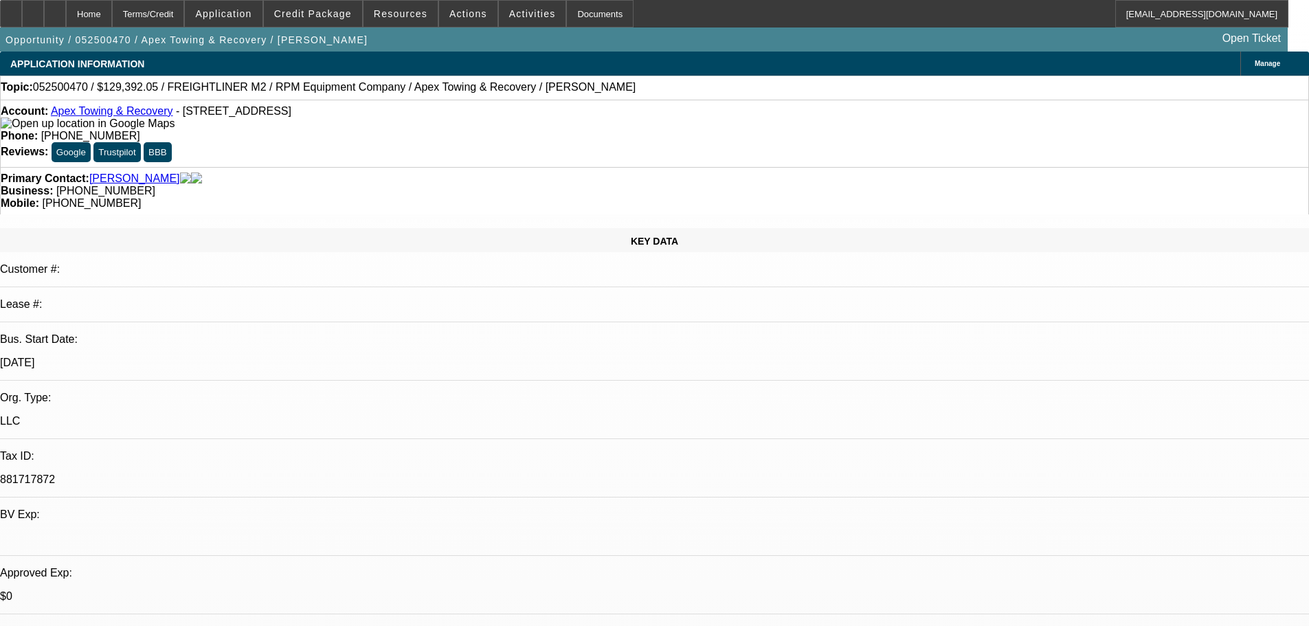
select select "6"
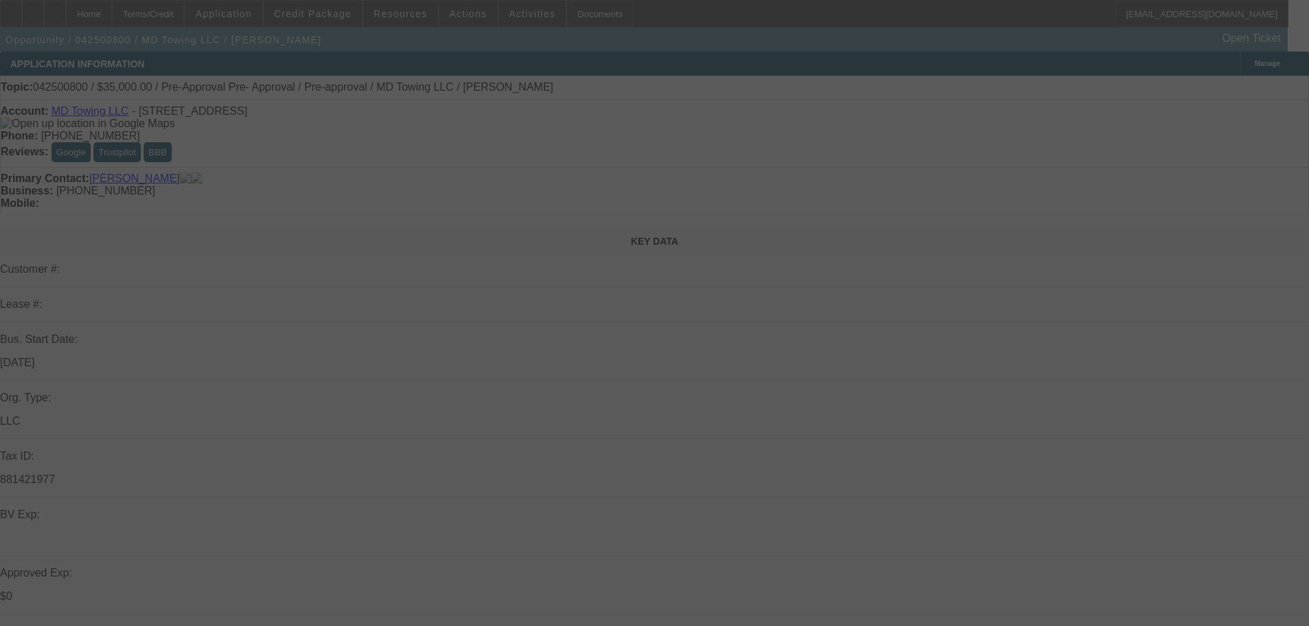
select select "0"
select select "2"
select select "0"
select select "6"
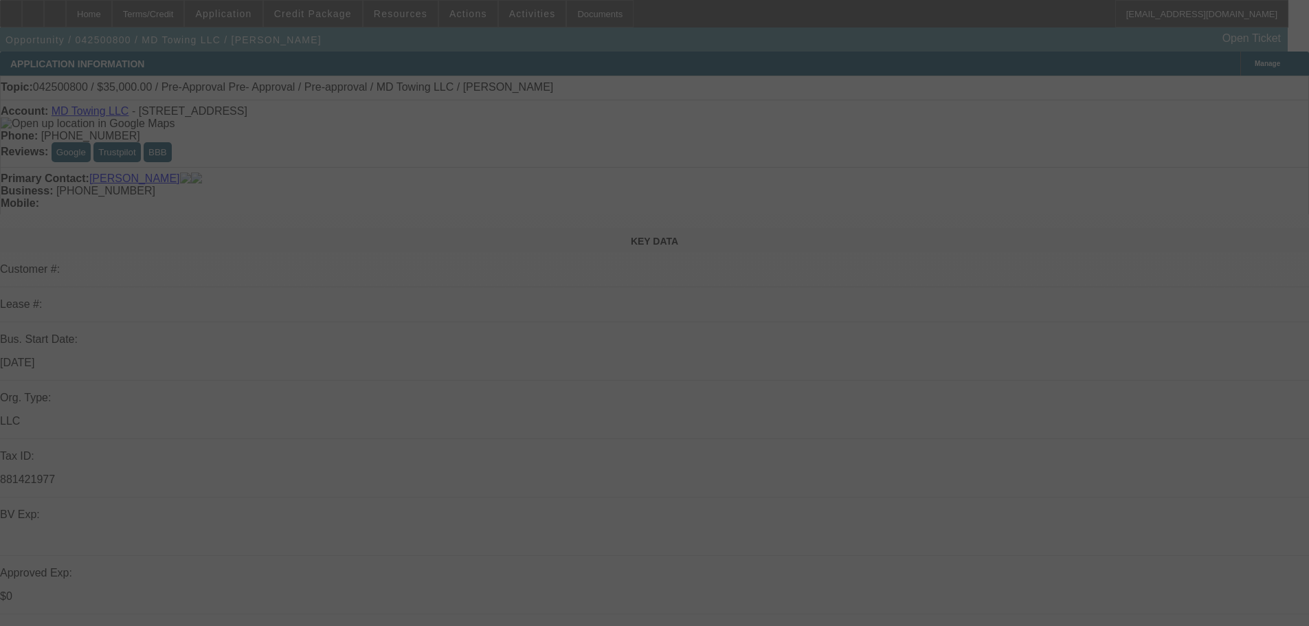
select select "0"
select select "2"
select select "0"
select select "6"
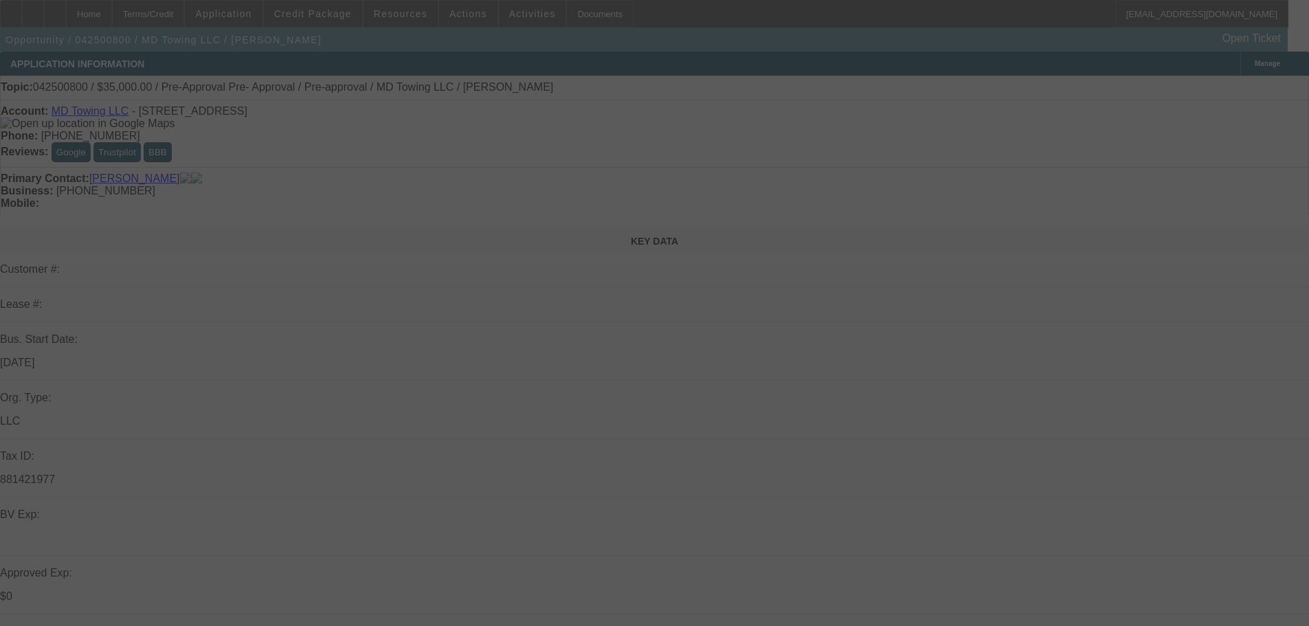
select select "0.1"
select select "2"
select select "0"
select select "6"
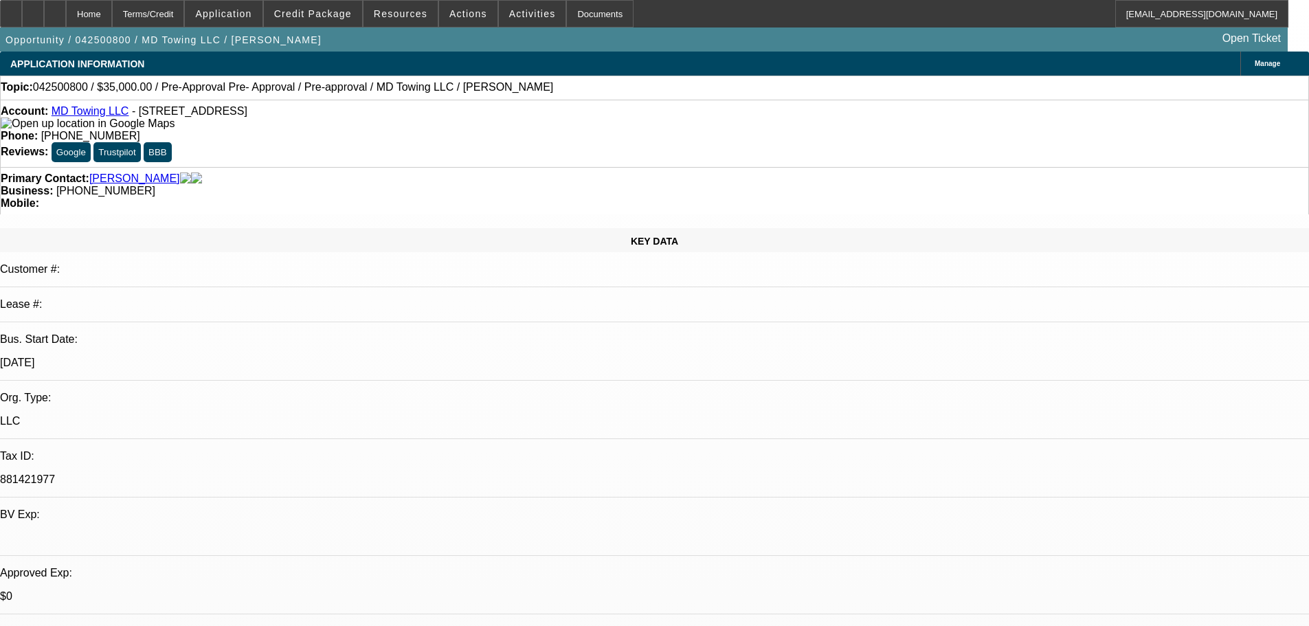
click at [44, 21] on div at bounding box center [33, 13] width 22 height 27
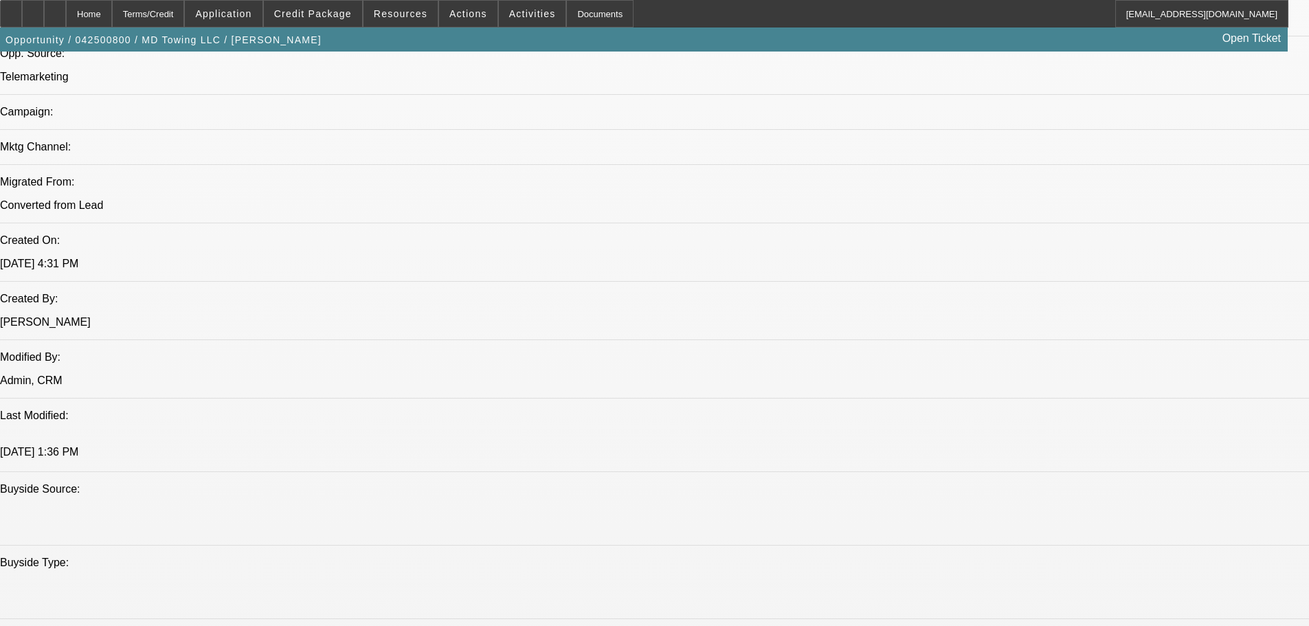
scroll to position [962, 0]
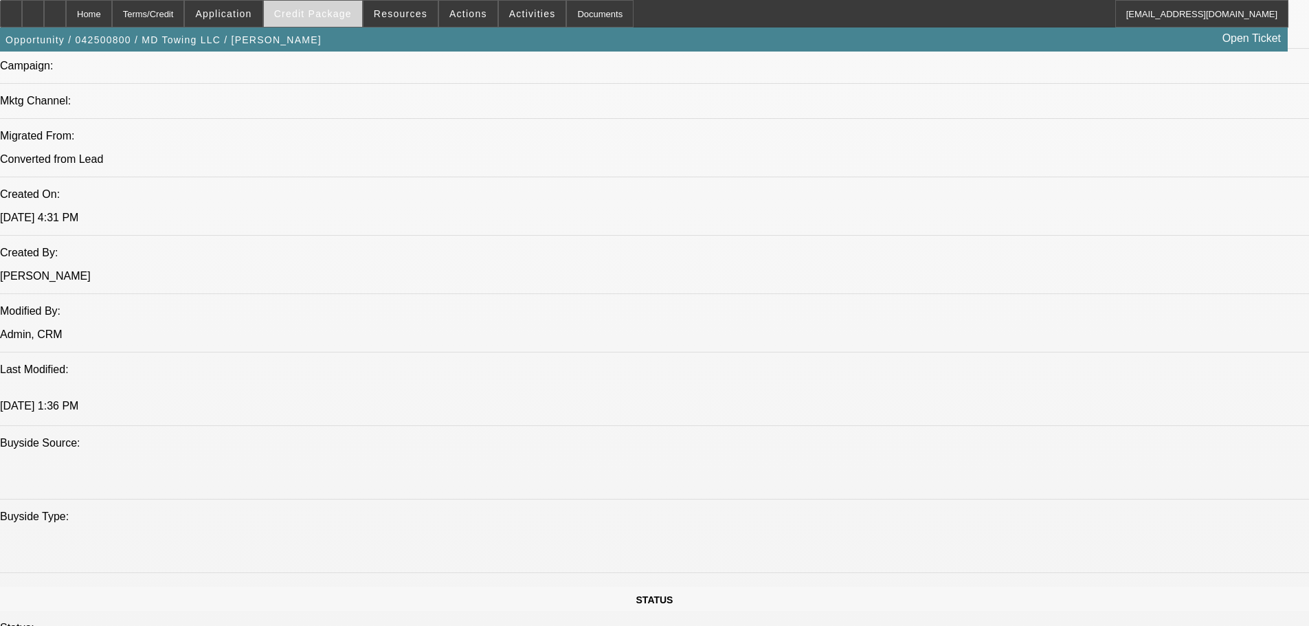
click at [337, 25] on span at bounding box center [313, 13] width 98 height 33
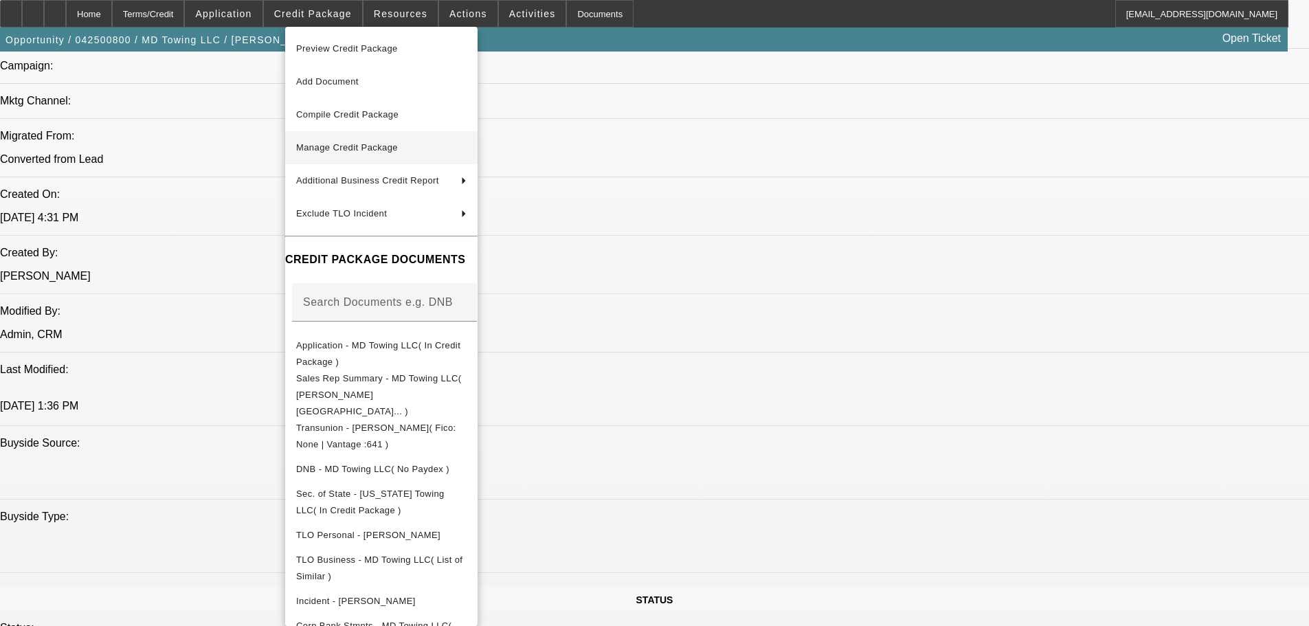
click at [427, 144] on span "Manage Credit Package" at bounding box center [381, 147] width 170 height 16
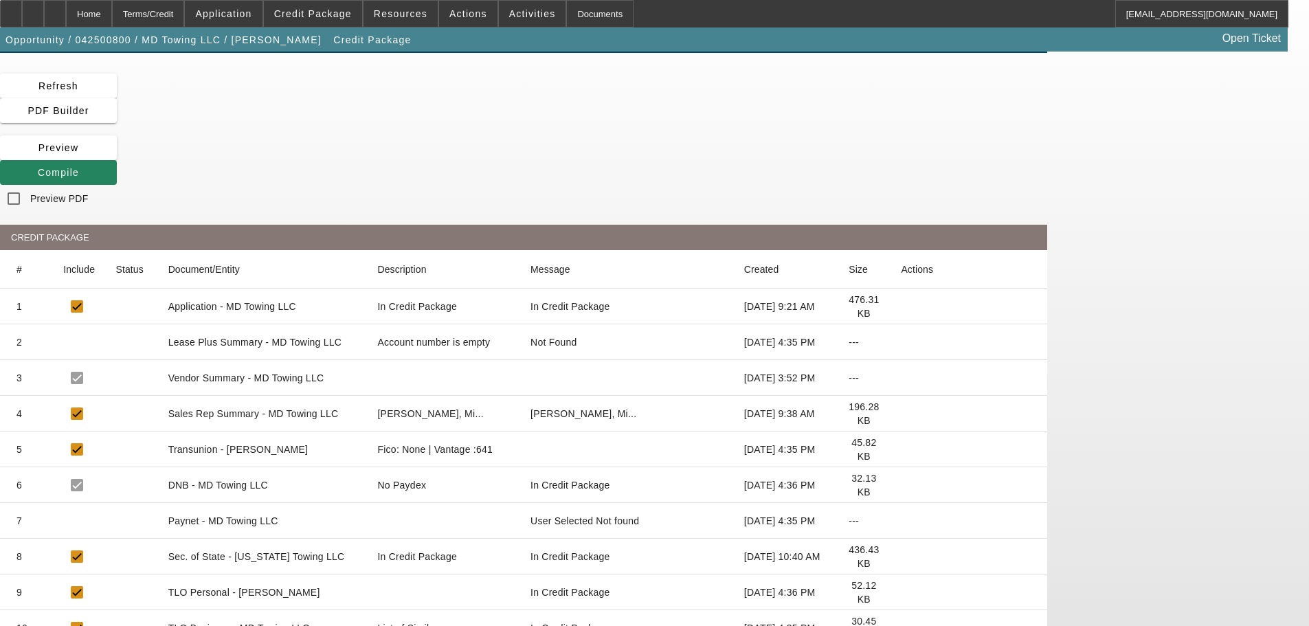
scroll to position [145, 0]
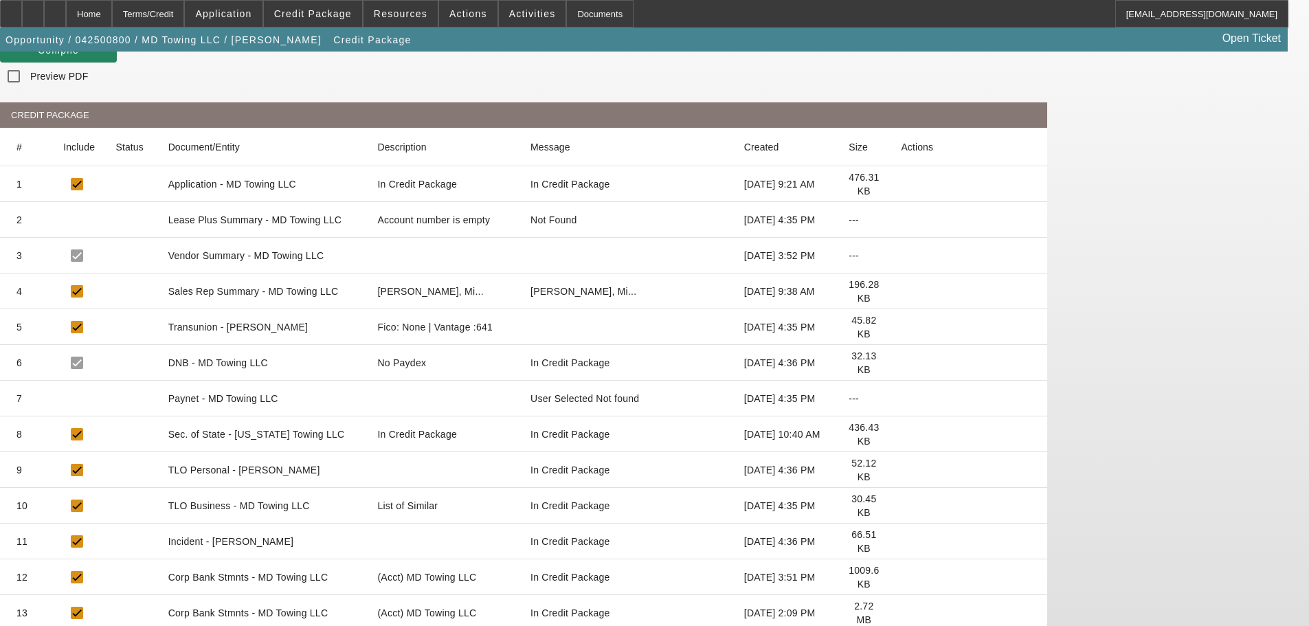
click at [901, 613] on icon at bounding box center [901, 613] width 0 height 0
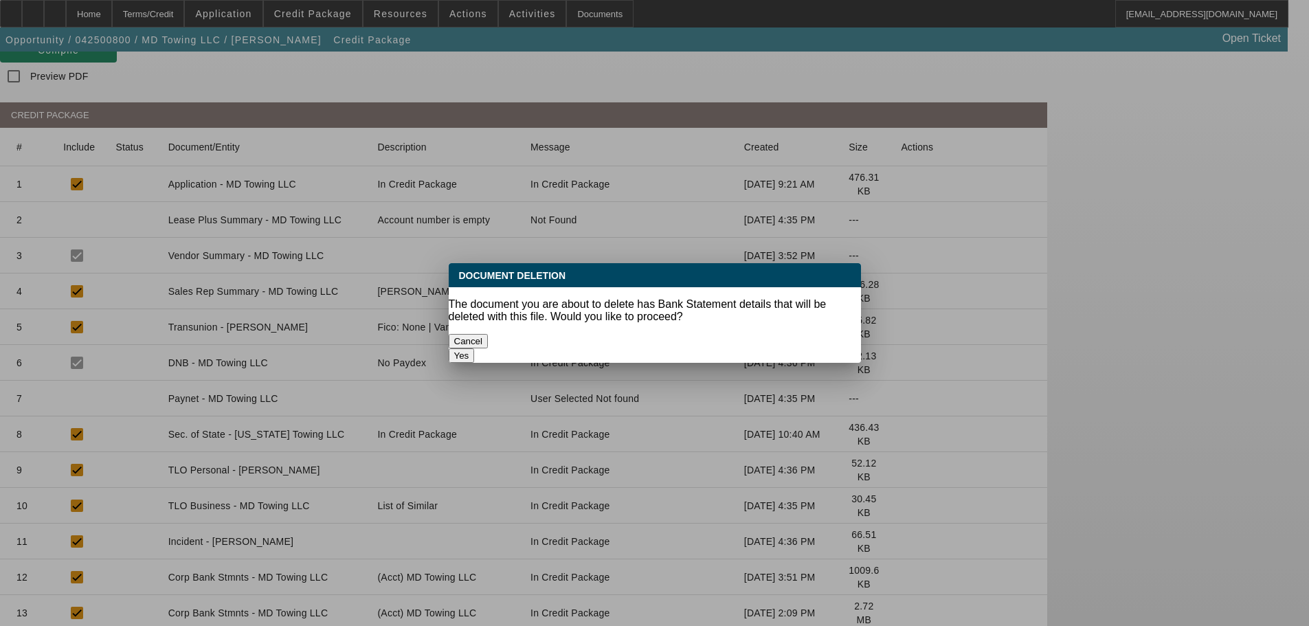
click at [475, 348] on button "Yes" at bounding box center [462, 355] width 26 height 14
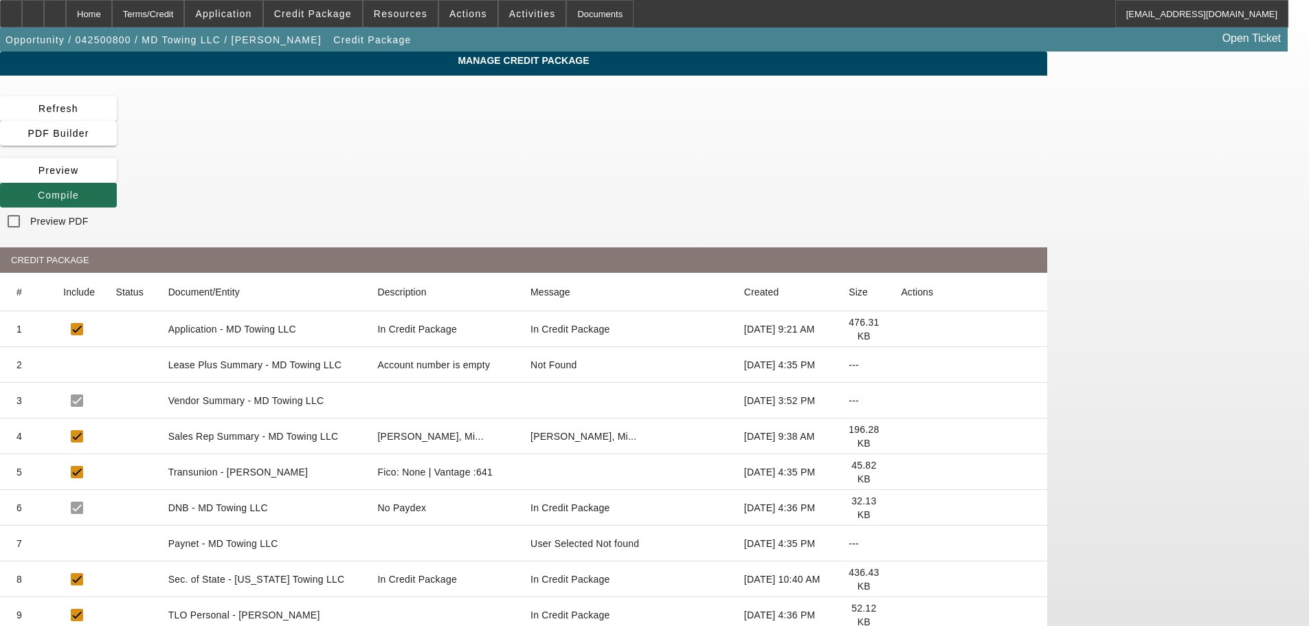
click at [38, 190] on icon at bounding box center [38, 195] width 0 height 11
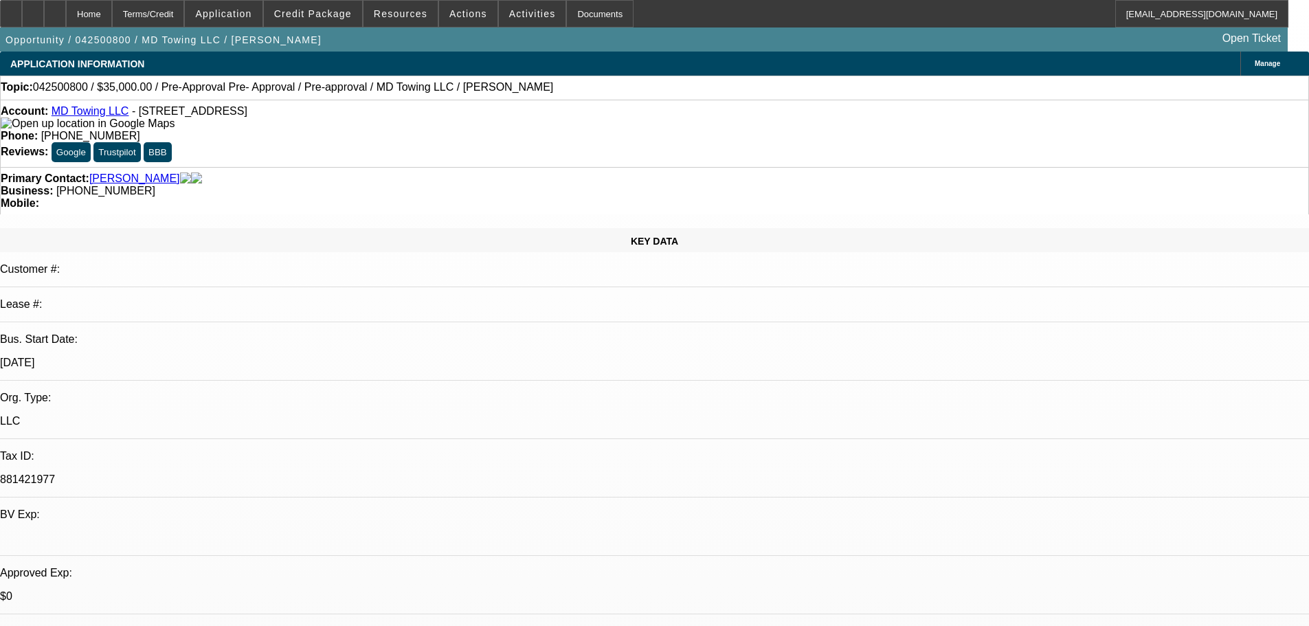
select select "0"
select select "2"
select select "0"
select select "6"
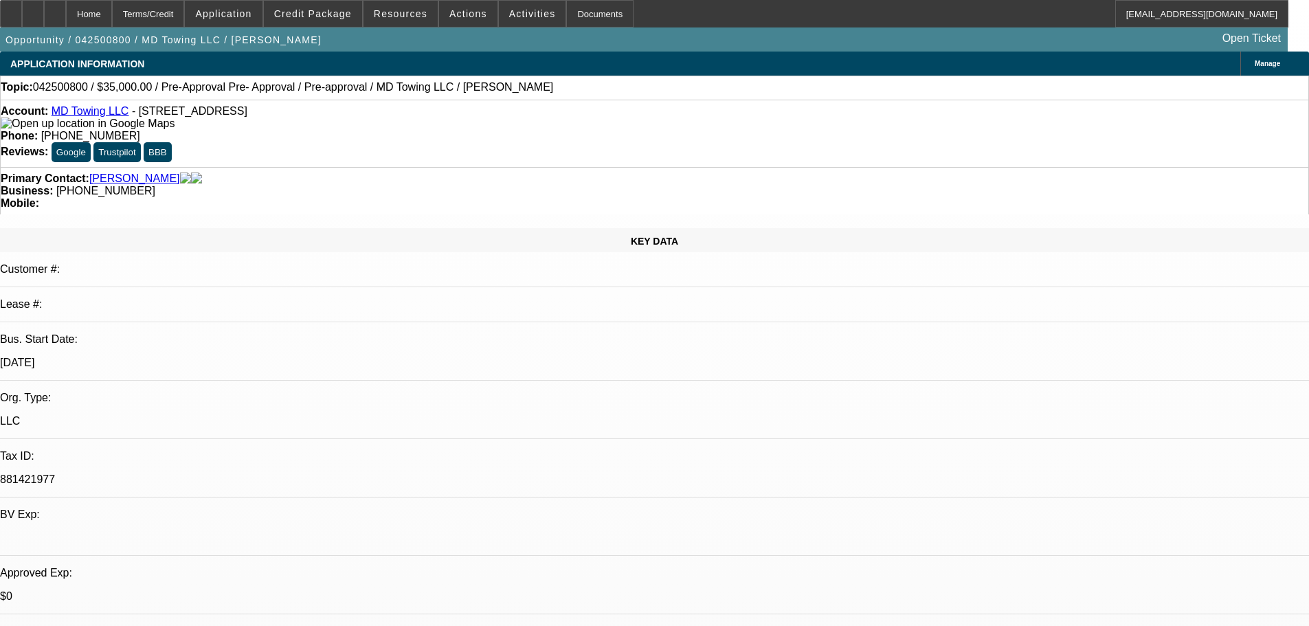
select select "0"
select select "2"
select select "0"
select select "6"
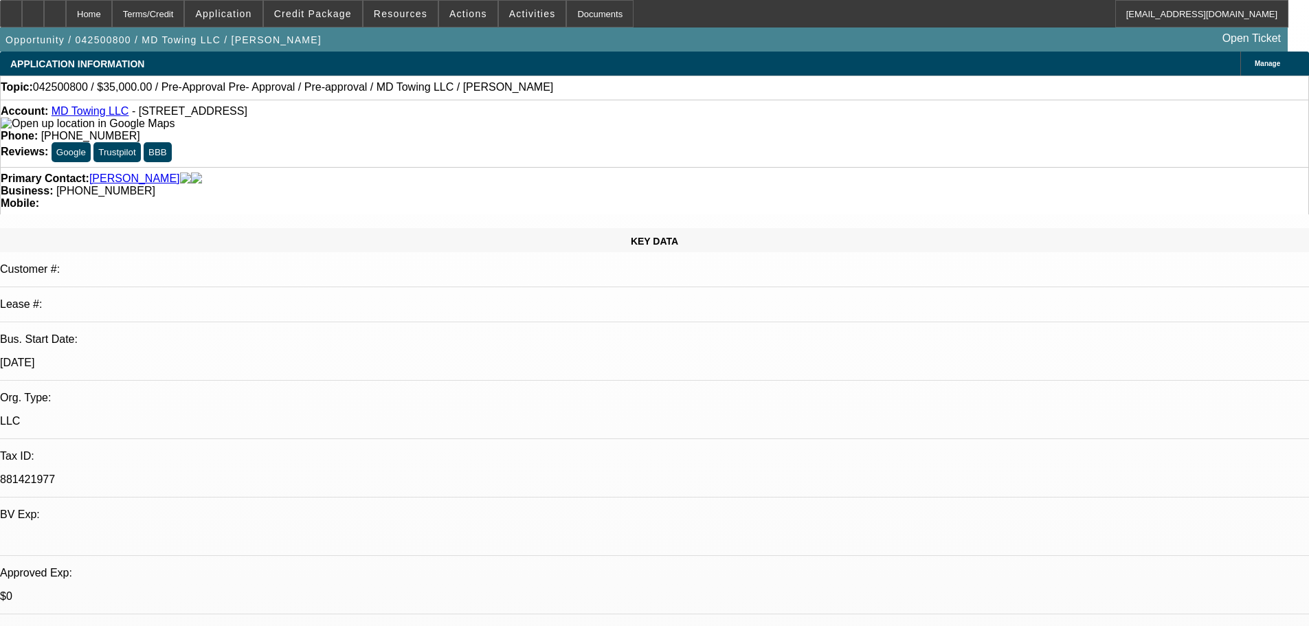
select select "0.1"
select select "2"
select select "0"
select select "6"
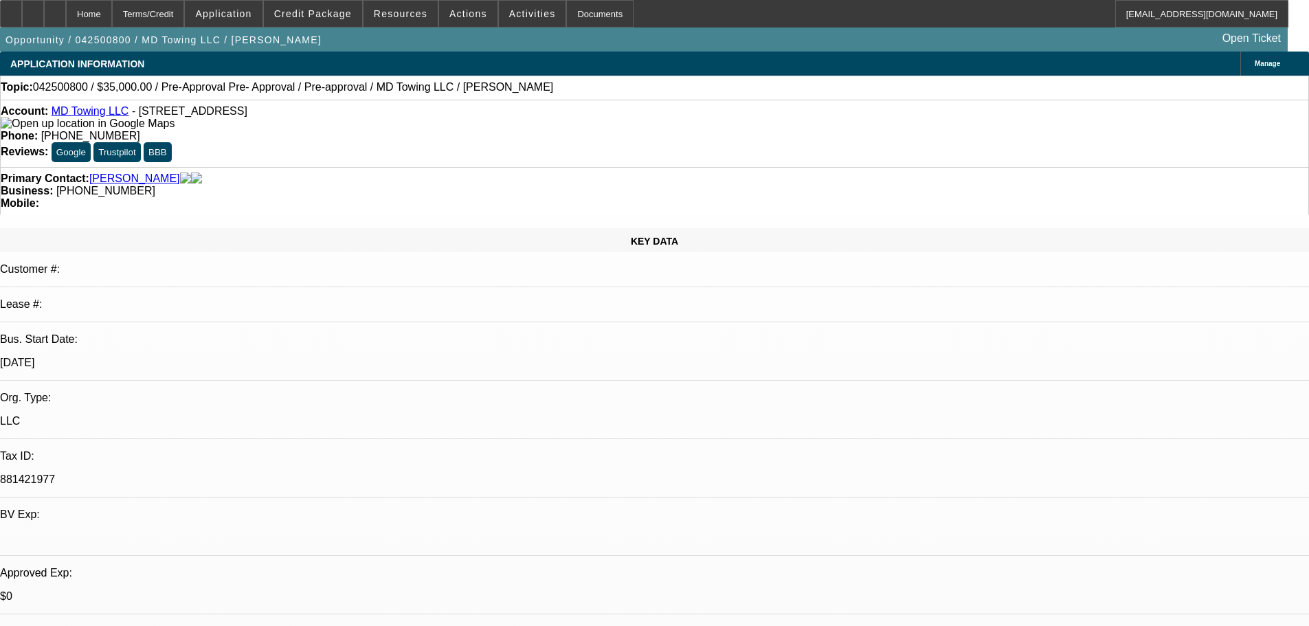
click at [302, 70] on div "APPLICATION INFORMATION [GEOGRAPHIC_DATA]" at bounding box center [654, 64] width 1309 height 24
